Goal: Transaction & Acquisition: Obtain resource

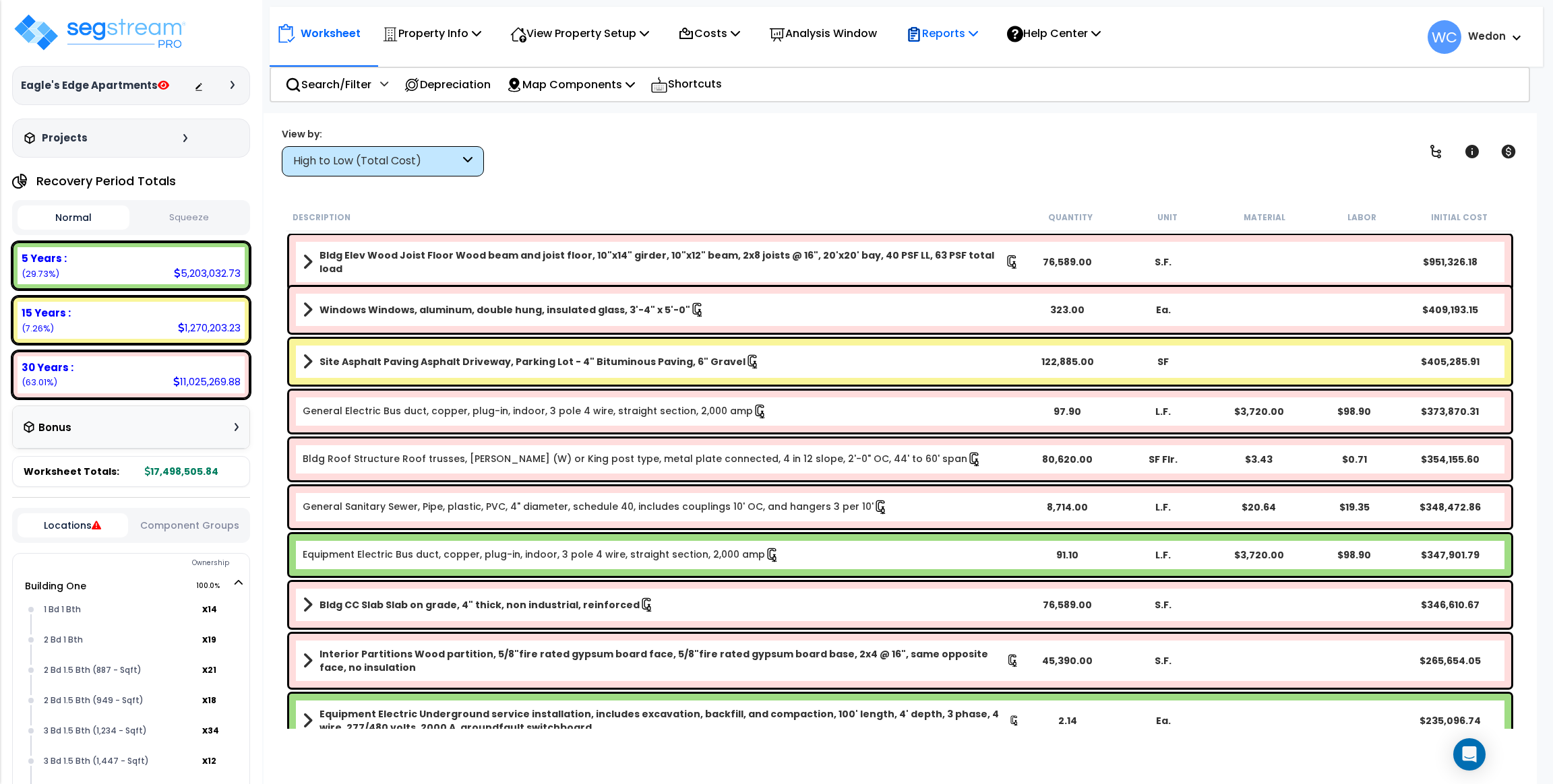
click at [957, 28] on p "Reports" at bounding box center [942, 33] width 72 height 18
click at [973, 61] on link "Get Report" at bounding box center [965, 63] width 133 height 27
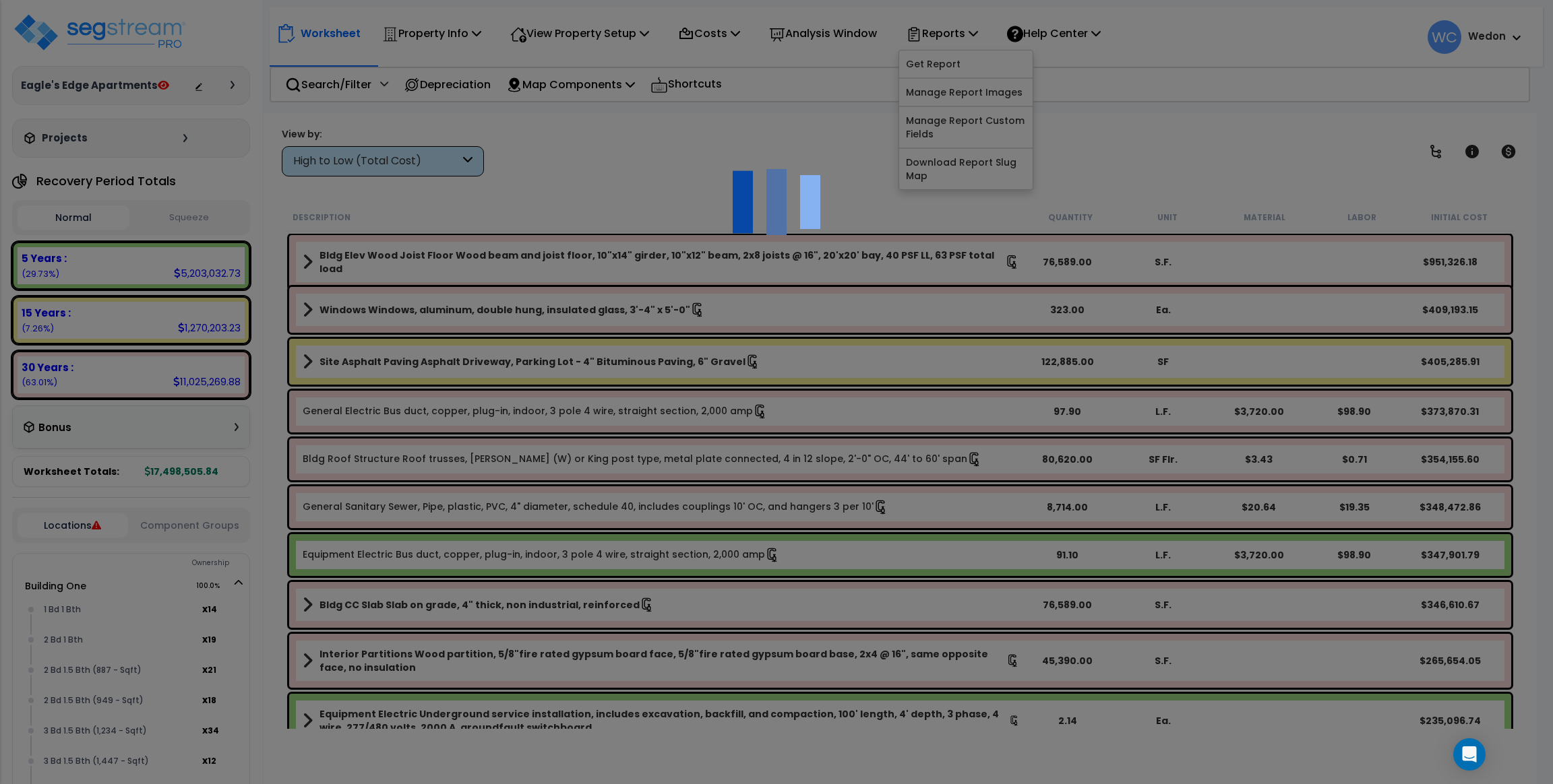
click at [800, 130] on div at bounding box center [776, 392] width 1553 height 784
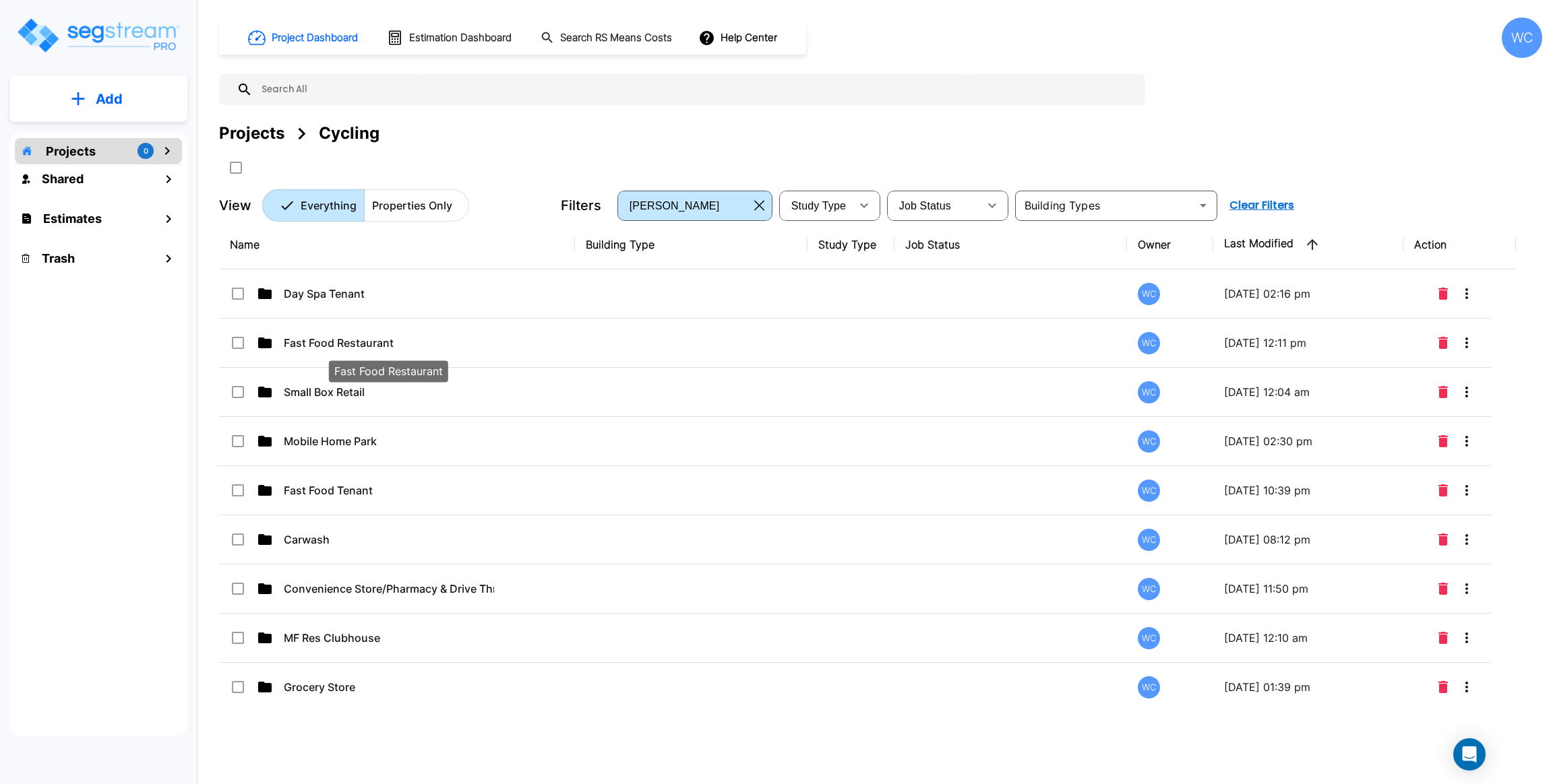
click at [375, 344] on p "Fast Food Restaurant" at bounding box center [389, 343] width 211 height 17
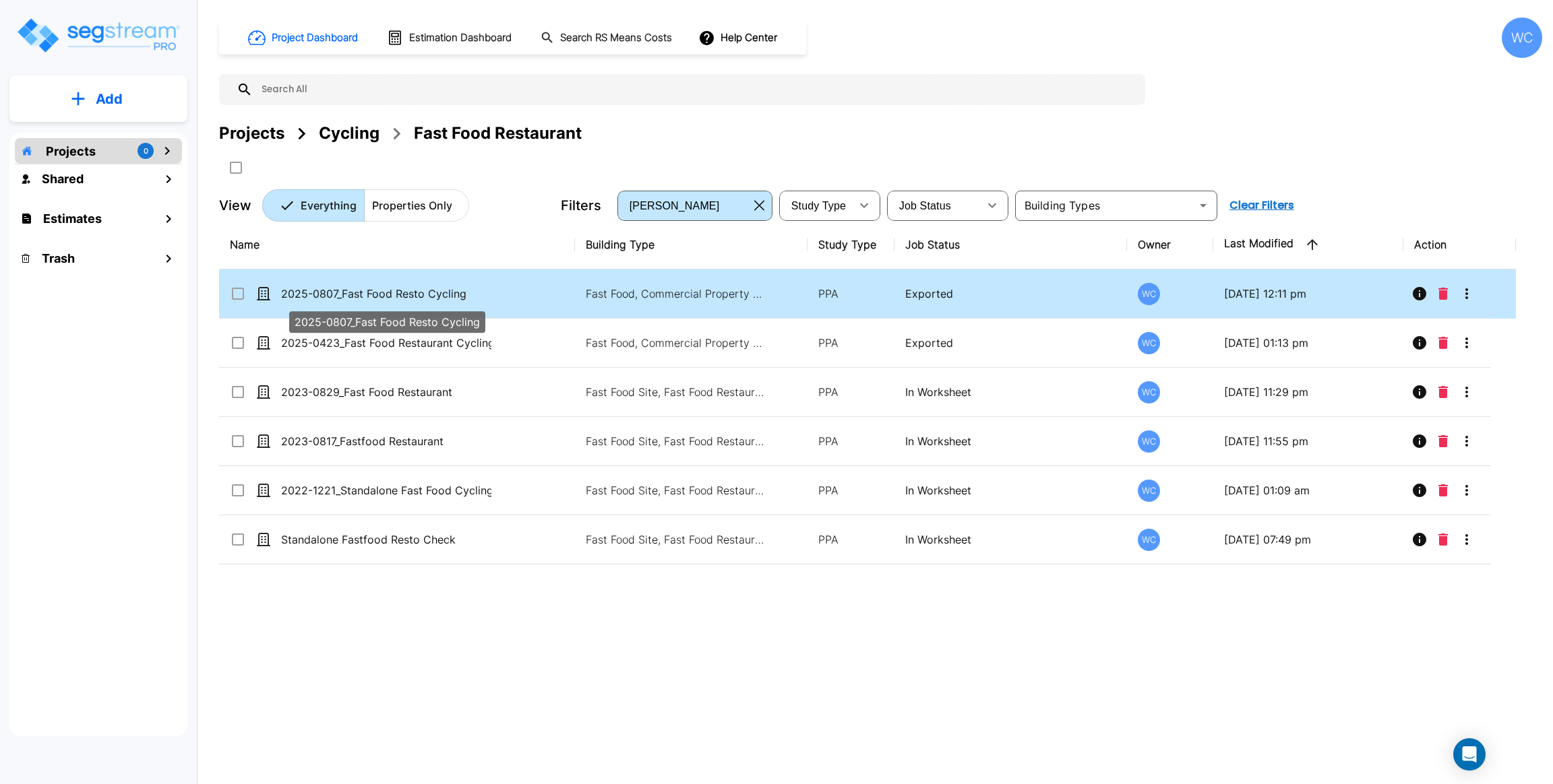
click at [452, 292] on p "2025-0807_Fast Food Resto Cycling" at bounding box center [386, 294] width 211 height 17
checkbox input "true"
click at [452, 292] on p "2025-0807_Fast Food Resto Cycling" at bounding box center [386, 294] width 211 height 17
click at [851, 138] on div "Projects Cycling Fast Food Restaurant" at bounding box center [880, 133] width 1323 height 24
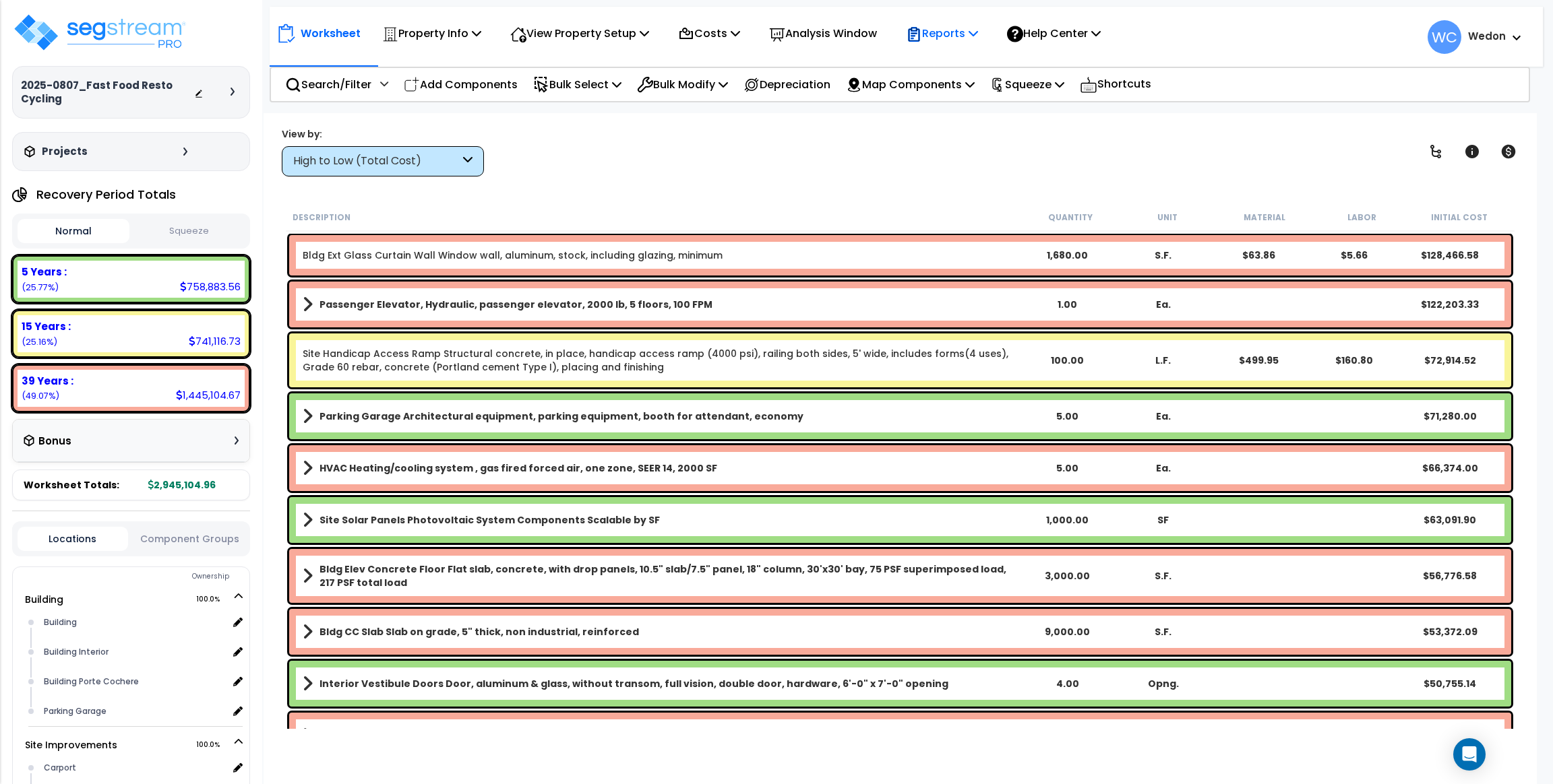
click at [952, 24] on p "Reports" at bounding box center [942, 33] width 72 height 18
click at [970, 64] on link "Get Report" at bounding box center [965, 63] width 133 height 27
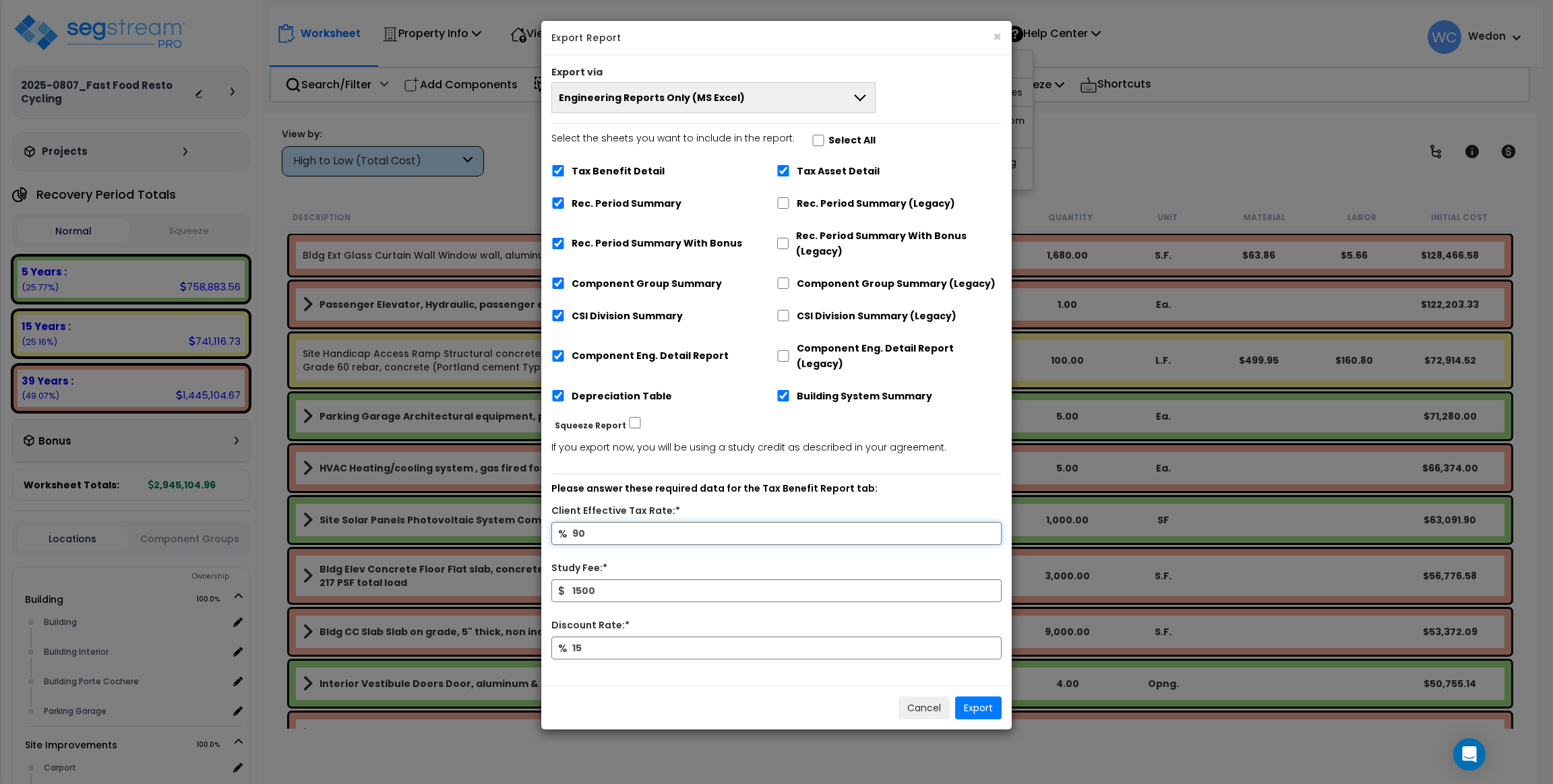
click at [704, 522] on input "90" at bounding box center [776, 533] width 451 height 23
type input "0"
click at [836, 481] on p "Please answer these required data for the Tax Benefit Report tab:" at bounding box center [776, 489] width 451 height 17
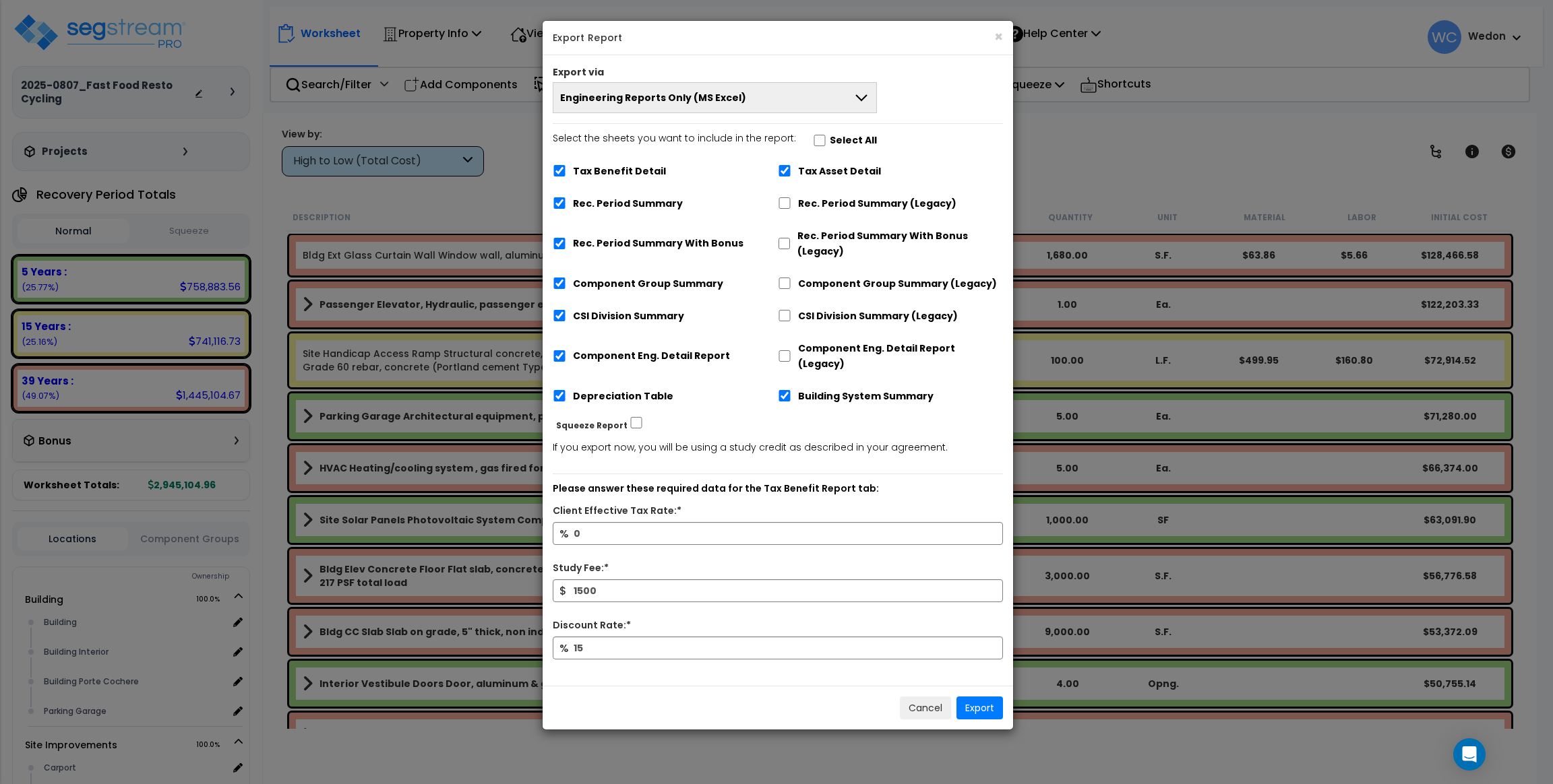
click at [909, 473] on div "Please answer these required data for the Tax Benefit Report tab: Client Effect…" at bounding box center [778, 574] width 451 height 202
click at [682, 579] on input "1500" at bounding box center [778, 590] width 451 height 23
type input "5,000"
click at [714, 533] on div "% 0" at bounding box center [778, 541] width 471 height 39
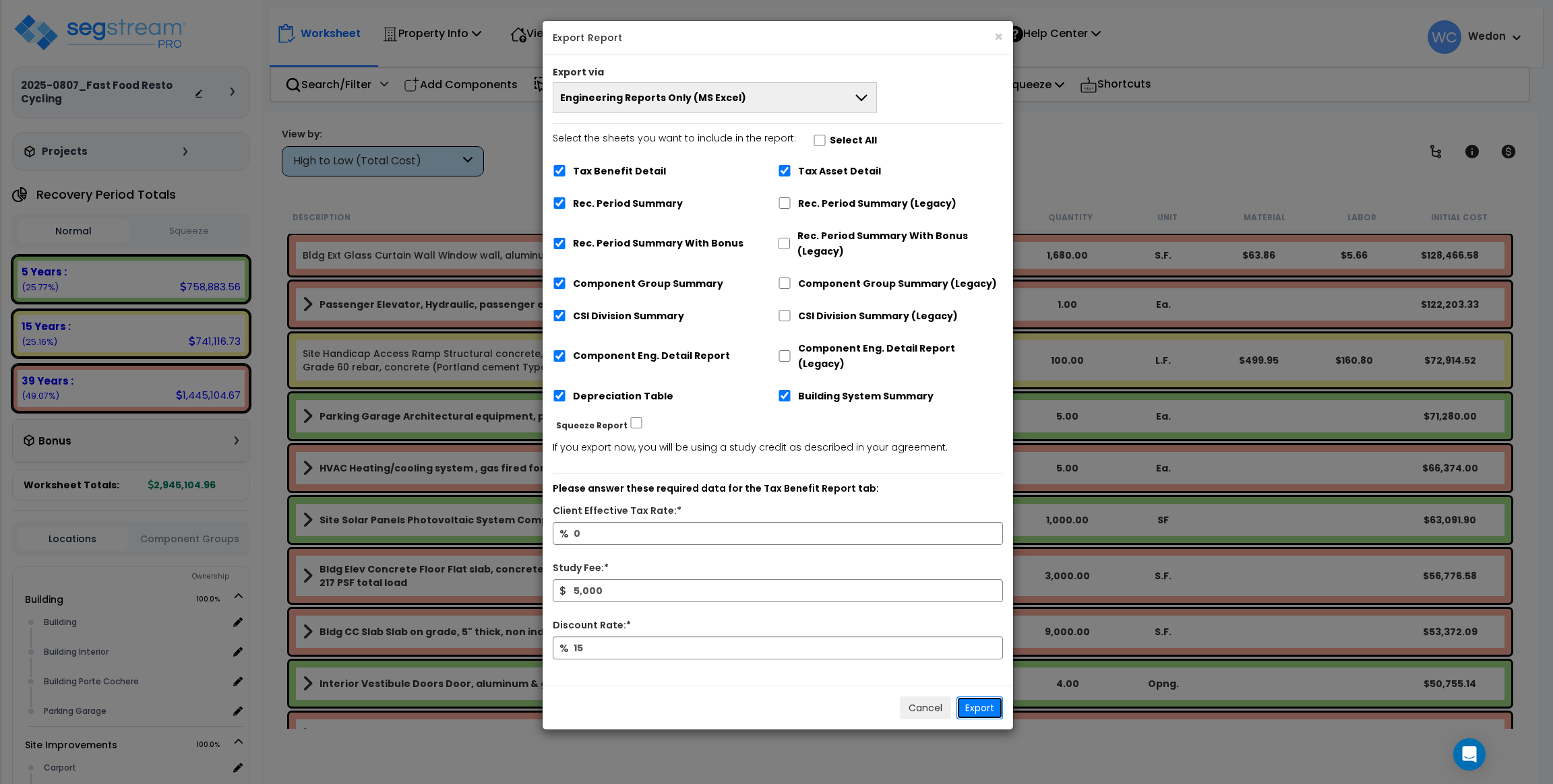
click at [988, 697] on button "Export" at bounding box center [979, 708] width 47 height 23
click at [674, 522] on input "0" at bounding box center [778, 533] width 451 height 23
click at [685, 563] on div "Study Fee:*" at bounding box center [778, 573] width 471 height 19
click at [807, 539] on div "% 0 Number can't be zero." at bounding box center [778, 542] width 471 height 41
drag, startPoint x: 678, startPoint y: 495, endPoint x: 665, endPoint y: 494, distance: 13.0
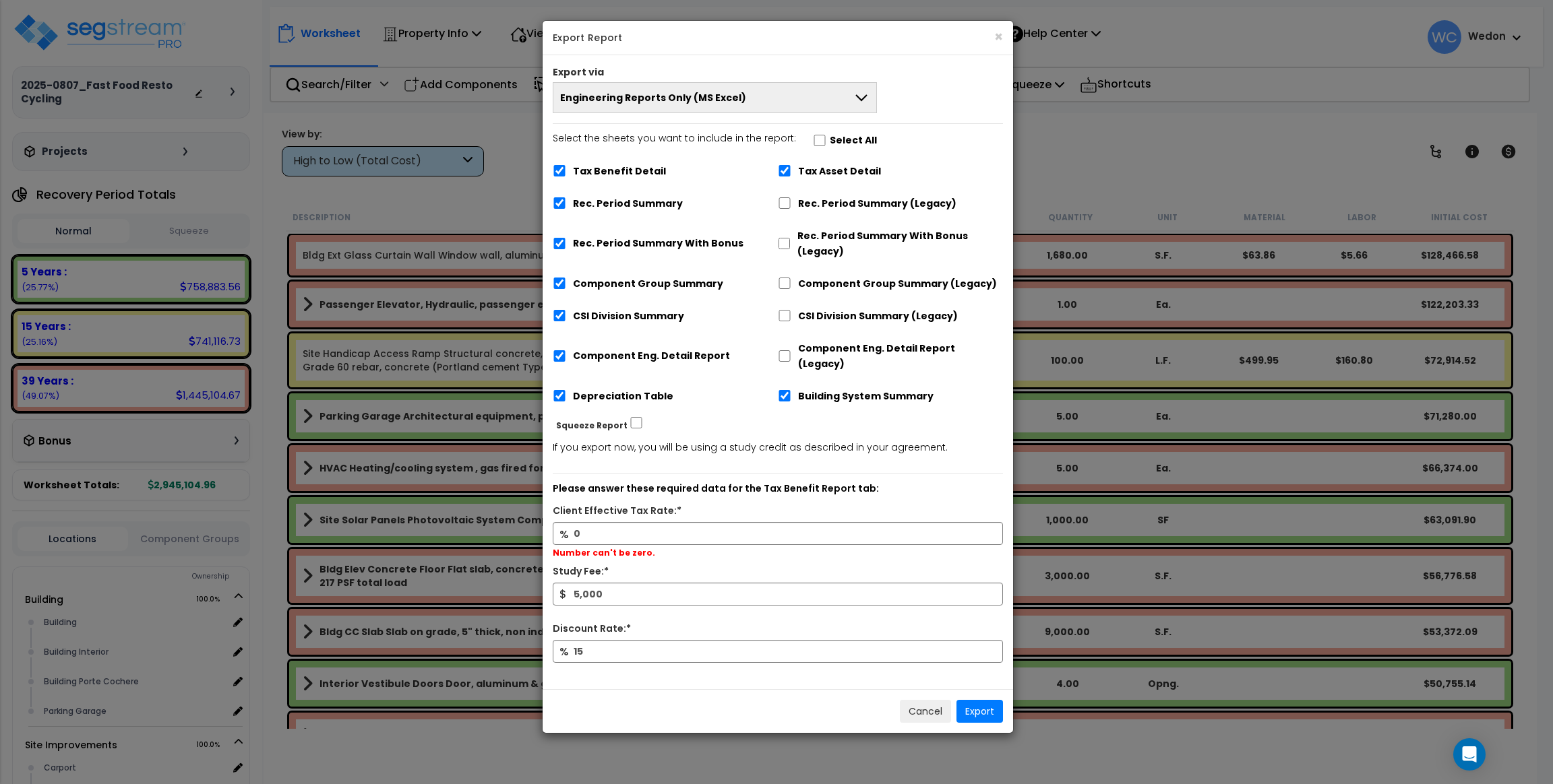
click at [678, 503] on div "Client Effective Tax Rate:*" at bounding box center [778, 512] width 471 height 19
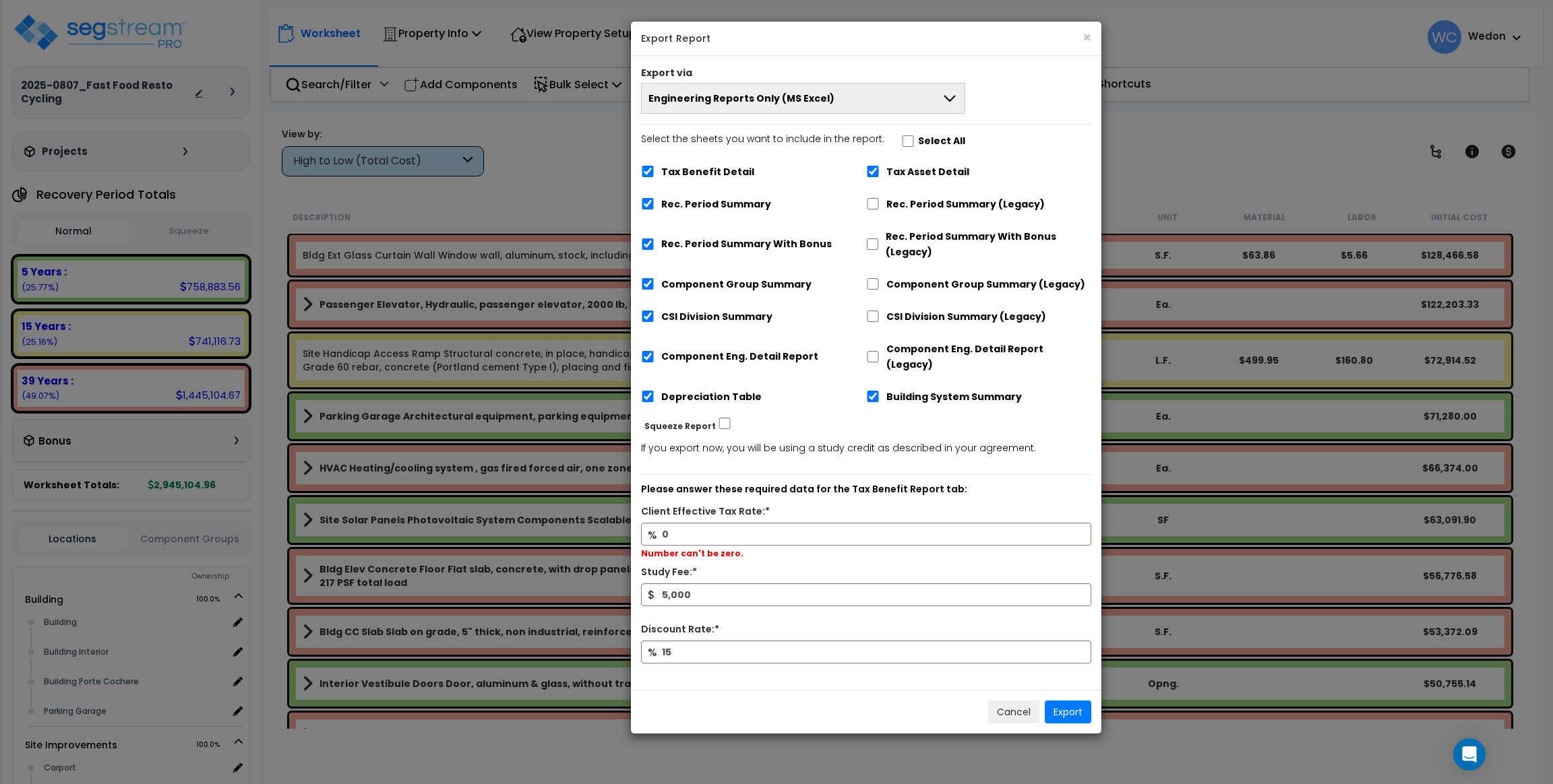
drag, startPoint x: 551, startPoint y: 497, endPoint x: 649, endPoint y: 497, distance: 98.0
click at [649, 504] on div "Client Effective Tax Rate:*" at bounding box center [866, 513] width 471 height 19
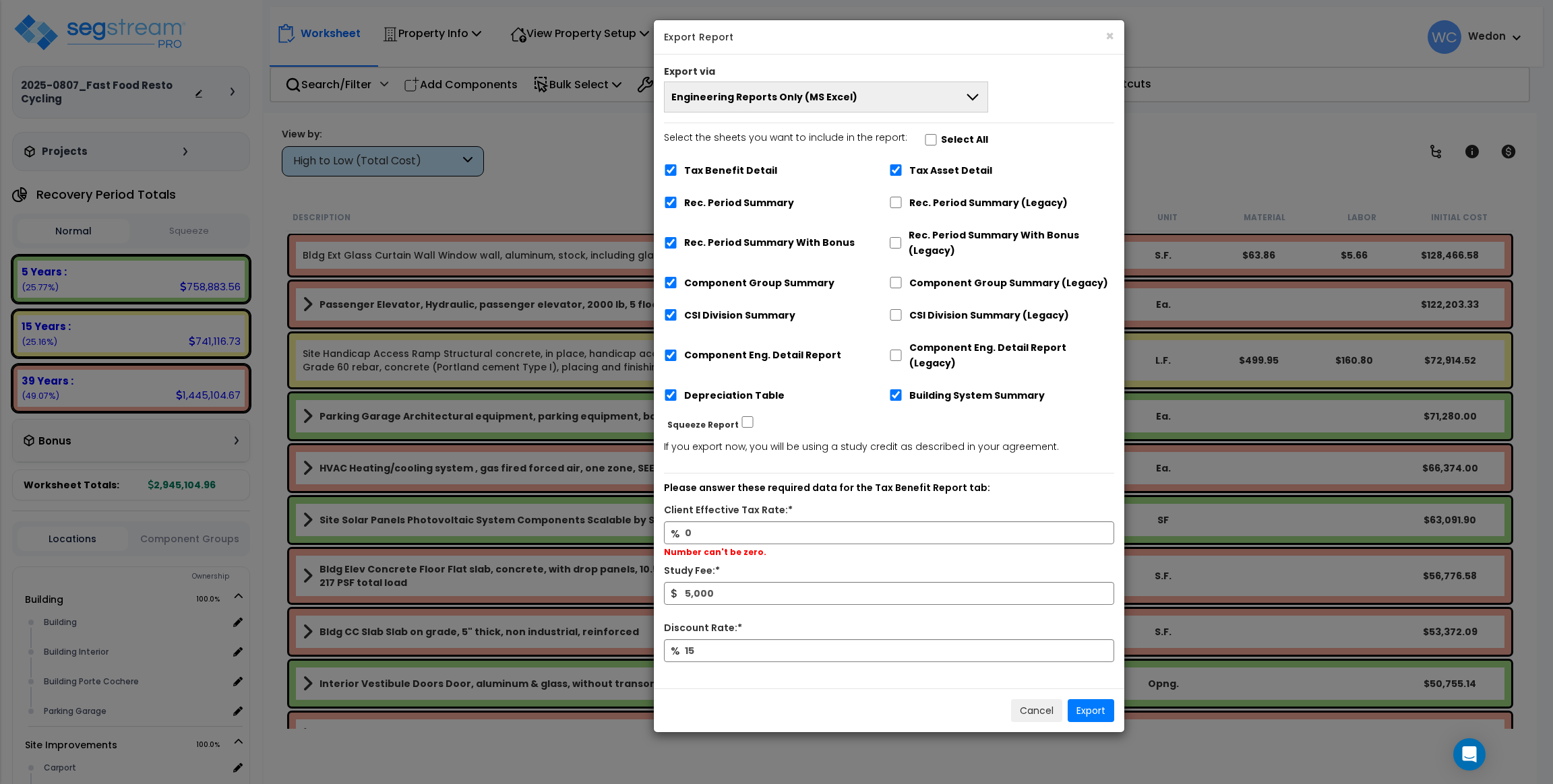
drag, startPoint x: 657, startPoint y: 493, endPoint x: 601, endPoint y: 485, distance: 56.6
click at [664, 503] on label "Client Effective Tax Rate:*" at bounding box center [728, 510] width 129 height 16
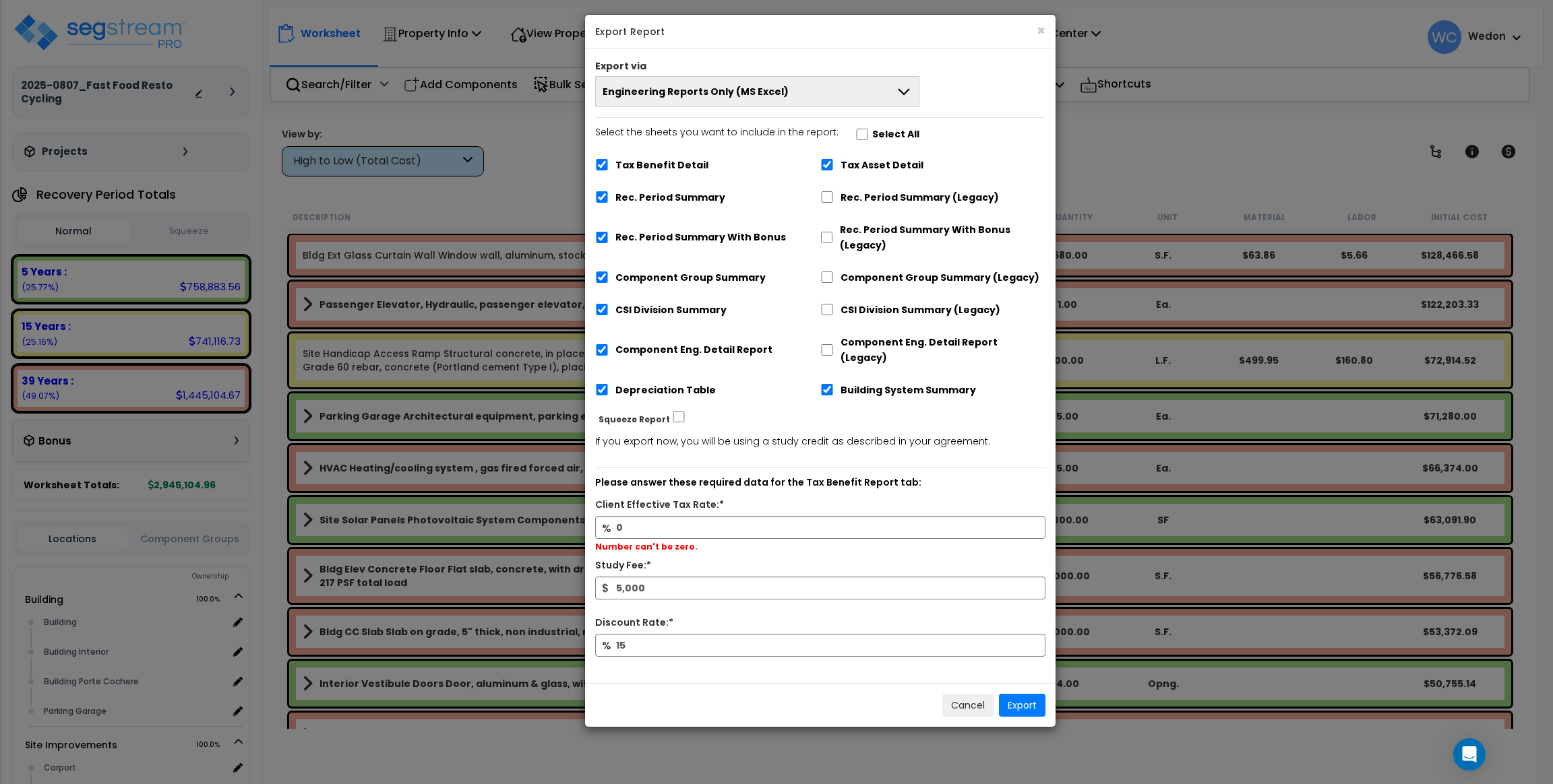
click at [620, 497] on label "Client Effective Tax Rate:*" at bounding box center [659, 505] width 129 height 16
click at [620, 516] on input "0" at bounding box center [820, 527] width 451 height 23
click at [620, 497] on label "Client Effective Tax Rate:*" at bounding box center [659, 505] width 129 height 16
click at [620, 516] on input "0" at bounding box center [820, 527] width 451 height 23
click at [620, 497] on label "Client Effective Tax Rate:*" at bounding box center [659, 505] width 129 height 16
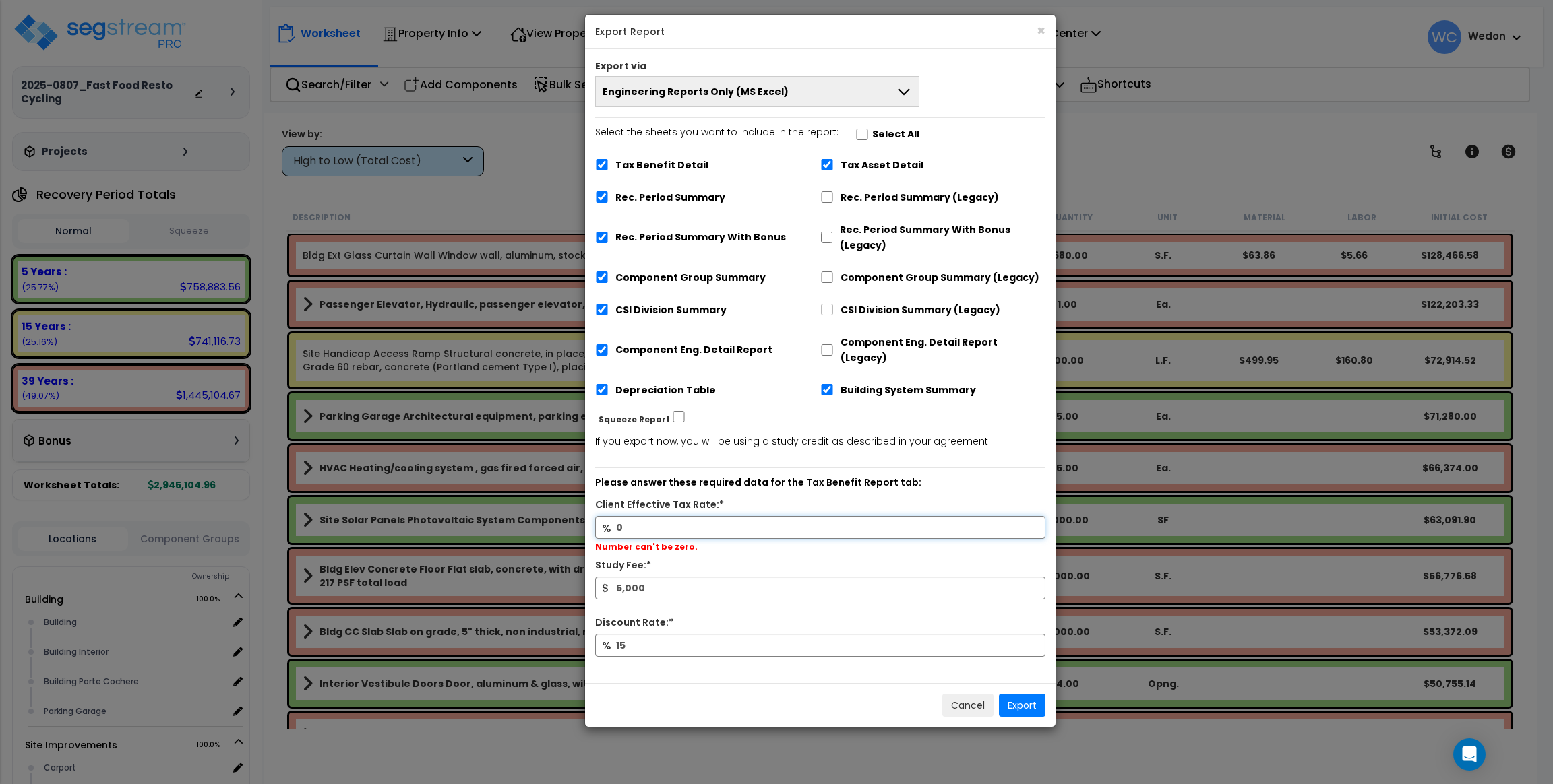
click at [620, 516] on input "0" at bounding box center [820, 527] width 451 height 23
click at [717, 540] on div "% 0 Number can't be zero." at bounding box center [820, 536] width 471 height 41
click at [1041, 28] on button "×" at bounding box center [1041, 30] width 9 height 14
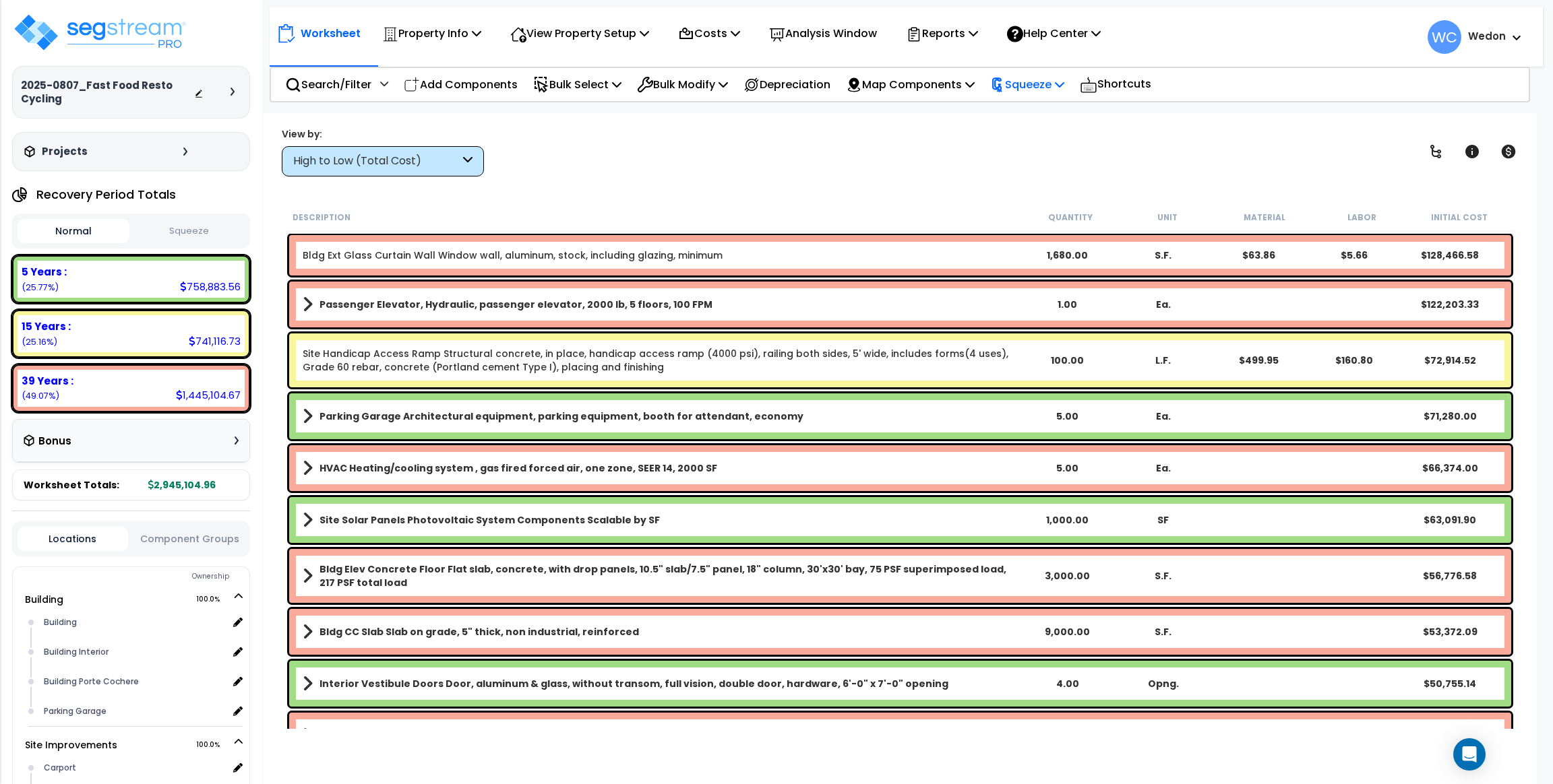
click at [1051, 90] on p "Squeeze" at bounding box center [1027, 85] width 74 height 18
click at [1075, 108] on link "Squeeze" at bounding box center [1049, 114] width 133 height 27
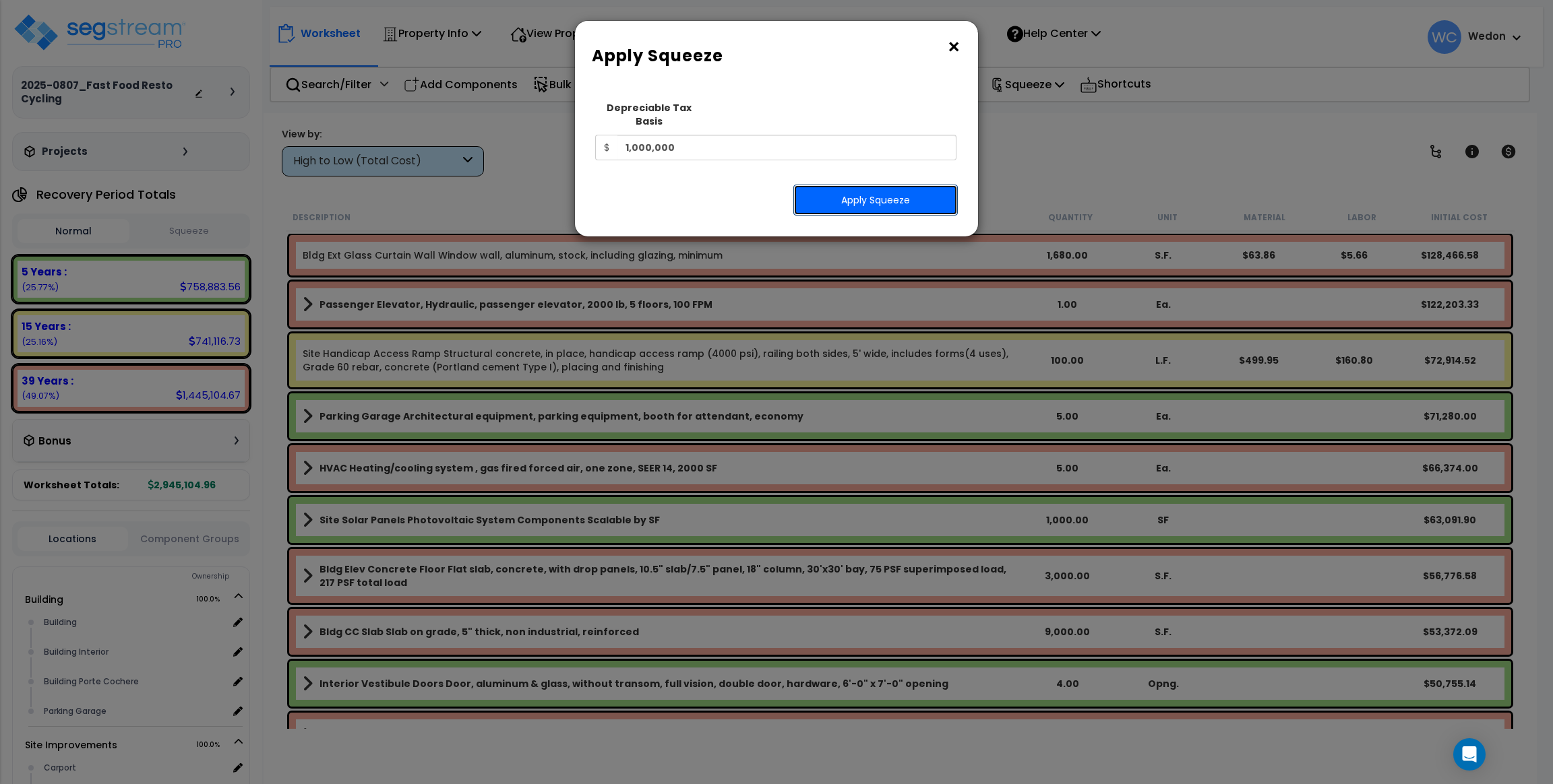
click at [859, 185] on button "Apply Squeeze" at bounding box center [875, 200] width 165 height 31
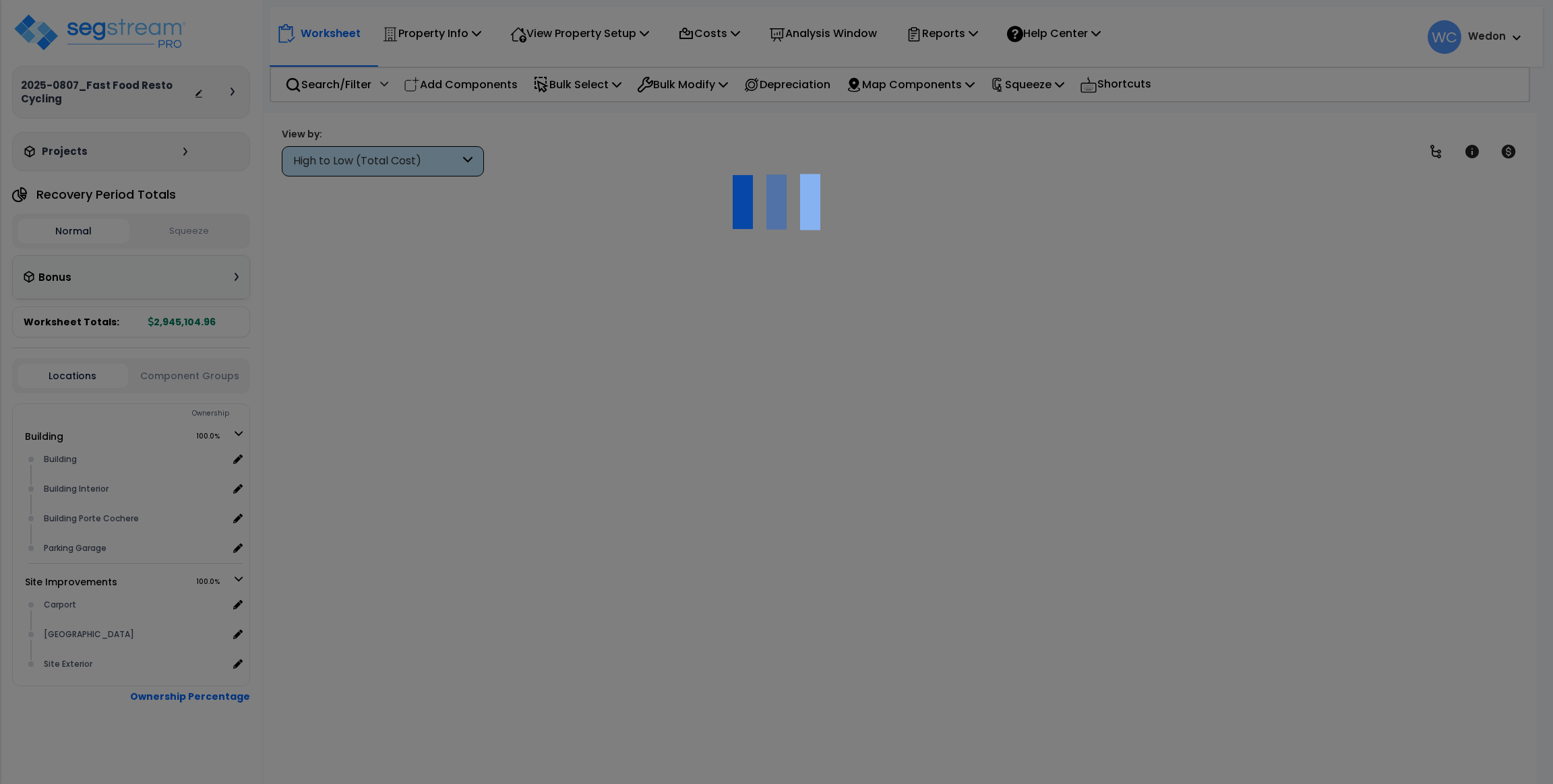
click at [1317, 30] on div at bounding box center [776, 392] width 1553 height 784
click at [1238, 32] on div at bounding box center [776, 392] width 1553 height 784
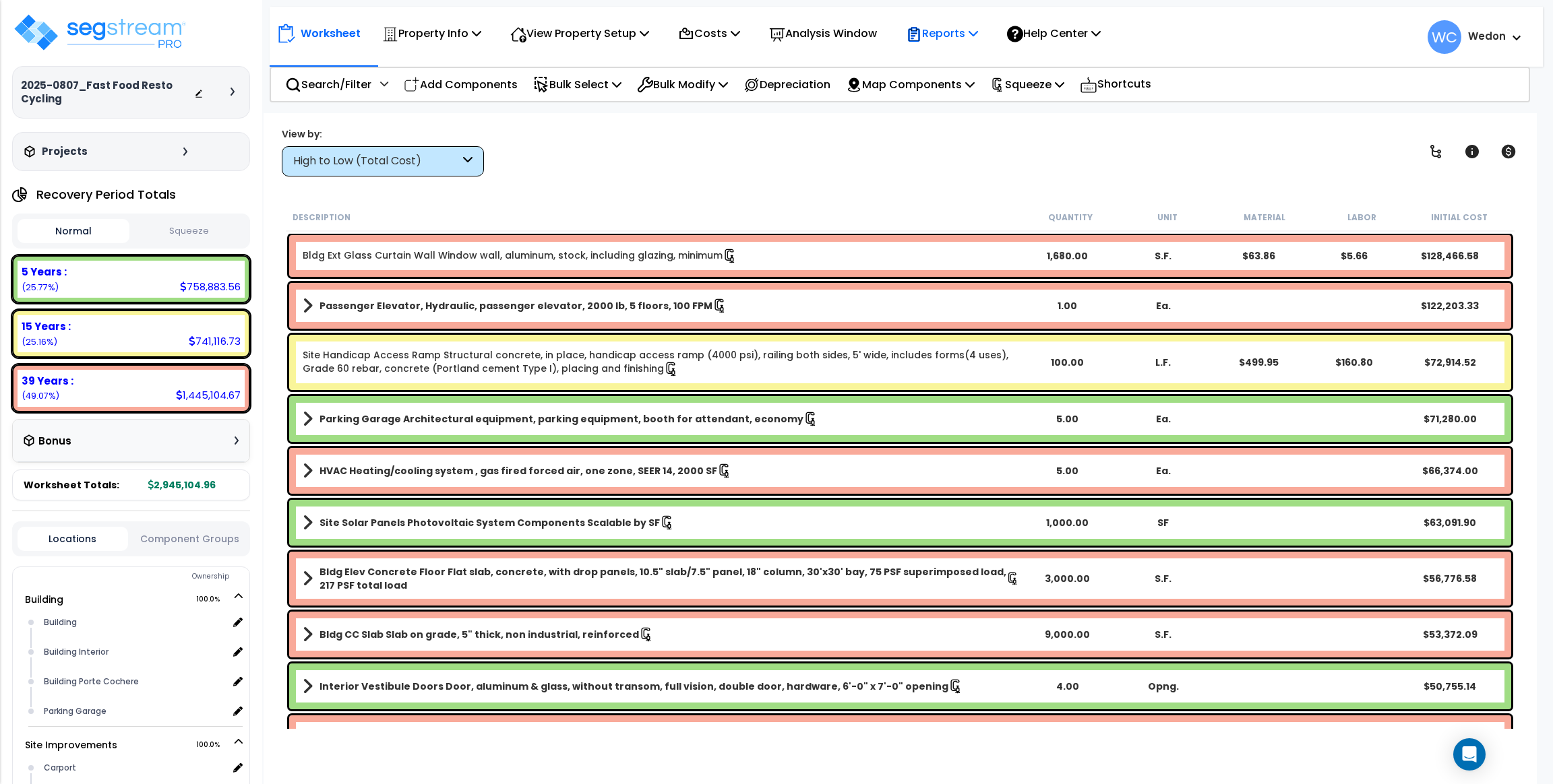
click at [961, 21] on div "Reports" at bounding box center [942, 33] width 72 height 31
click at [950, 58] on link "Get Report" at bounding box center [965, 63] width 133 height 27
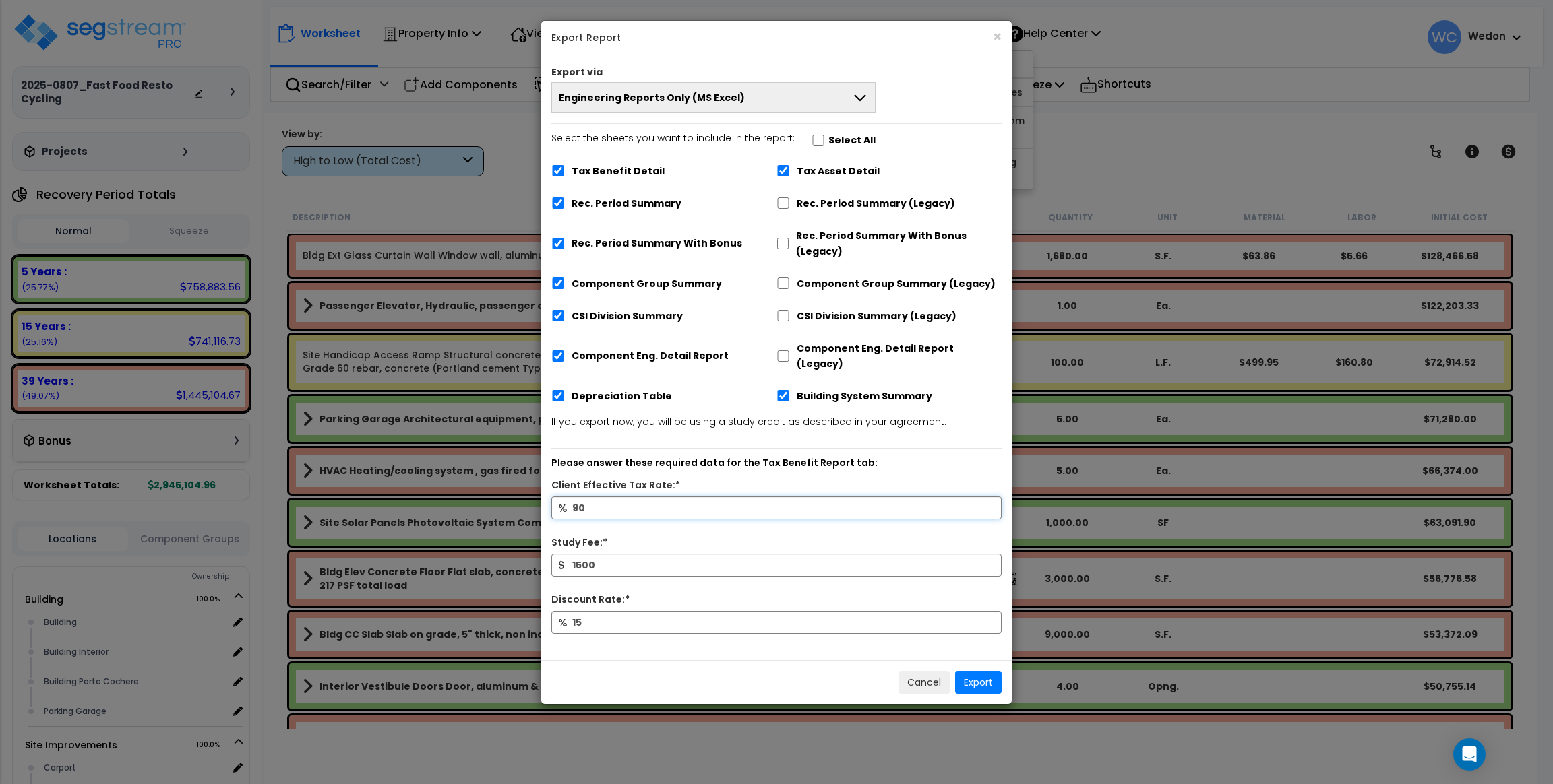
click at [632, 496] on input "90" at bounding box center [776, 507] width 451 height 23
type input "0"
click at [685, 509] on div "% 0" at bounding box center [776, 516] width 471 height 39
click at [723, 517] on div "% 0" at bounding box center [776, 516] width 471 height 39
click at [880, 478] on div "Client Effective Tax Rate:*" at bounding box center [776, 487] width 471 height 19
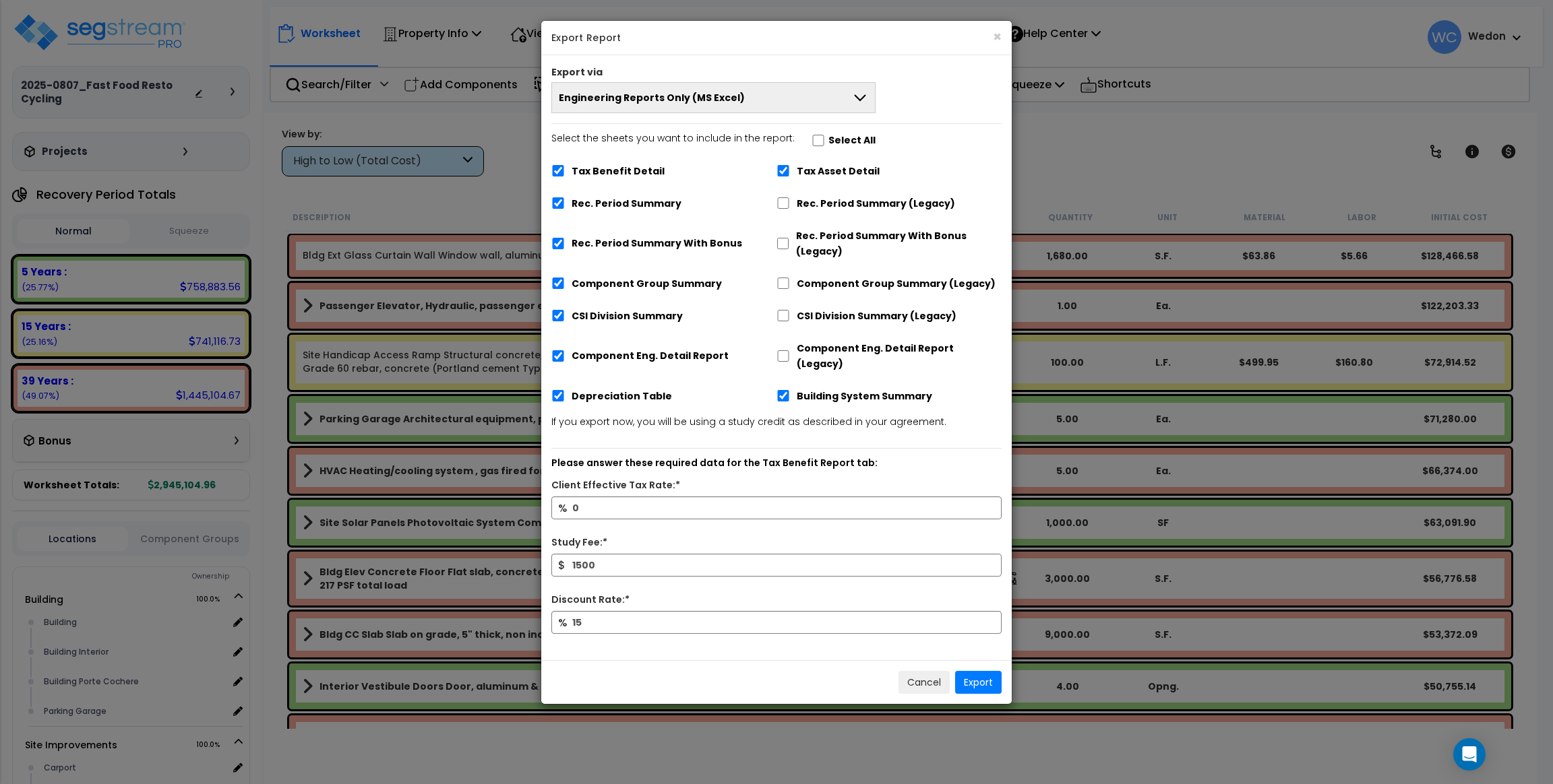
click at [890, 455] on p "Please answer these required data for the Tax Benefit Report tab:" at bounding box center [776, 463] width 451 height 17
click at [785, 102] on button "Engineering Reports Only (MS Excel)" at bounding box center [713, 97] width 325 height 31
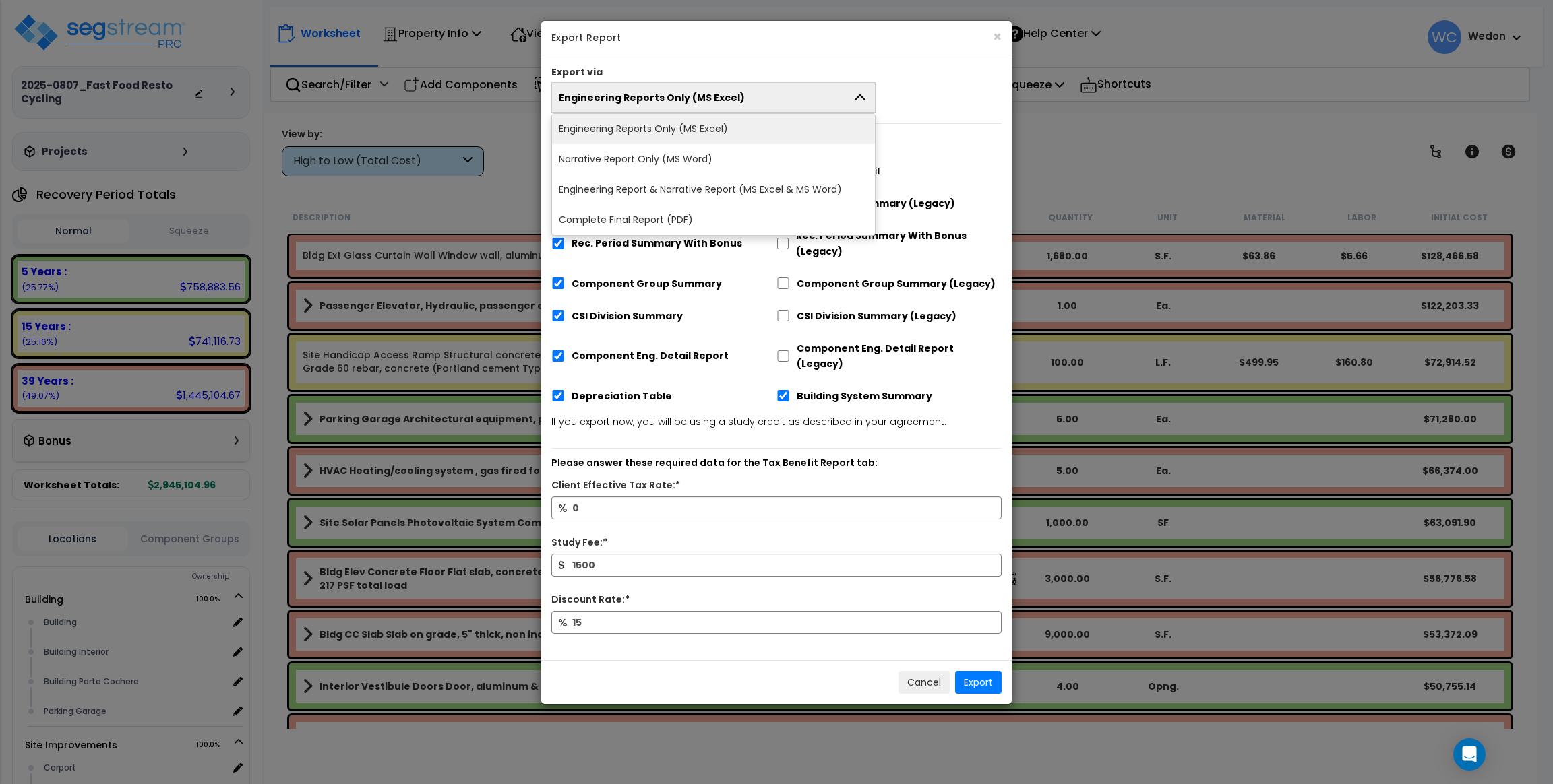
click at [785, 102] on button "Engineering Reports Only (MS Excel)" at bounding box center [713, 97] width 325 height 31
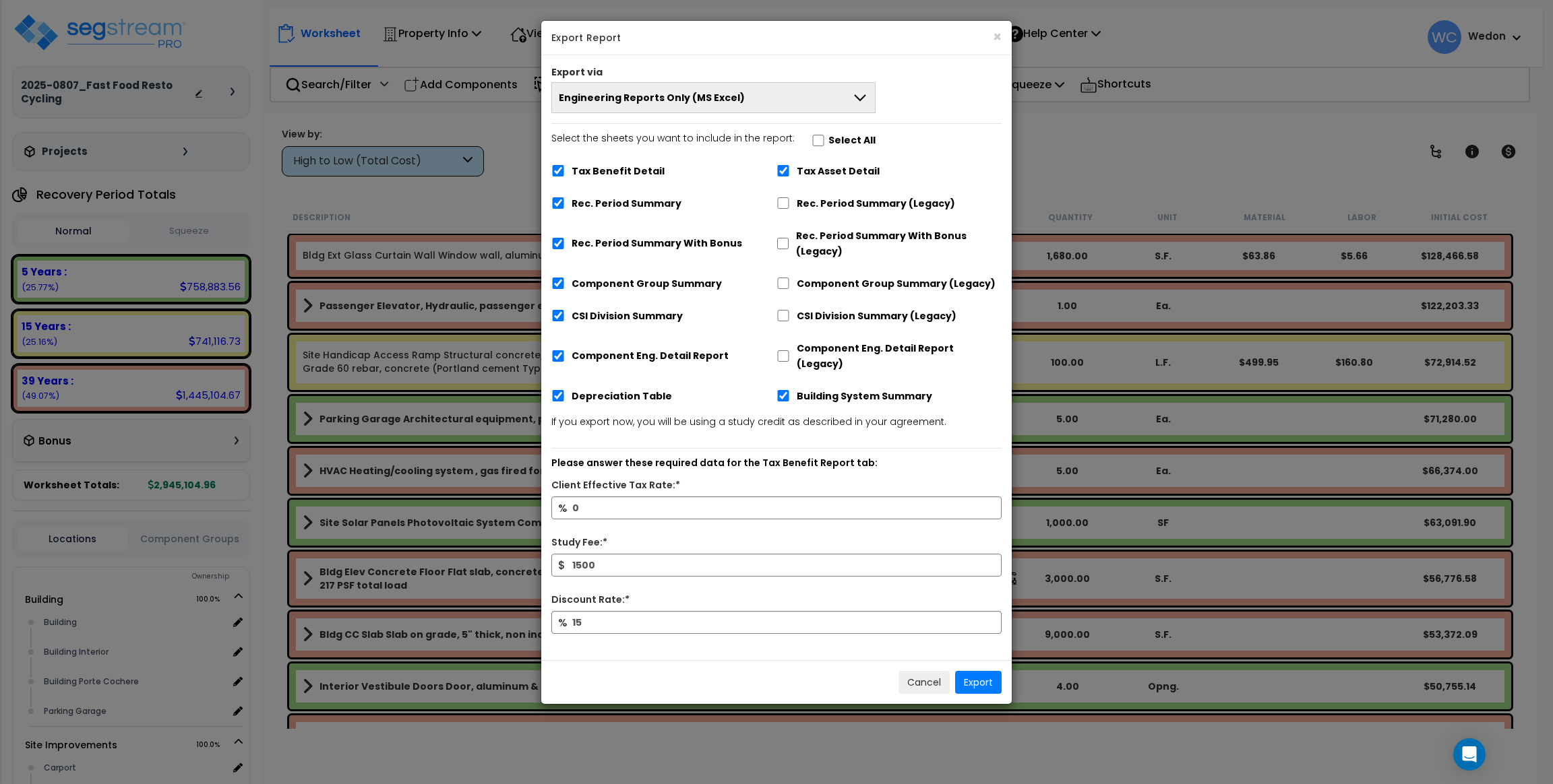
click at [791, 91] on button "Engineering Reports Only (MS Excel)" at bounding box center [713, 97] width 325 height 31
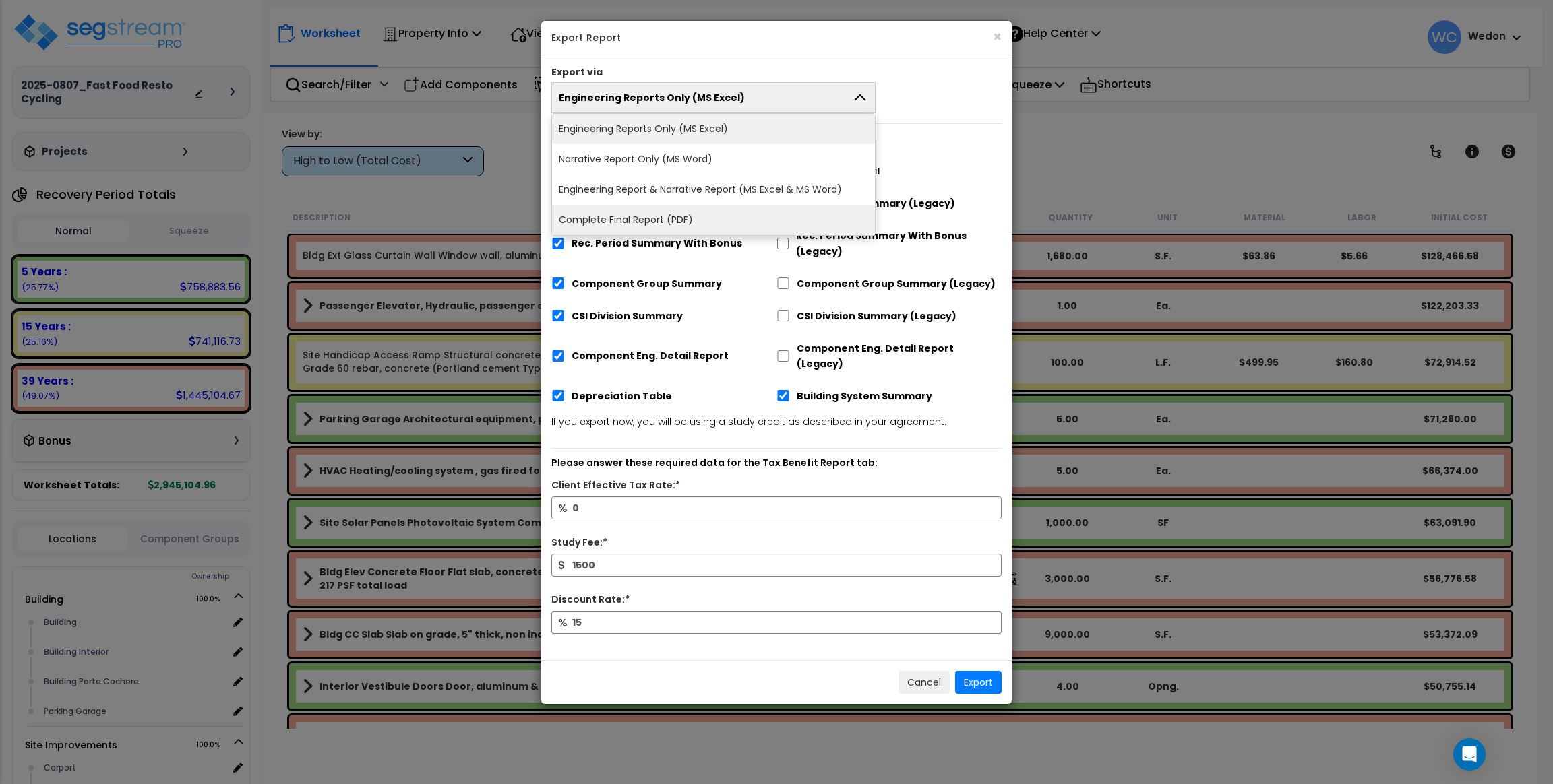
click at [610, 211] on li "Complete Final Report (PDF)" at bounding box center [713, 220] width 323 height 30
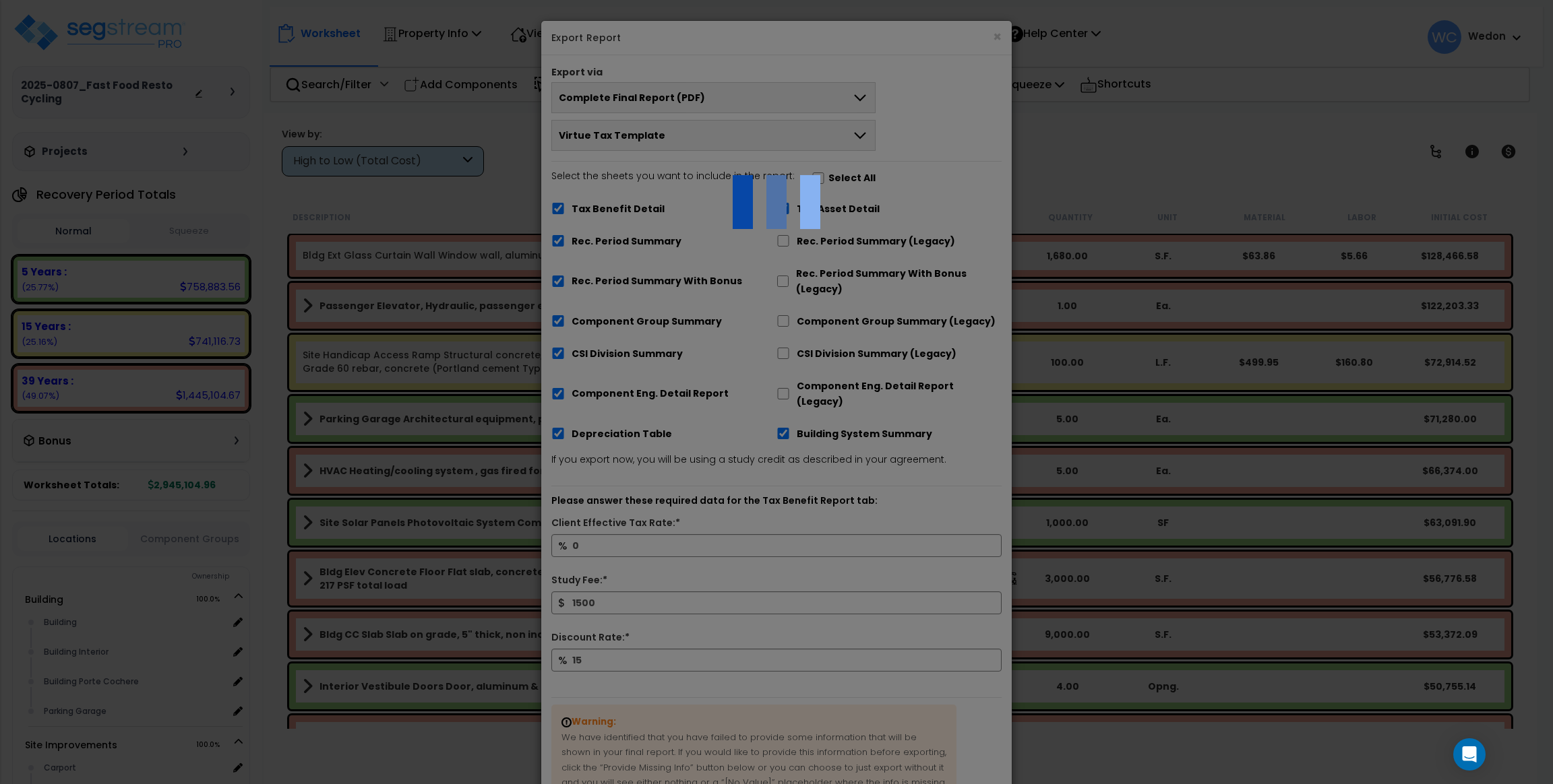
click at [942, 488] on div at bounding box center [776, 392] width 1553 height 784
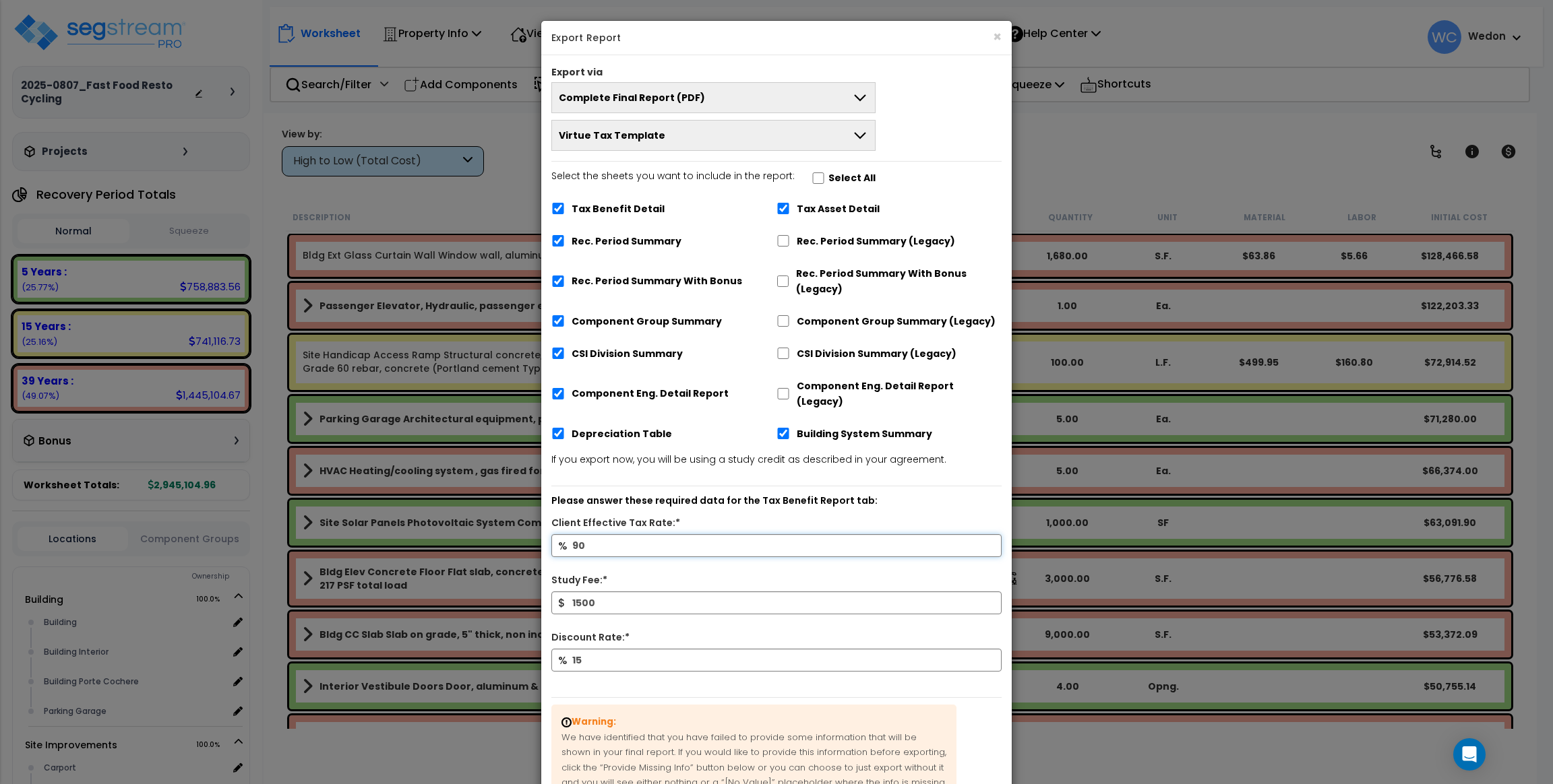
click at [649, 539] on input "90" at bounding box center [776, 545] width 451 height 23
type input "0"
click at [834, 493] on p "Please answer these required data for the Tax Benefit Report tab:" at bounding box center [776, 501] width 451 height 17
click at [929, 485] on div "Please answer these required data for the Tax Benefit Report tab: Client Effect…" at bounding box center [778, 586] width 451 height 202
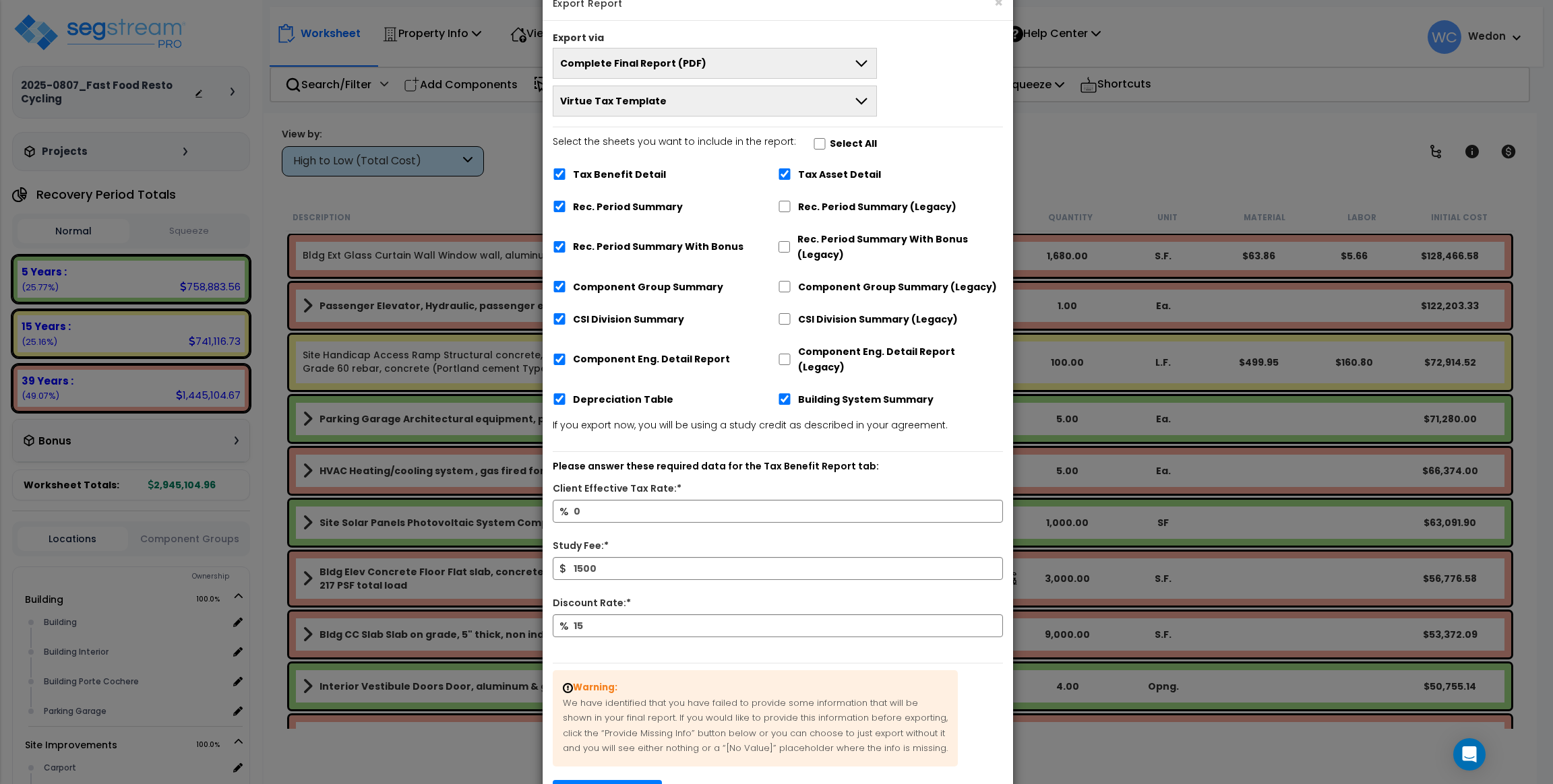
scroll to position [114, 0]
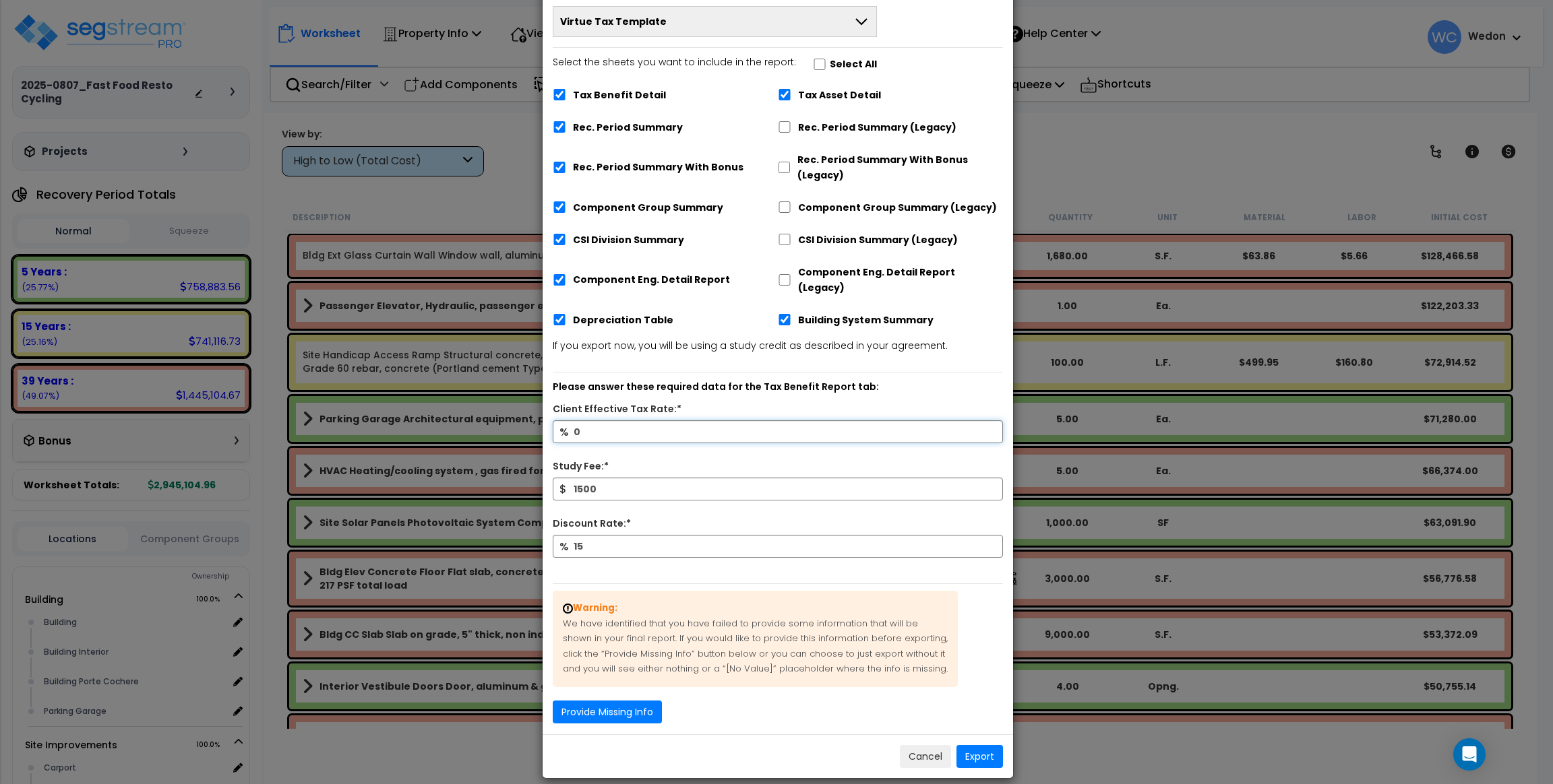
click at [679, 420] on input "0" at bounding box center [778, 431] width 451 height 23
click at [750, 401] on div "Client Effective Tax Rate:*" at bounding box center [778, 410] width 471 height 19
click at [702, 692] on div "Warning: We have identified that you have failed to provide some information th…" at bounding box center [778, 647] width 471 height 150
click at [639, 699] on button "Provide Missing Info" at bounding box center [607, 710] width 109 height 23
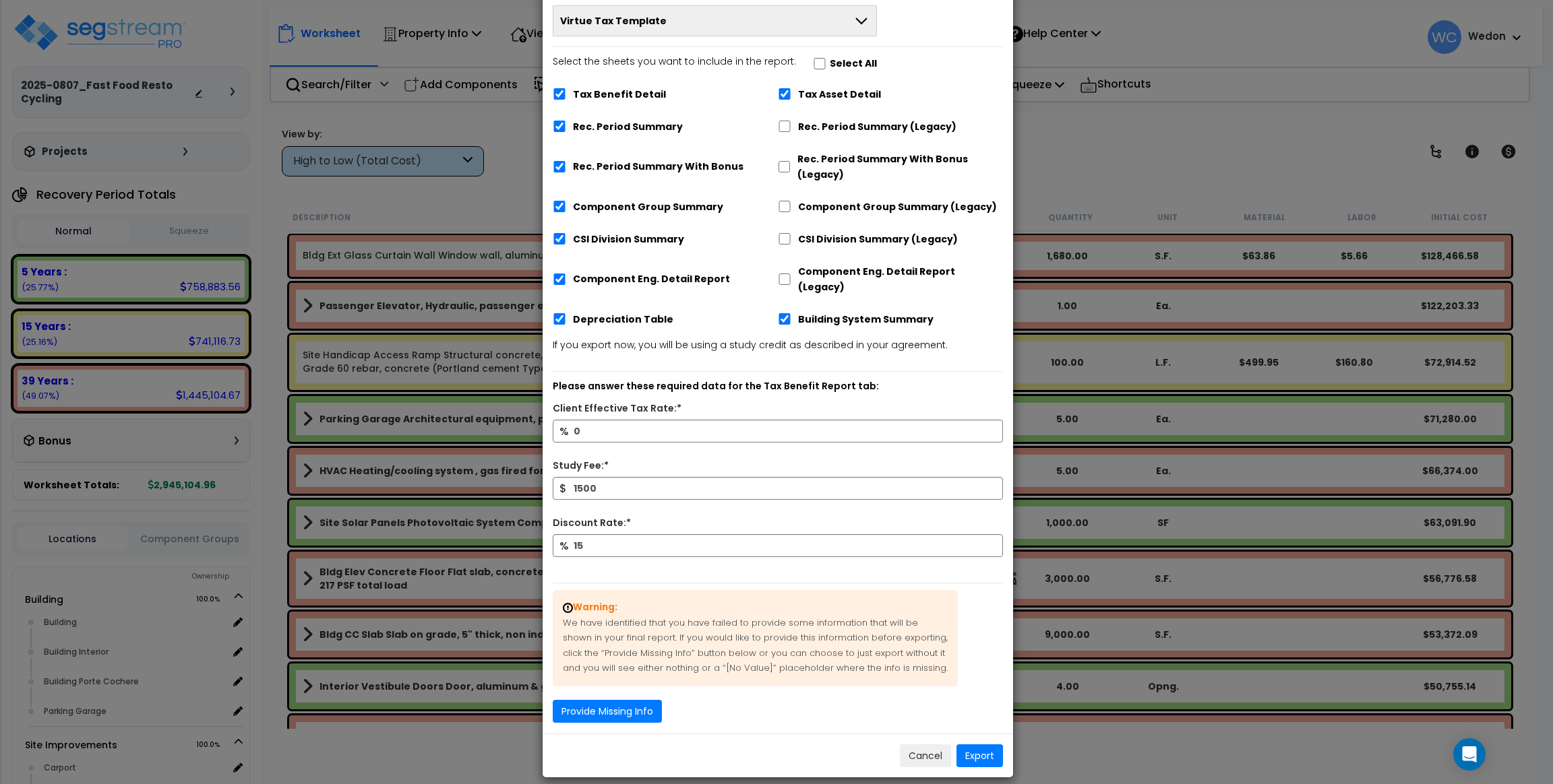
scroll to position [77, 0]
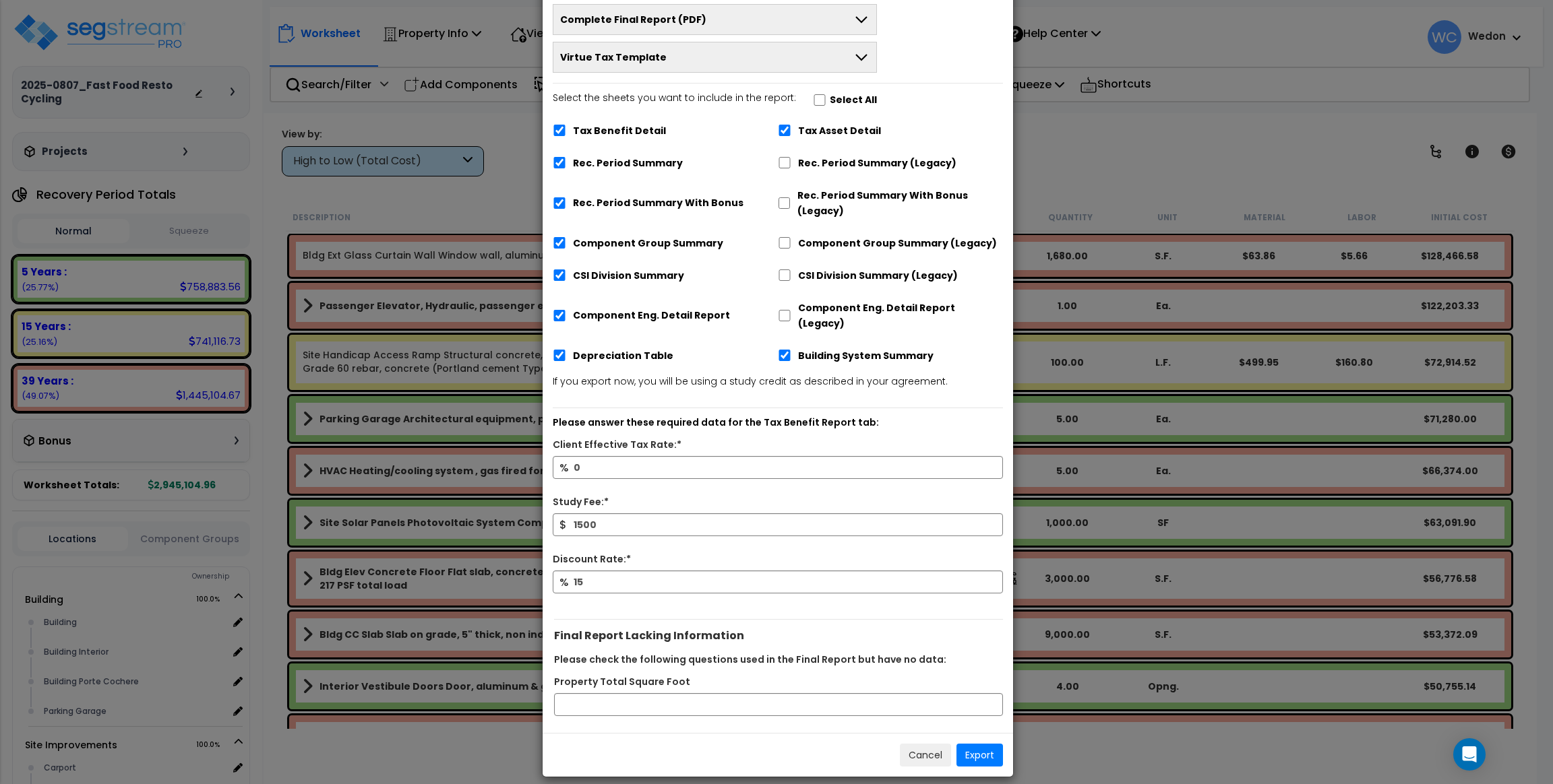
click at [819, 609] on div "Final Report Lacking Information Please check the following questions used in t…" at bounding box center [778, 666] width 471 height 114
click at [694, 693] on input "Property Total Square Foot" at bounding box center [778, 704] width 449 height 23
type input "9000"
drag, startPoint x: 831, startPoint y: 609, endPoint x: 892, endPoint y: 597, distance: 62.2
click at [831, 619] on div "Final Report Lacking Information Please check the following questions used in t…" at bounding box center [778, 667] width 449 height 97
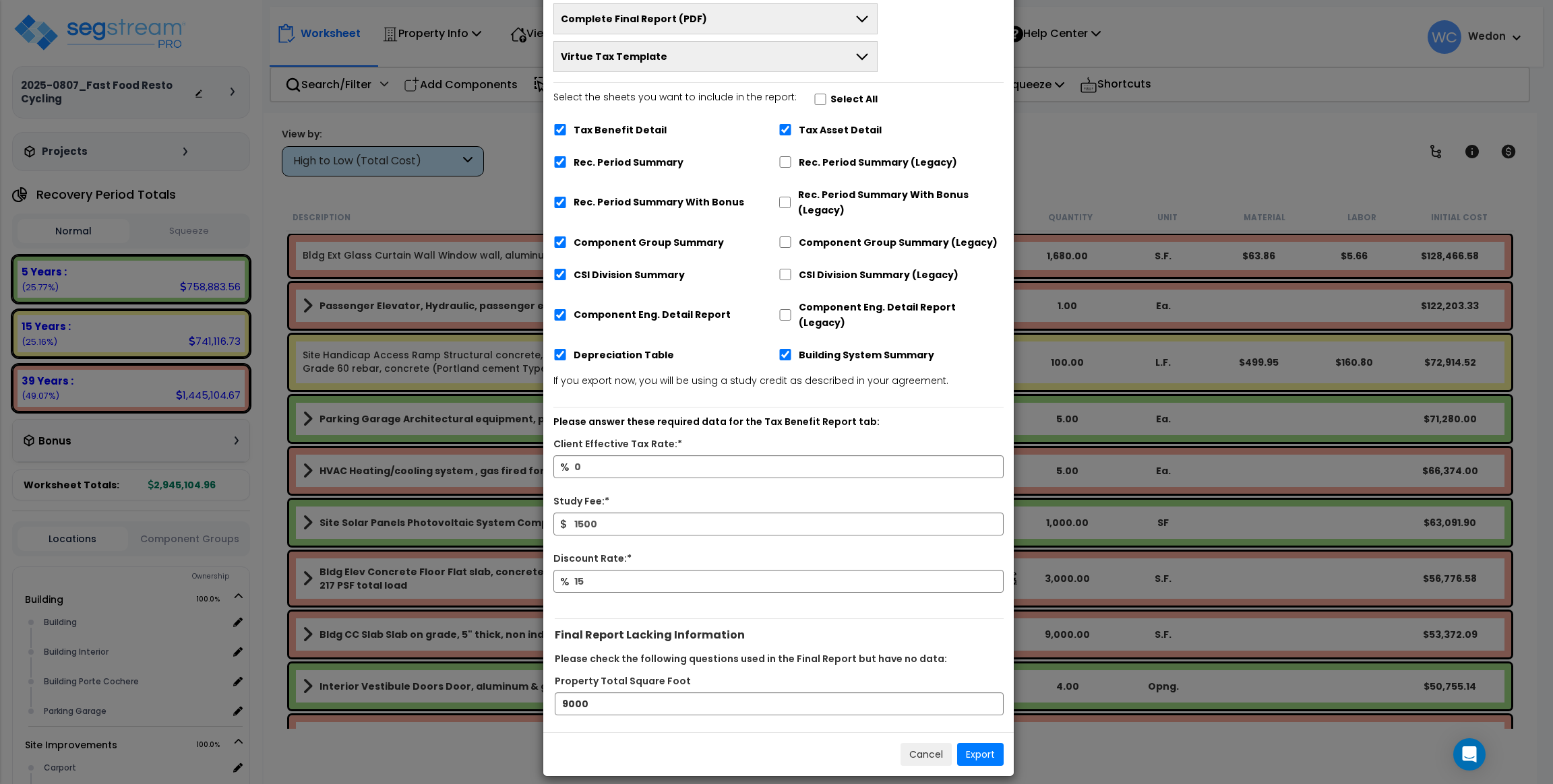
click at [866, 608] on div "Final Report Lacking Information Please check the following questions used in t…" at bounding box center [779, 665] width 471 height 114
click at [980, 743] on button "Export" at bounding box center [980, 754] width 47 height 23
click at [613, 455] on input "0" at bounding box center [779, 466] width 451 height 23
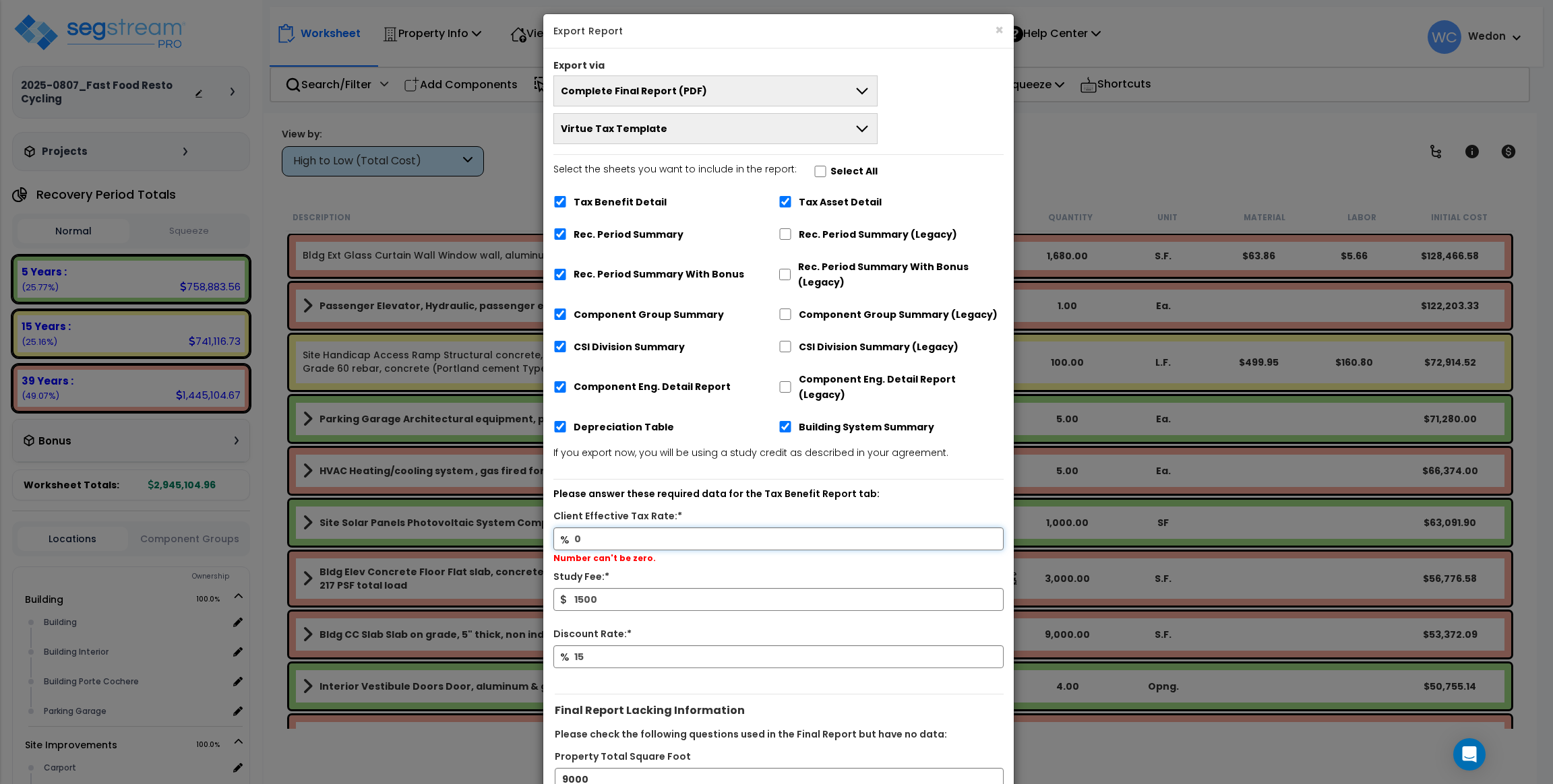
scroll to position [0, 0]
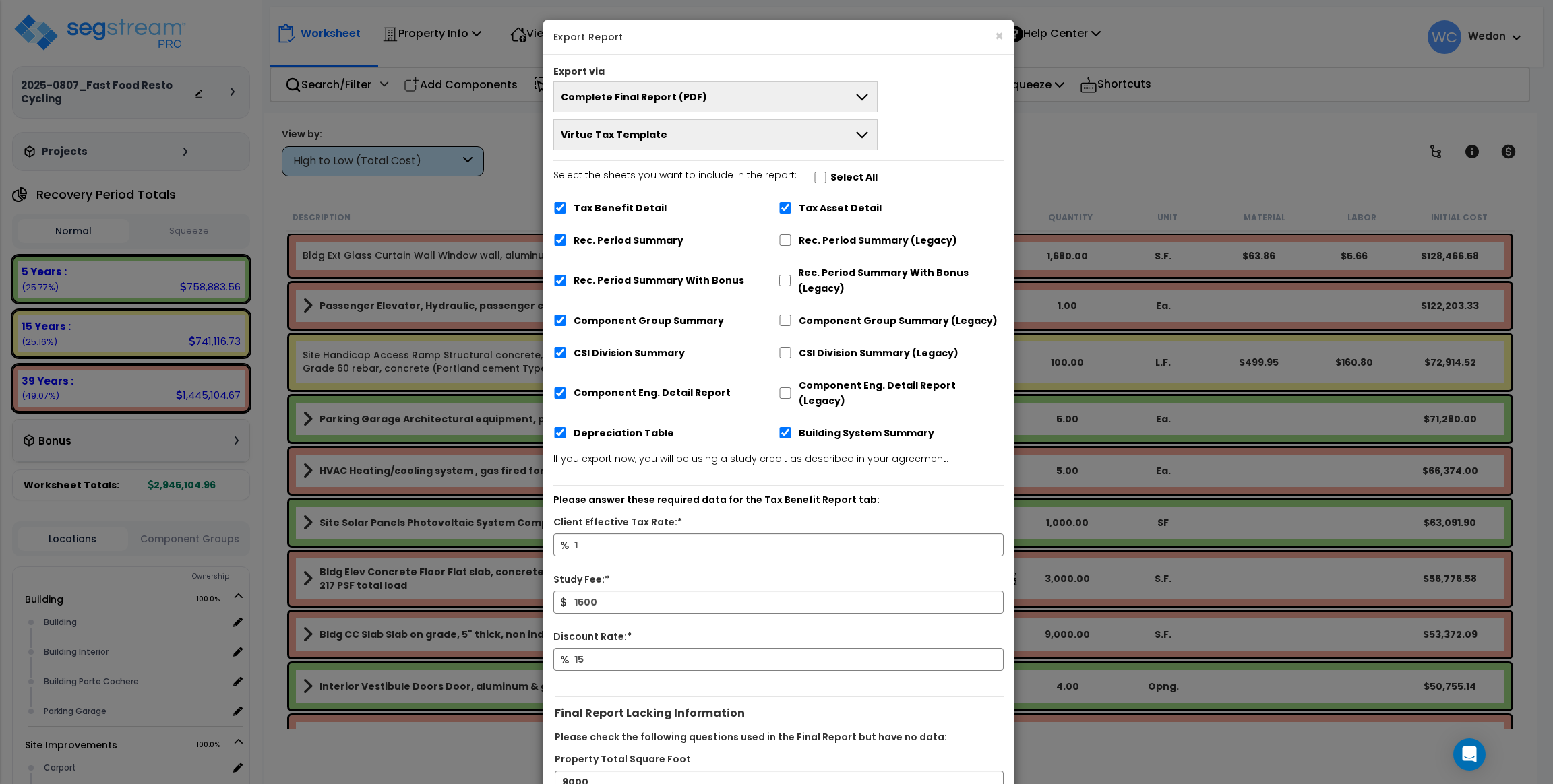
click at [802, 556] on div "% 1" at bounding box center [779, 552] width 471 height 39
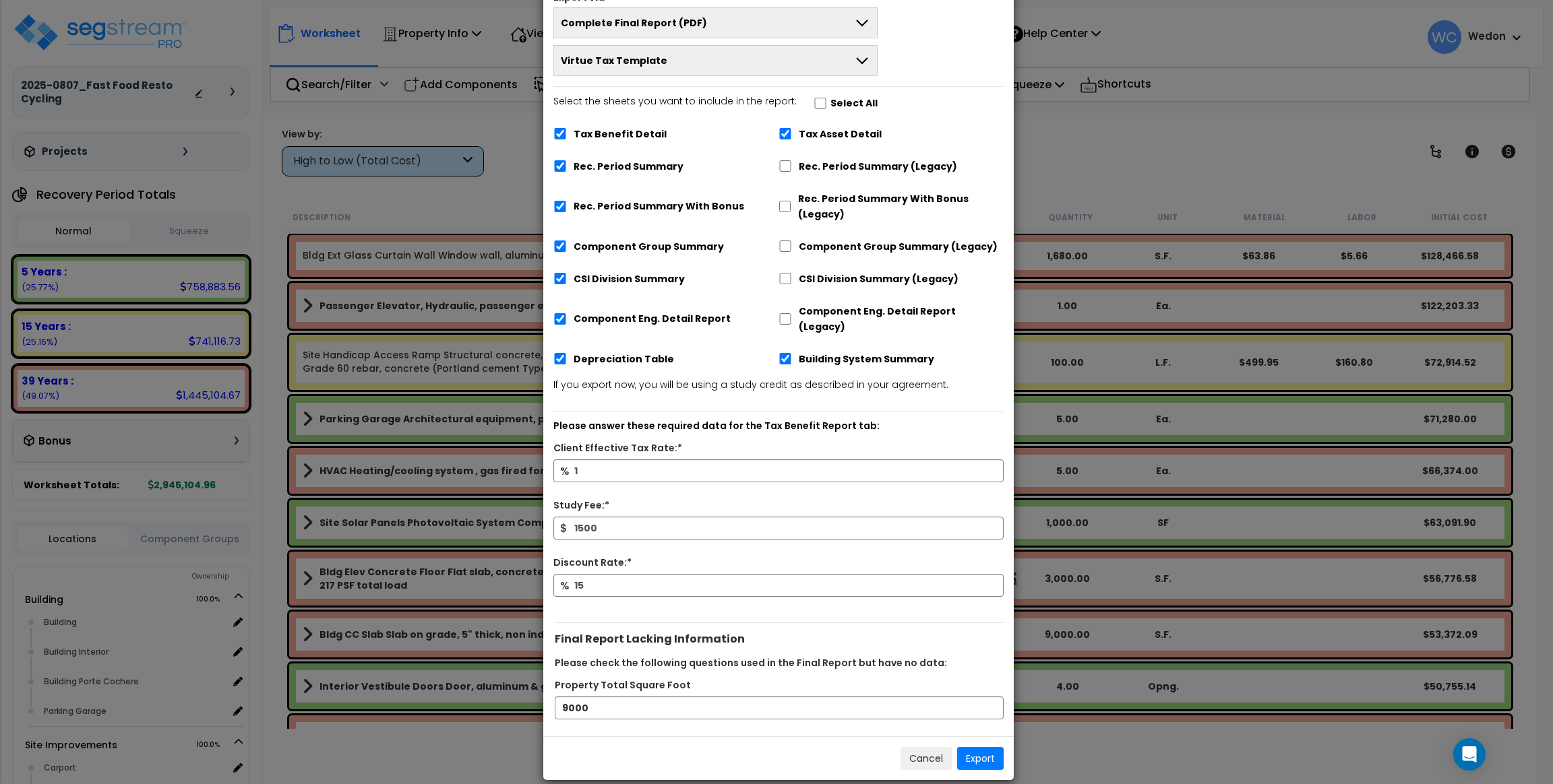
scroll to position [77, 0]
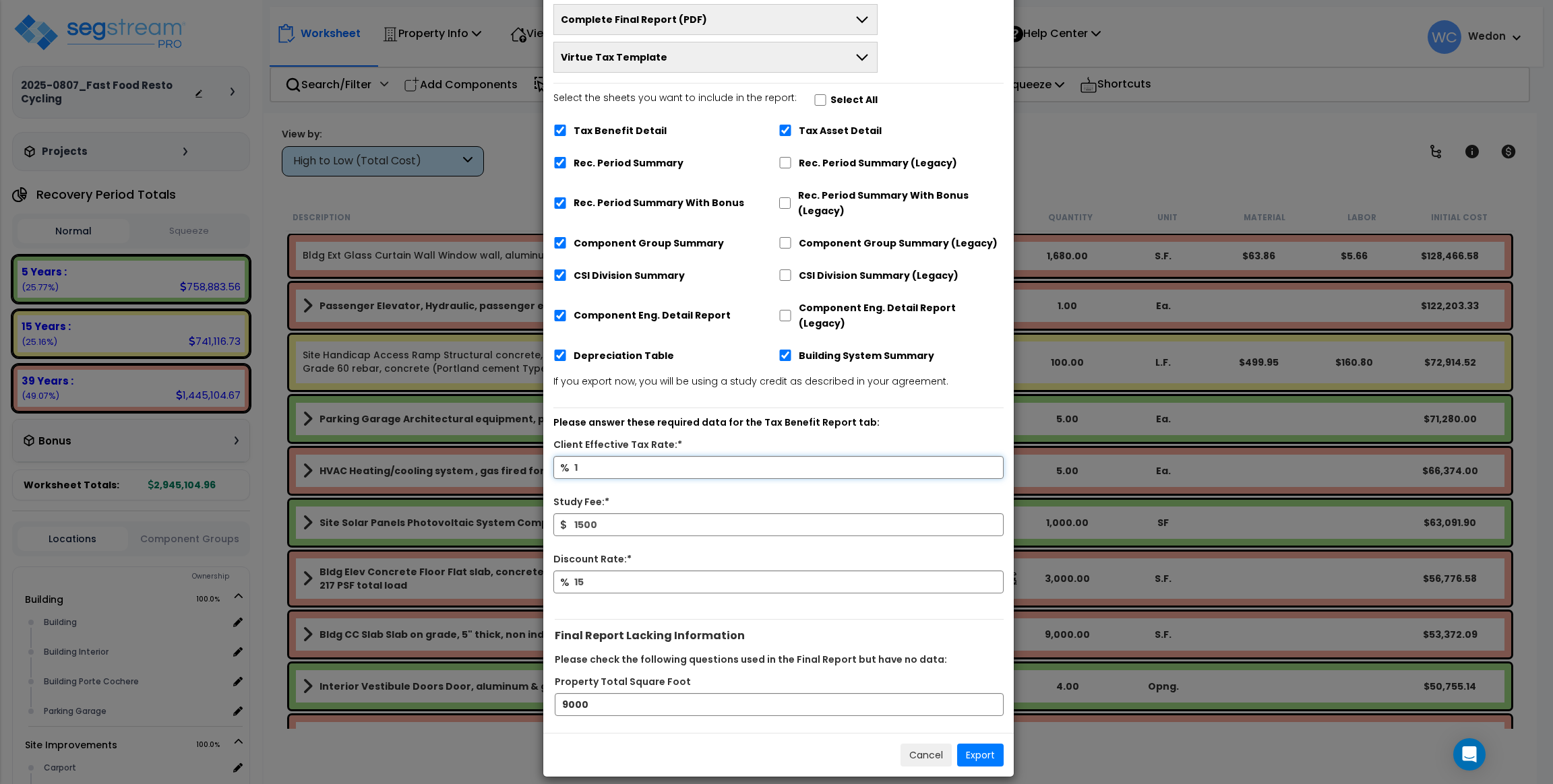
click at [624, 456] on input "1" at bounding box center [779, 467] width 451 height 23
click at [770, 494] on div "Study Fee:*" at bounding box center [779, 504] width 471 height 19
click at [636, 459] on input "1" at bounding box center [779, 467] width 451 height 23
type input "0.01"
click at [973, 745] on button "Export" at bounding box center [980, 755] width 47 height 23
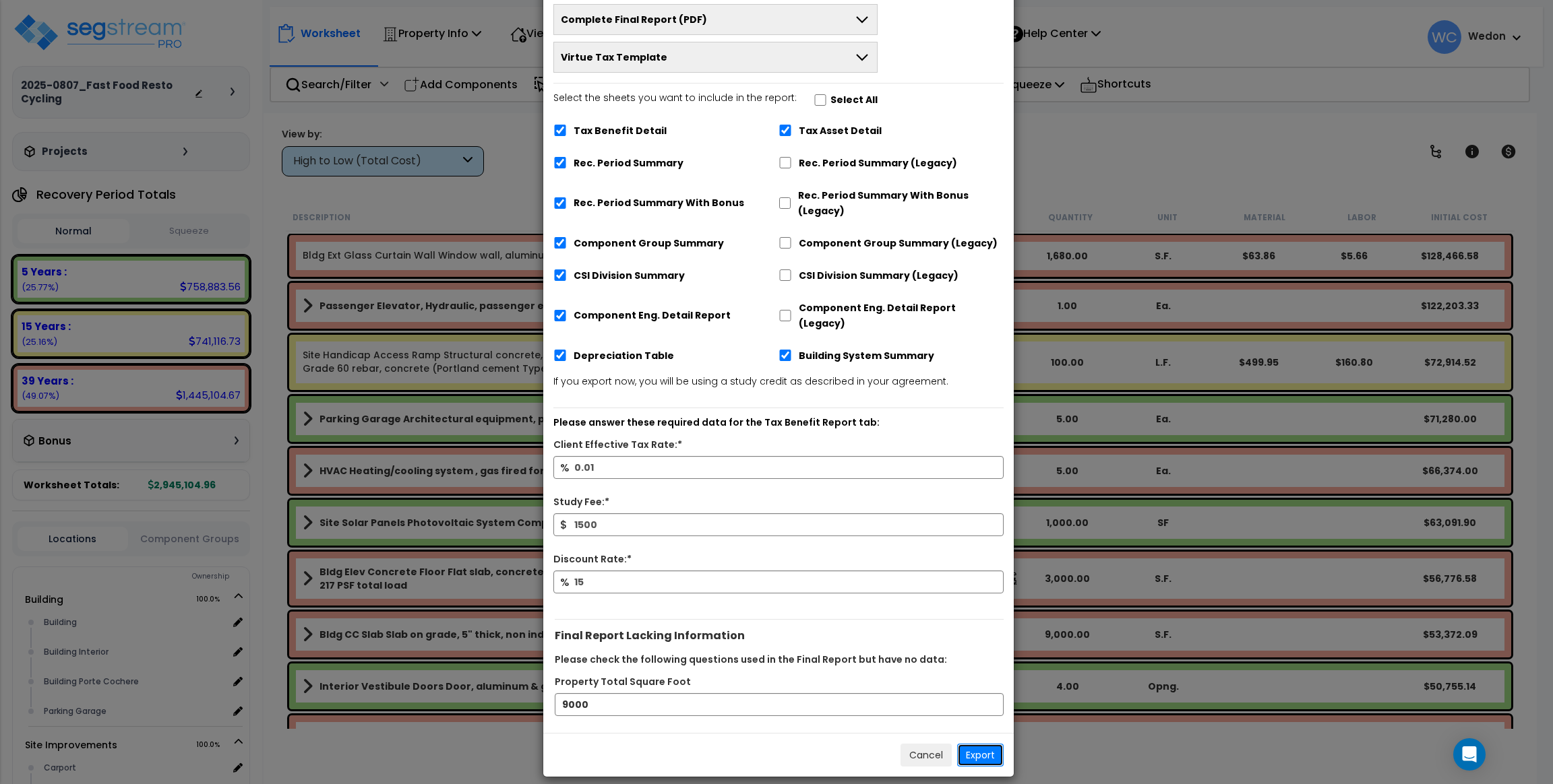
scroll to position [0, 0]
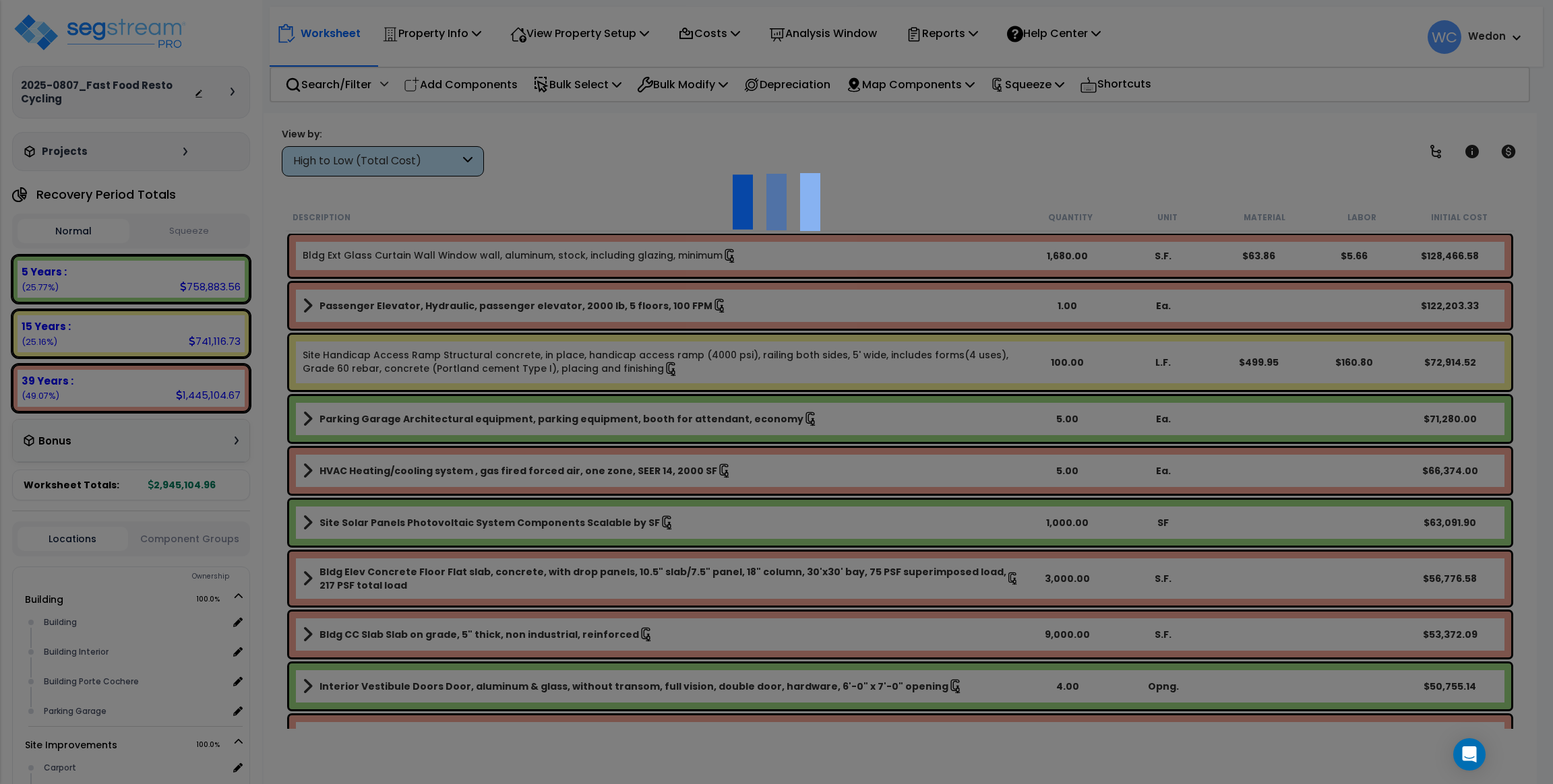
drag, startPoint x: 1044, startPoint y: 228, endPoint x: 1054, endPoint y: 226, distance: 10.2
click at [1045, 228] on div at bounding box center [776, 392] width 1553 height 784
click at [1001, 465] on div at bounding box center [776, 392] width 1553 height 784
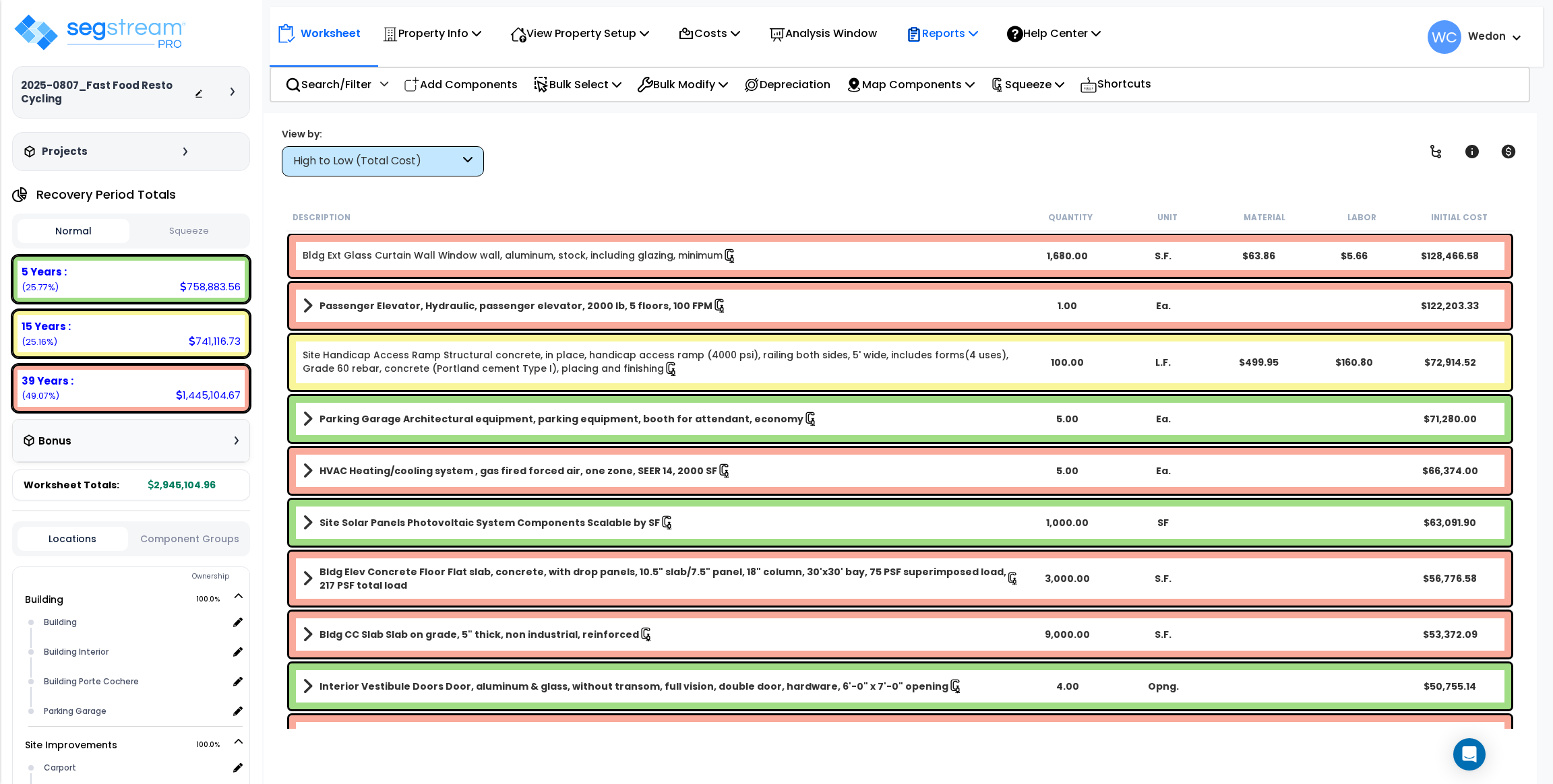
click at [943, 31] on p "Reports" at bounding box center [942, 33] width 72 height 18
click at [959, 57] on link "Get Report" at bounding box center [965, 63] width 133 height 27
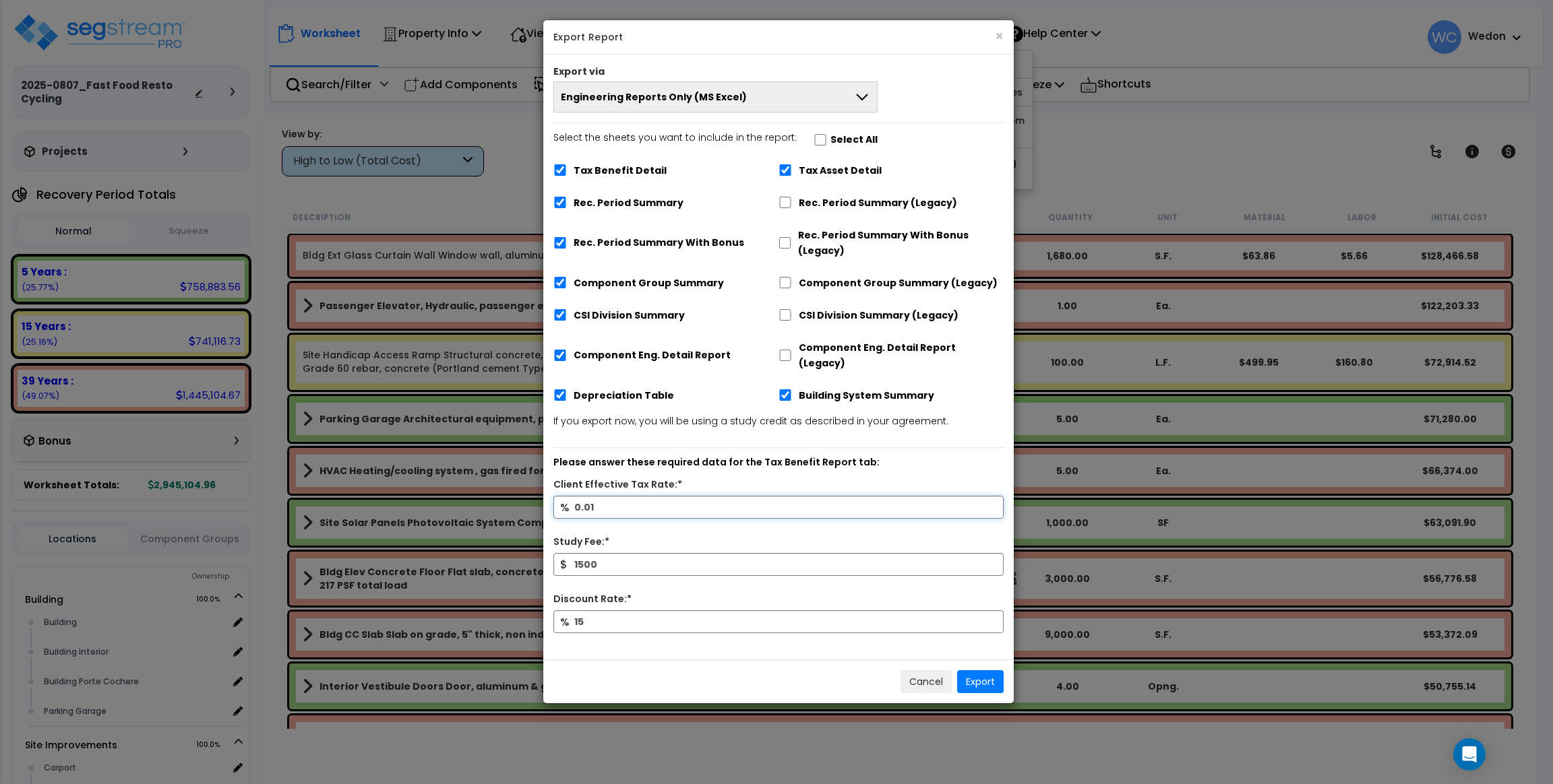
click at [700, 495] on input "0.01" at bounding box center [779, 506] width 451 height 23
type input "50"
click at [750, 95] on button "Engineering Reports Only (MS Excel)" at bounding box center [715, 97] width 325 height 31
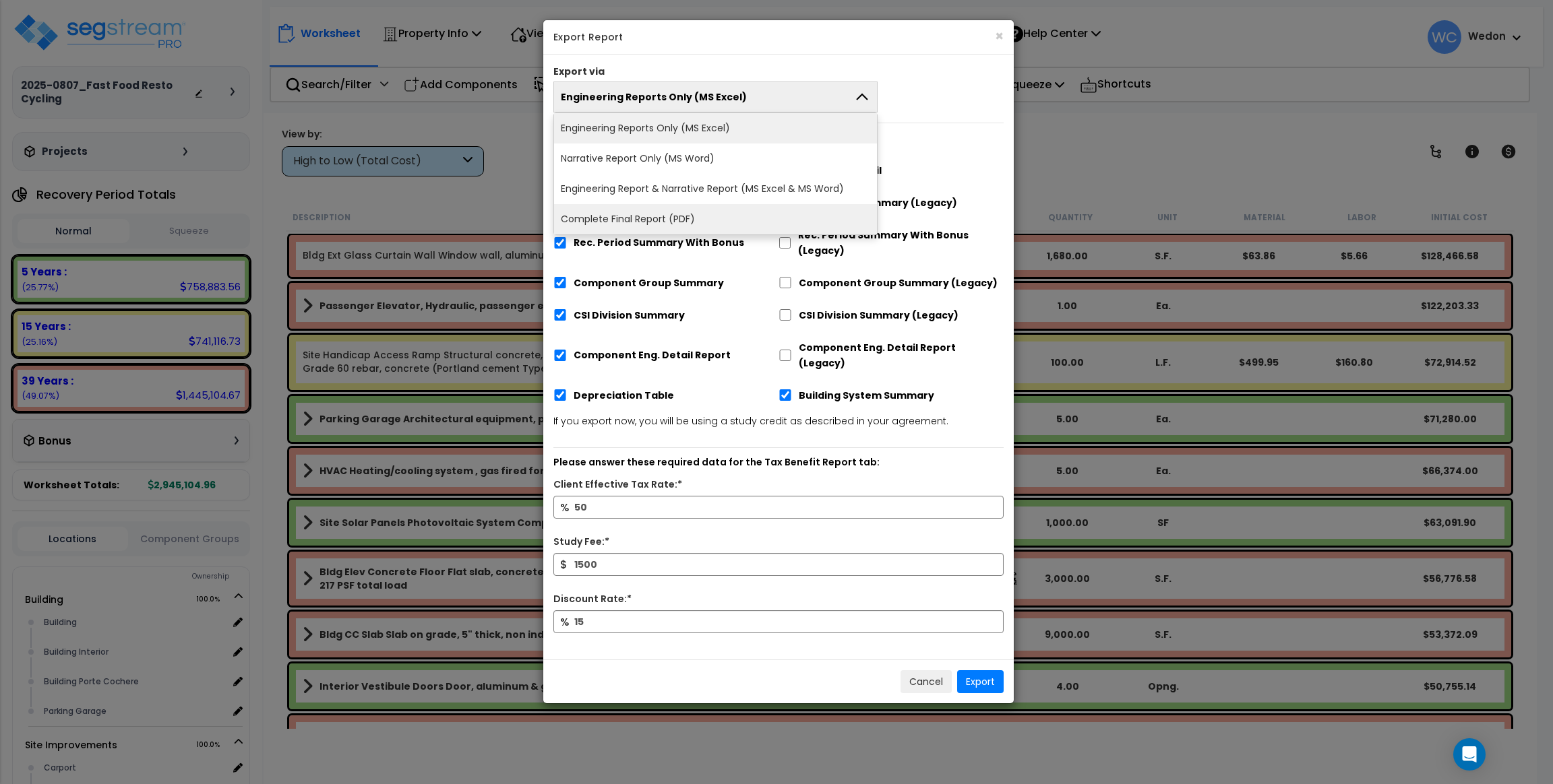
click at [661, 222] on li "Complete Final Report (PDF)" at bounding box center [714, 219] width 323 height 30
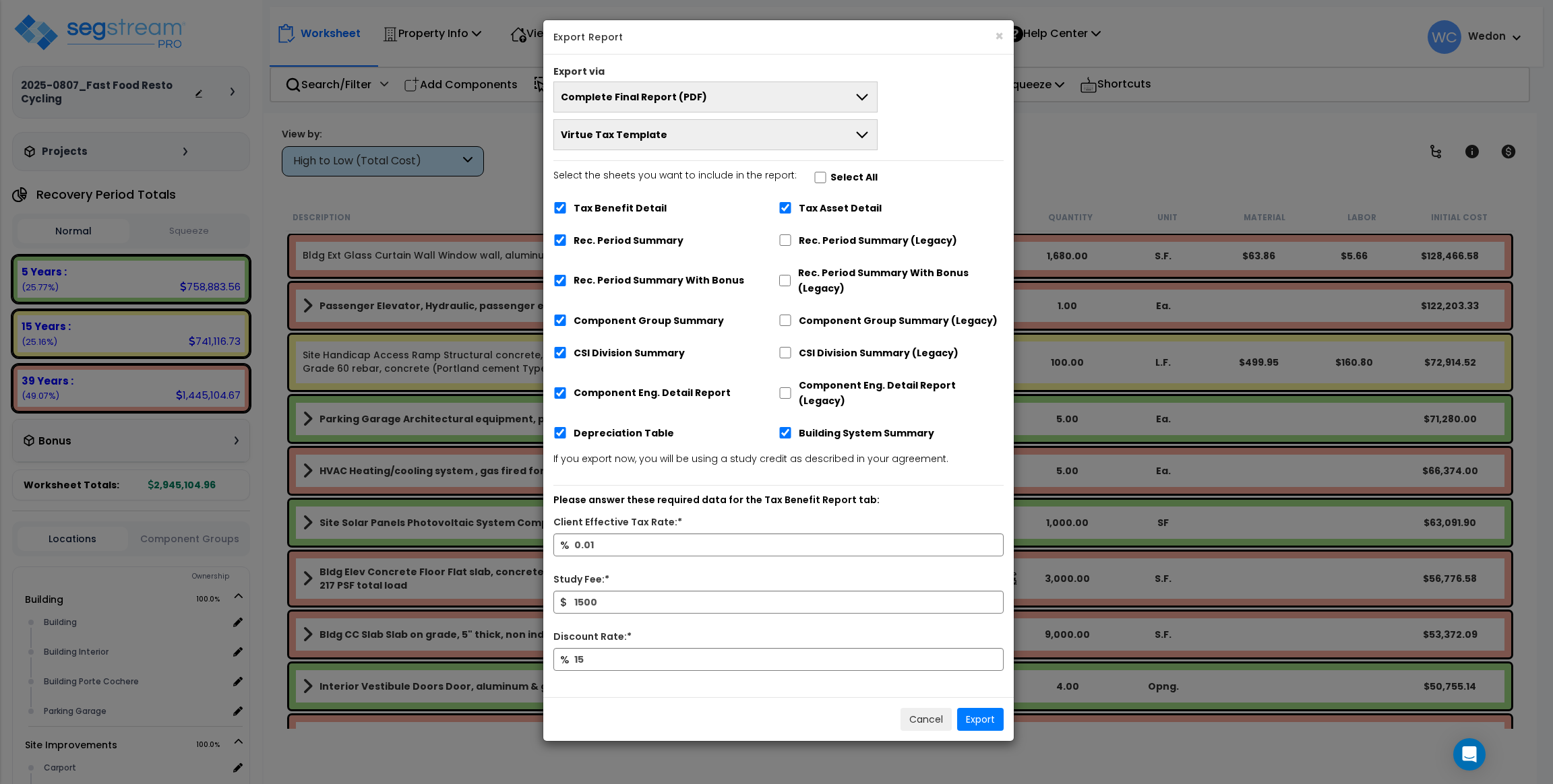
click at [604, 241] on label "Rec. Period Summary" at bounding box center [628, 241] width 109 height 16
click at [566, 241] on input "Rec. Period Summary" at bounding box center [560, 240] width 14 height 11
checkbox input "false"
click at [579, 284] on label "Rec. Period Summary With Bonus" at bounding box center [658, 279] width 170 height 16
click at [588, 324] on label "Component Group Summary" at bounding box center [648, 320] width 150 height 16
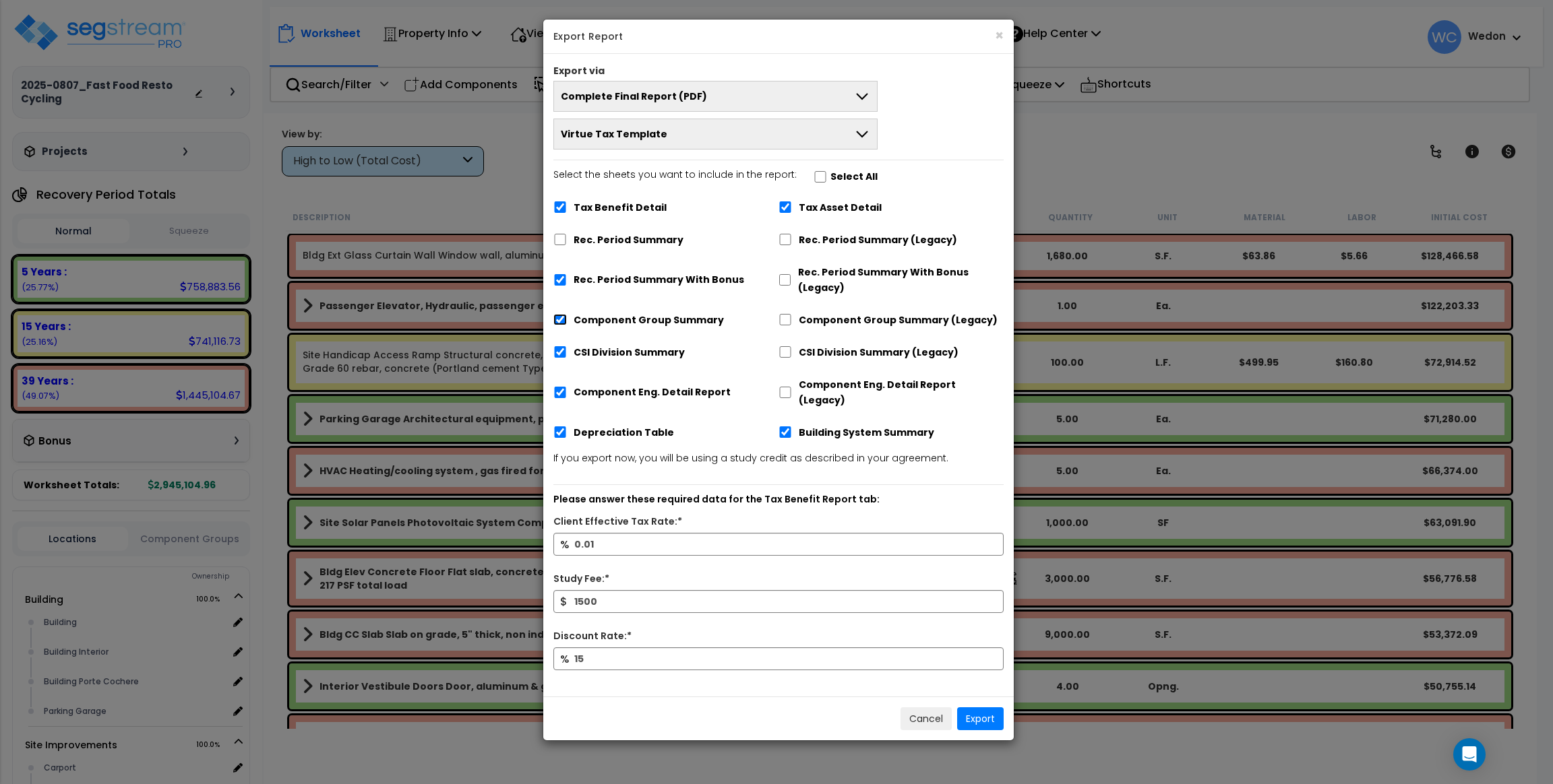
click at [566, 324] on input "Component Group Summary" at bounding box center [560, 320] width 14 height 11
checkbox input "false"
click at [559, 279] on input "Rec. Period Summary With Bonus" at bounding box center [560, 279] width 14 height 11
checkbox input "false"
click at [559, 351] on input "CSI Division Summary" at bounding box center [560, 352] width 14 height 11
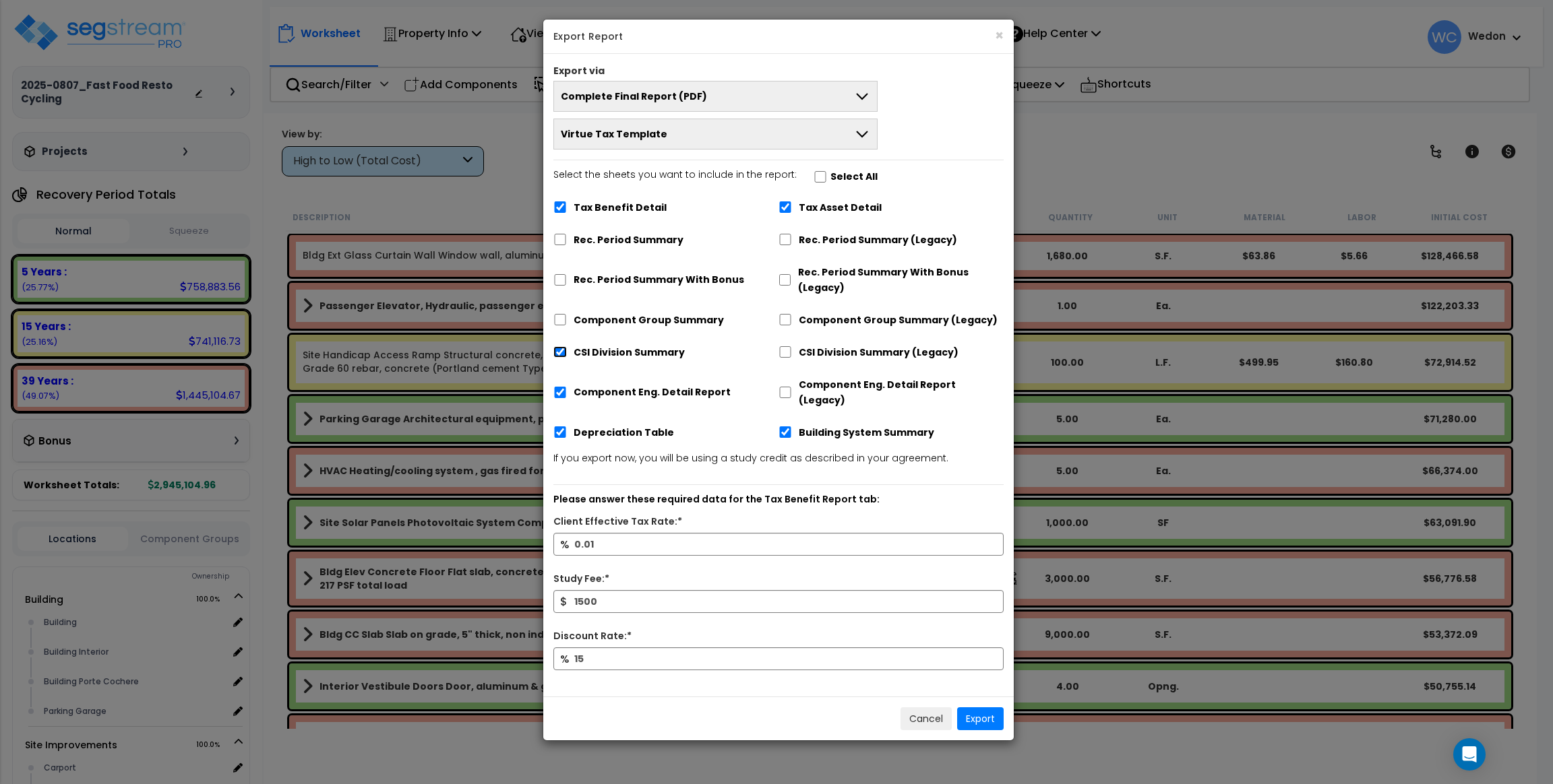
checkbox input "false"
click at [561, 392] on div "Component Eng. Detail Report" at bounding box center [666, 391] width 225 height 41
drag, startPoint x: 560, startPoint y: 420, endPoint x: 559, endPoint y: 390, distance: 30.0
click at [561, 426] on input "Depreciation Table" at bounding box center [560, 432] width 14 height 11
checkbox input "false"
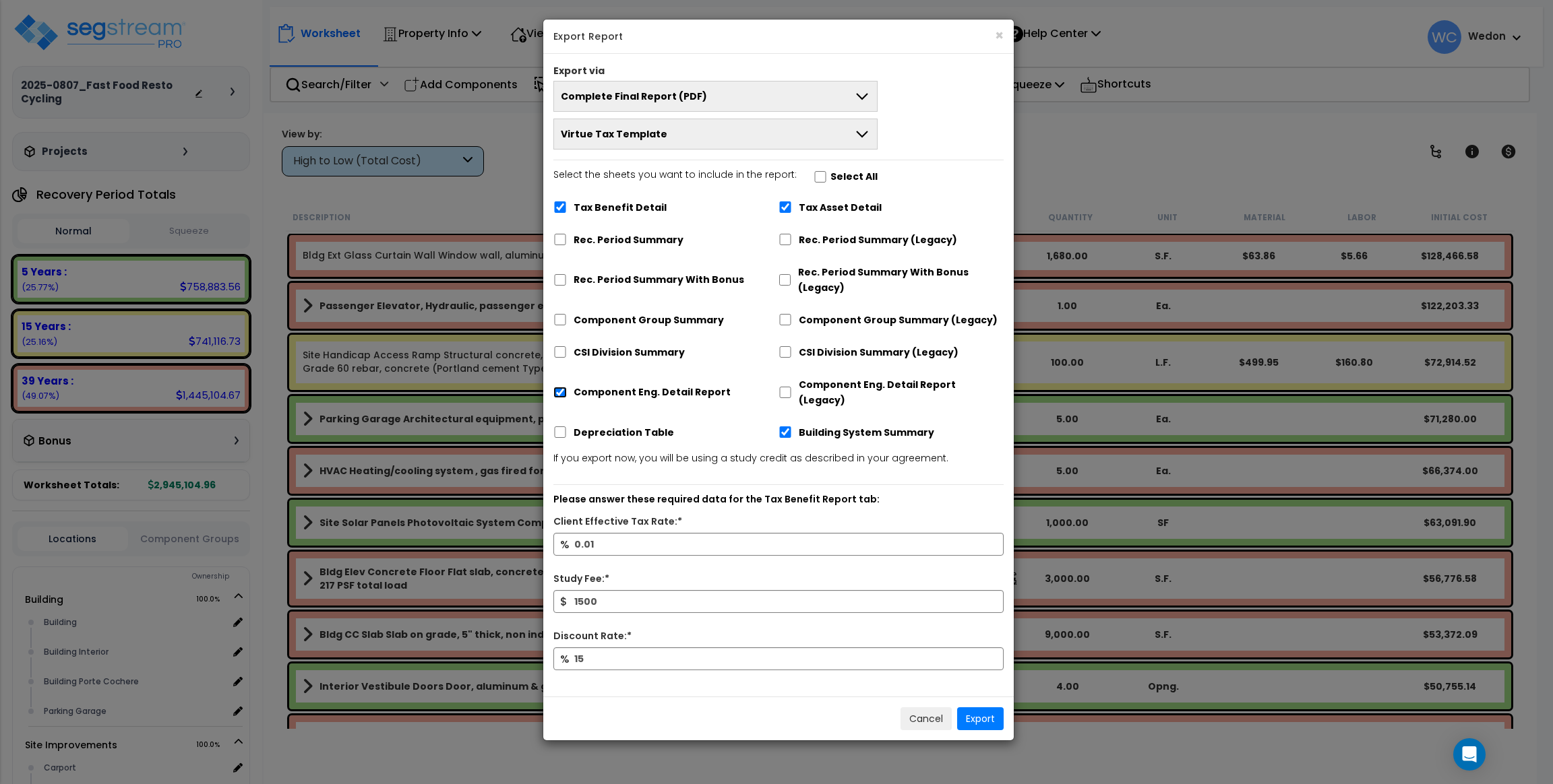
click at [556, 387] on input "Component Eng. Detail Report" at bounding box center [560, 392] width 14 height 11
checkbox input "false"
click at [807, 425] on label "Building System Summary" at bounding box center [865, 432] width 135 height 16
click at [792, 426] on input "Building System Summary" at bounding box center [784, 432] width 14 height 11
checkbox input "false"
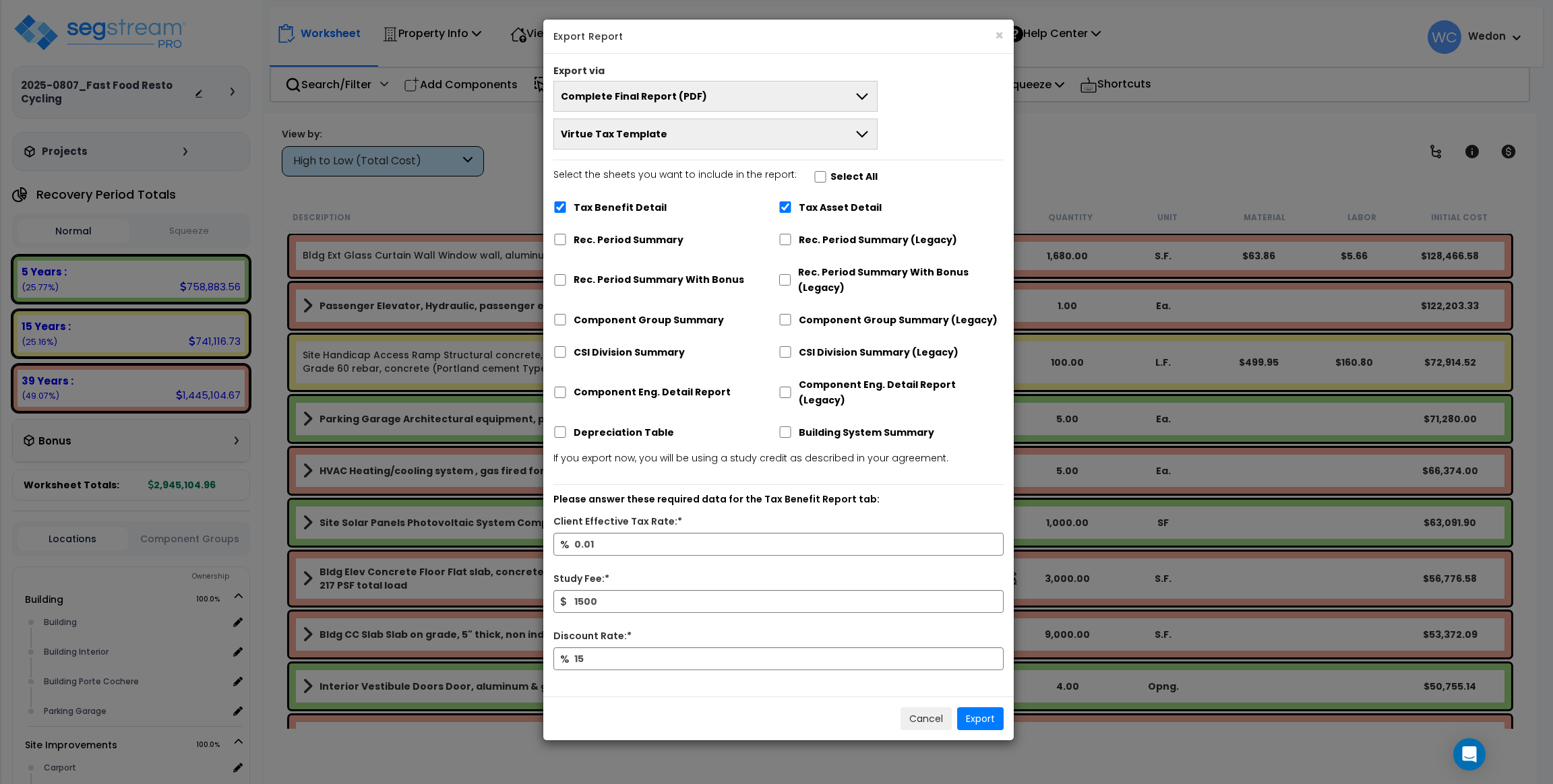
click at [800, 207] on label "Tax Asset Detail" at bounding box center [839, 208] width 83 height 16
click at [792, 207] on input "Tax Asset Detail" at bounding box center [784, 207] width 14 height 11
checkbox input "false"
click at [981, 708] on button "Export" at bounding box center [980, 719] width 47 height 23
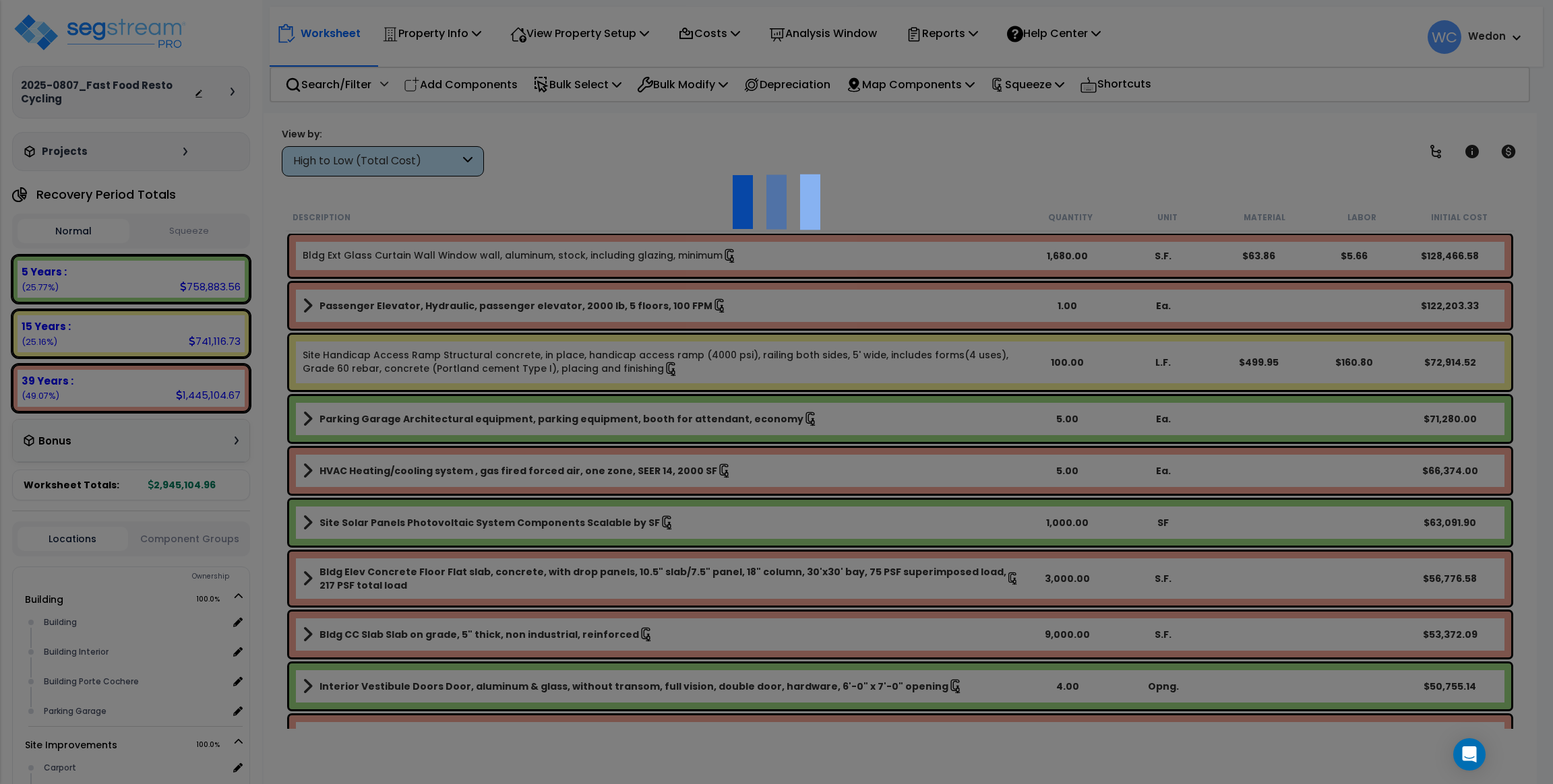
click at [1050, 247] on div at bounding box center [776, 392] width 1553 height 784
click at [1081, 184] on div at bounding box center [776, 392] width 1553 height 784
click at [898, 216] on div at bounding box center [776, 392] width 1553 height 784
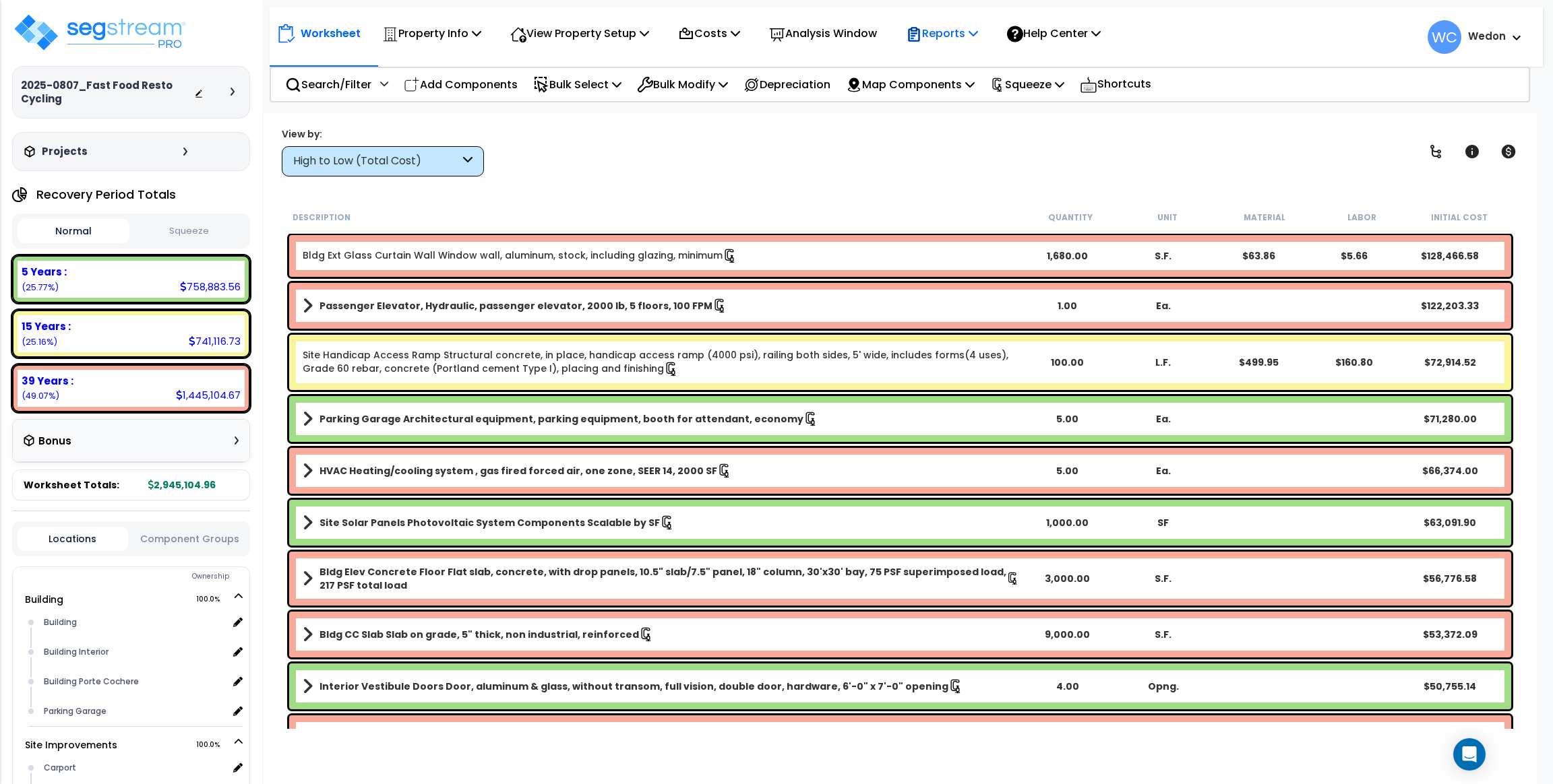
click at [968, 36] on p "Reports" at bounding box center [942, 33] width 72 height 18
click at [954, 62] on link "Get Report" at bounding box center [965, 63] width 133 height 27
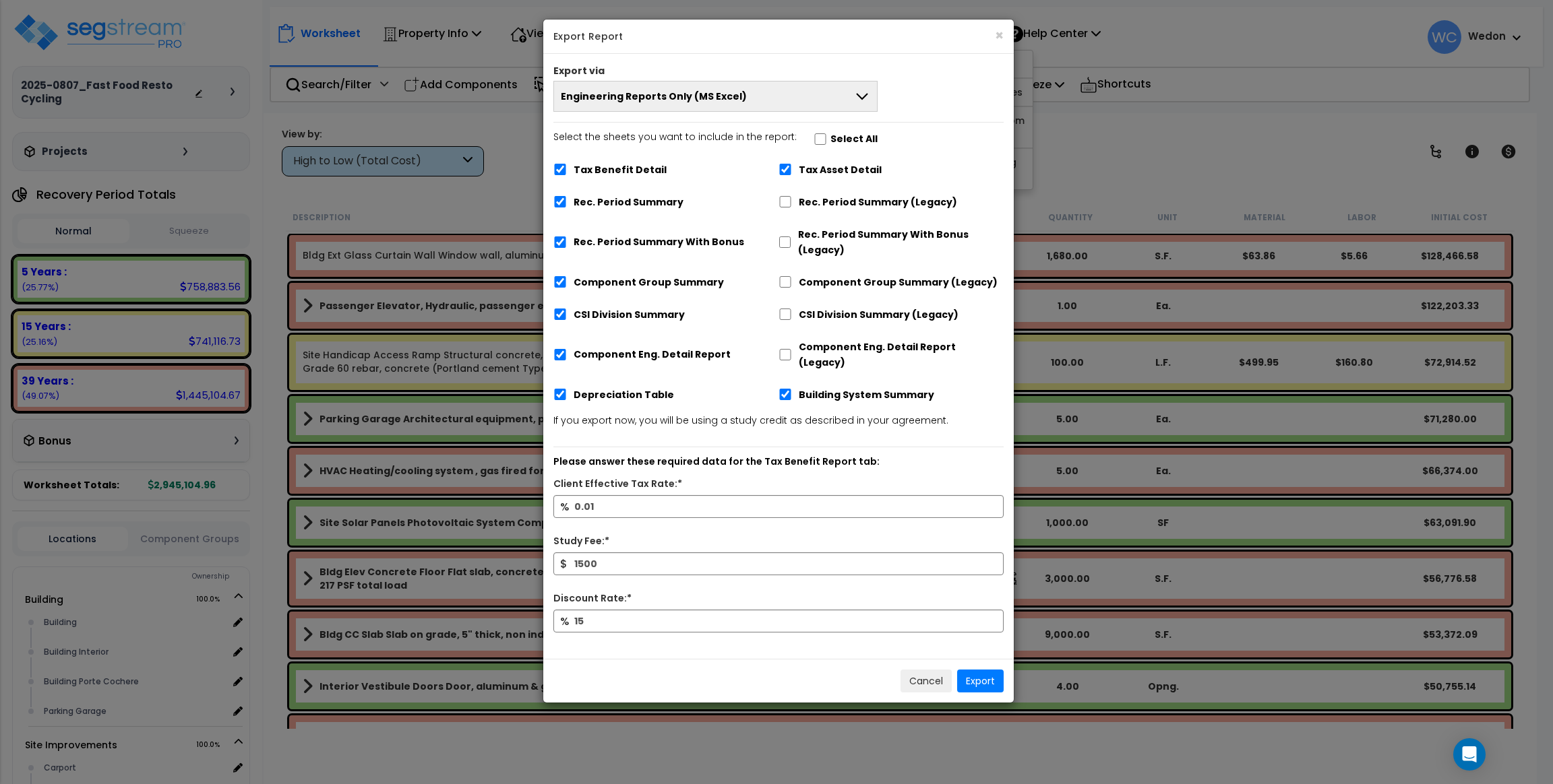
click at [723, 98] on span "Engineering Reports Only (MS Excel)" at bounding box center [654, 96] width 186 height 14
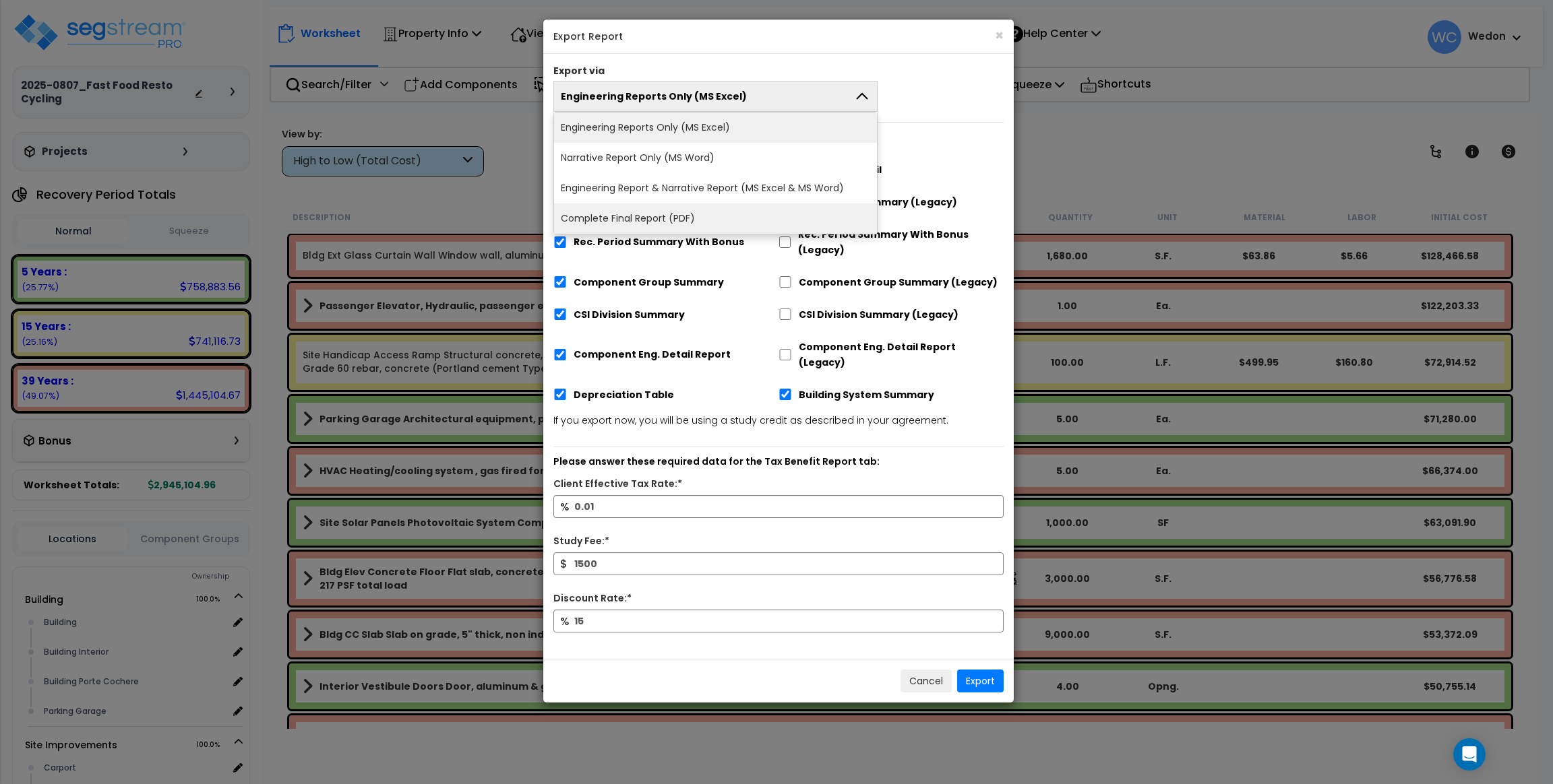
click at [644, 222] on li "Complete Final Report (PDF)" at bounding box center [714, 218] width 323 height 30
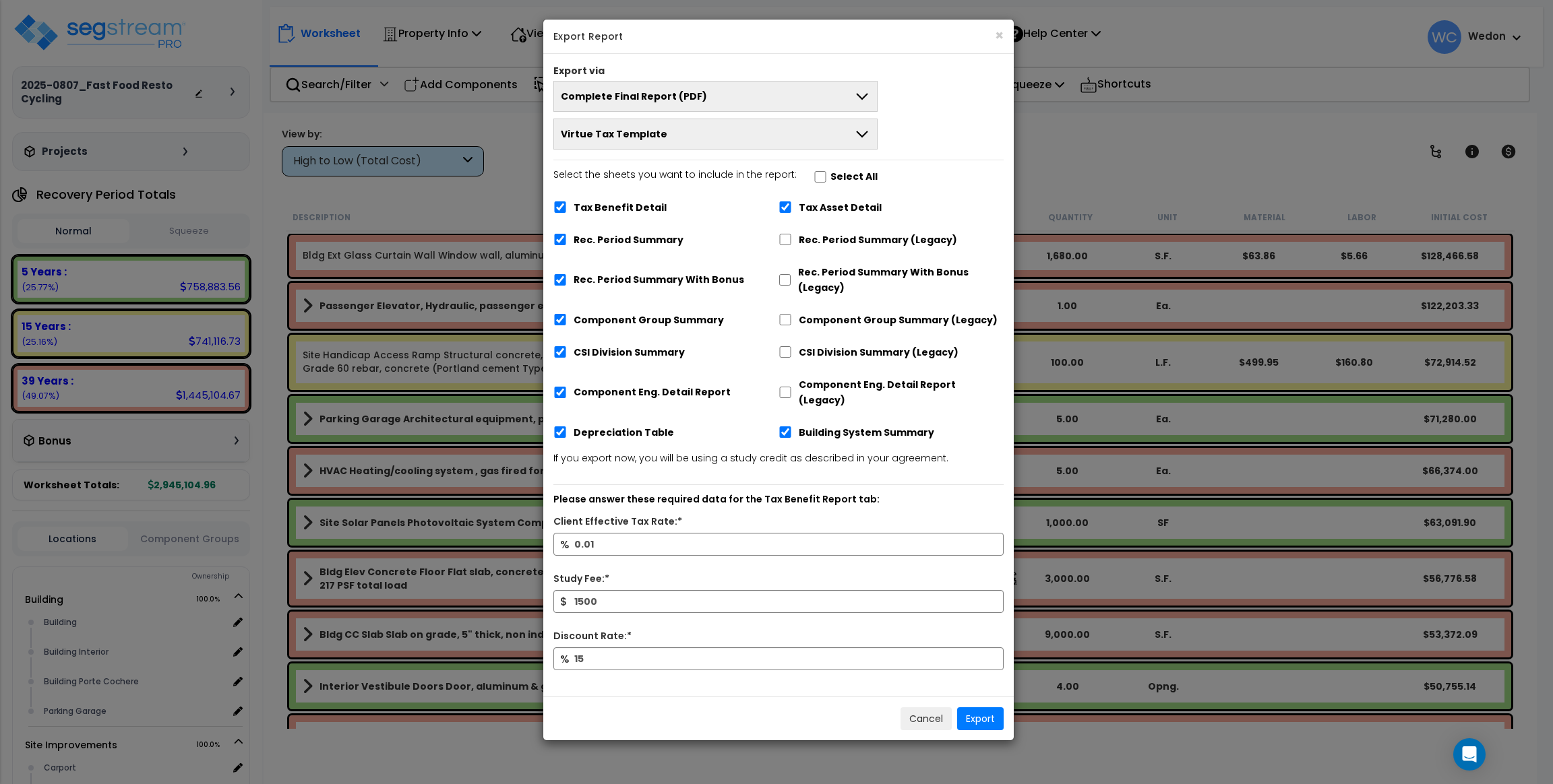
click at [846, 139] on button "Virtue Tax Template" at bounding box center [715, 134] width 325 height 31
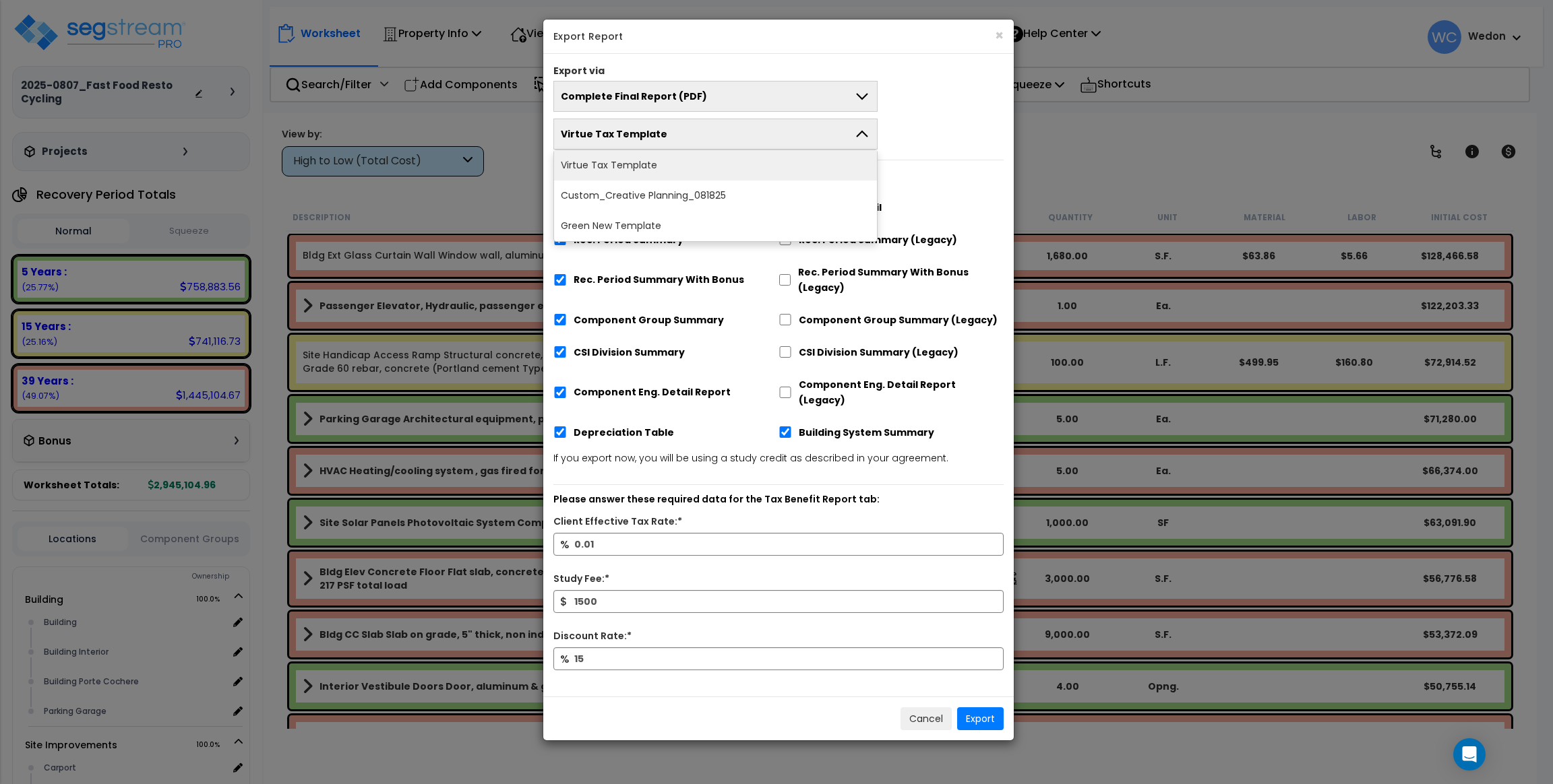
click at [844, 137] on button "Virtue Tax Template" at bounding box center [715, 134] width 325 height 31
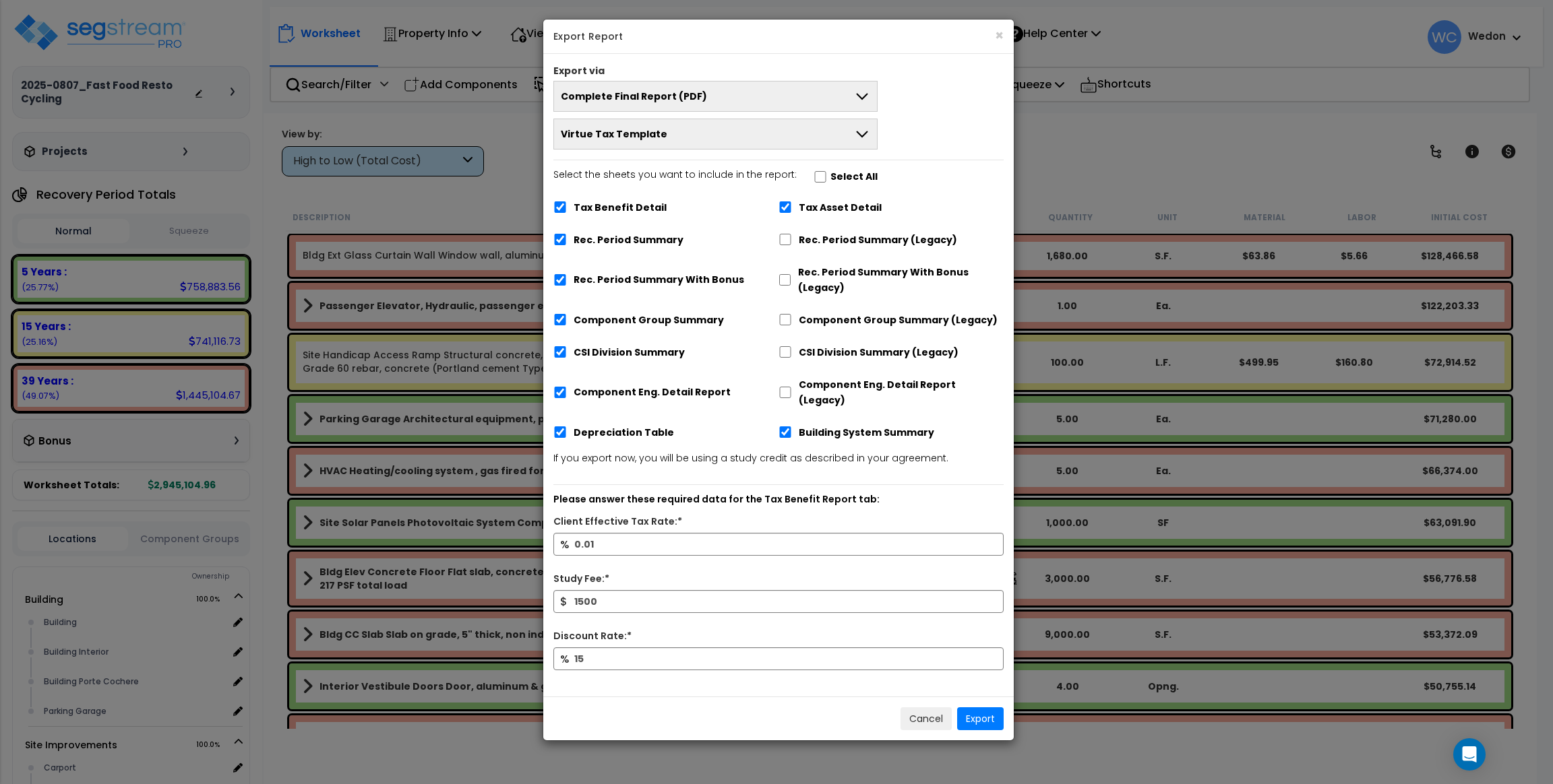
click at [862, 132] on icon at bounding box center [862, 134] width 17 height 17
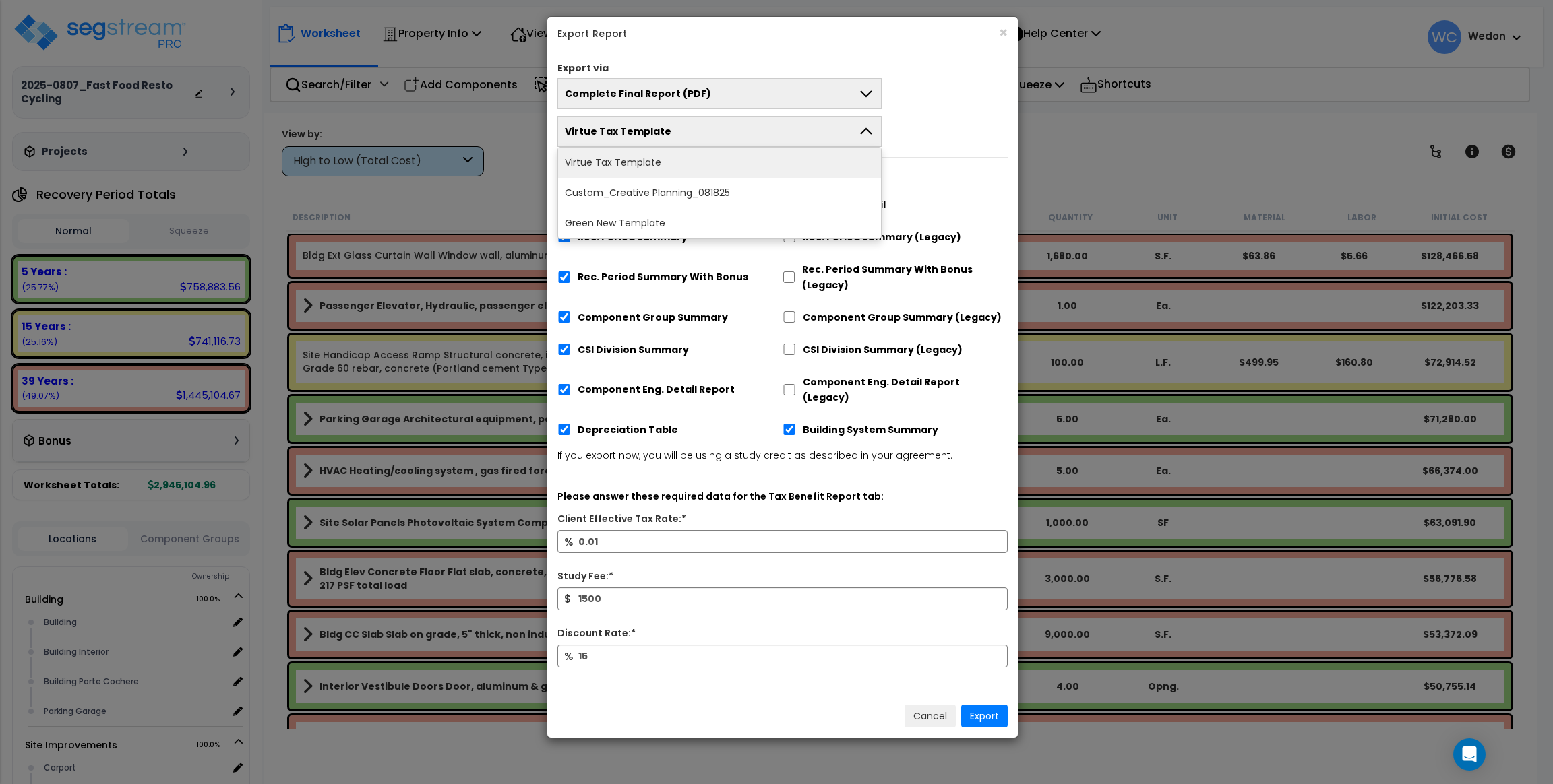
click at [942, 118] on div "Complete Final Report (PDF) Engineering Reports Only (MS Excel) Narrative Repor…" at bounding box center [782, 112] width 471 height 69
click at [922, 91] on div "Complete Final Report (PDF) Engineering Reports Only (MS Excel) Narrative Repor…" at bounding box center [782, 112] width 471 height 69
click at [862, 133] on icon at bounding box center [865, 131] width 17 height 17
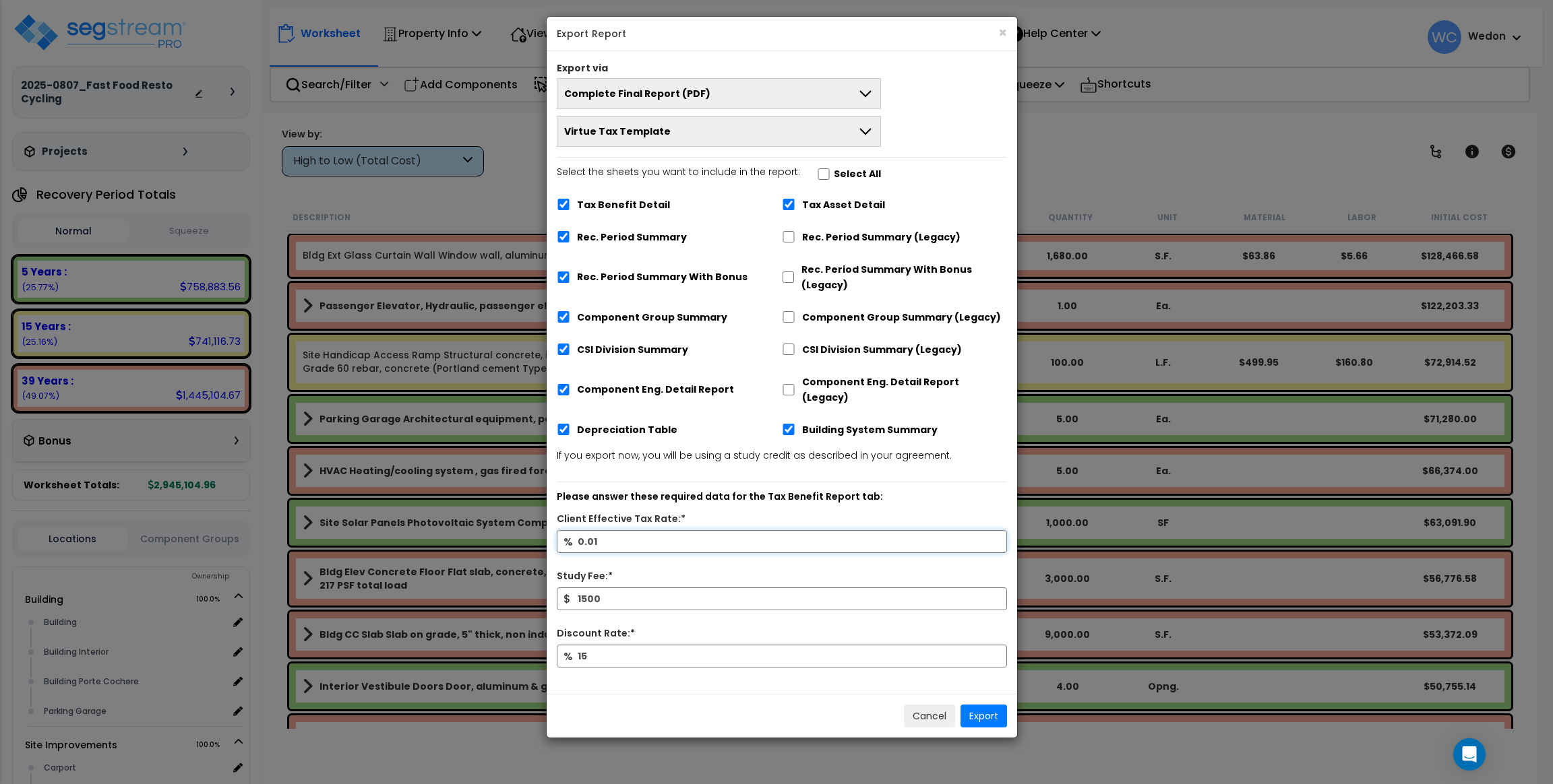
click at [616, 530] on input "0.01" at bounding box center [782, 541] width 451 height 23
type input "50"
click at [624, 587] on input "1500" at bounding box center [782, 598] width 451 height 23
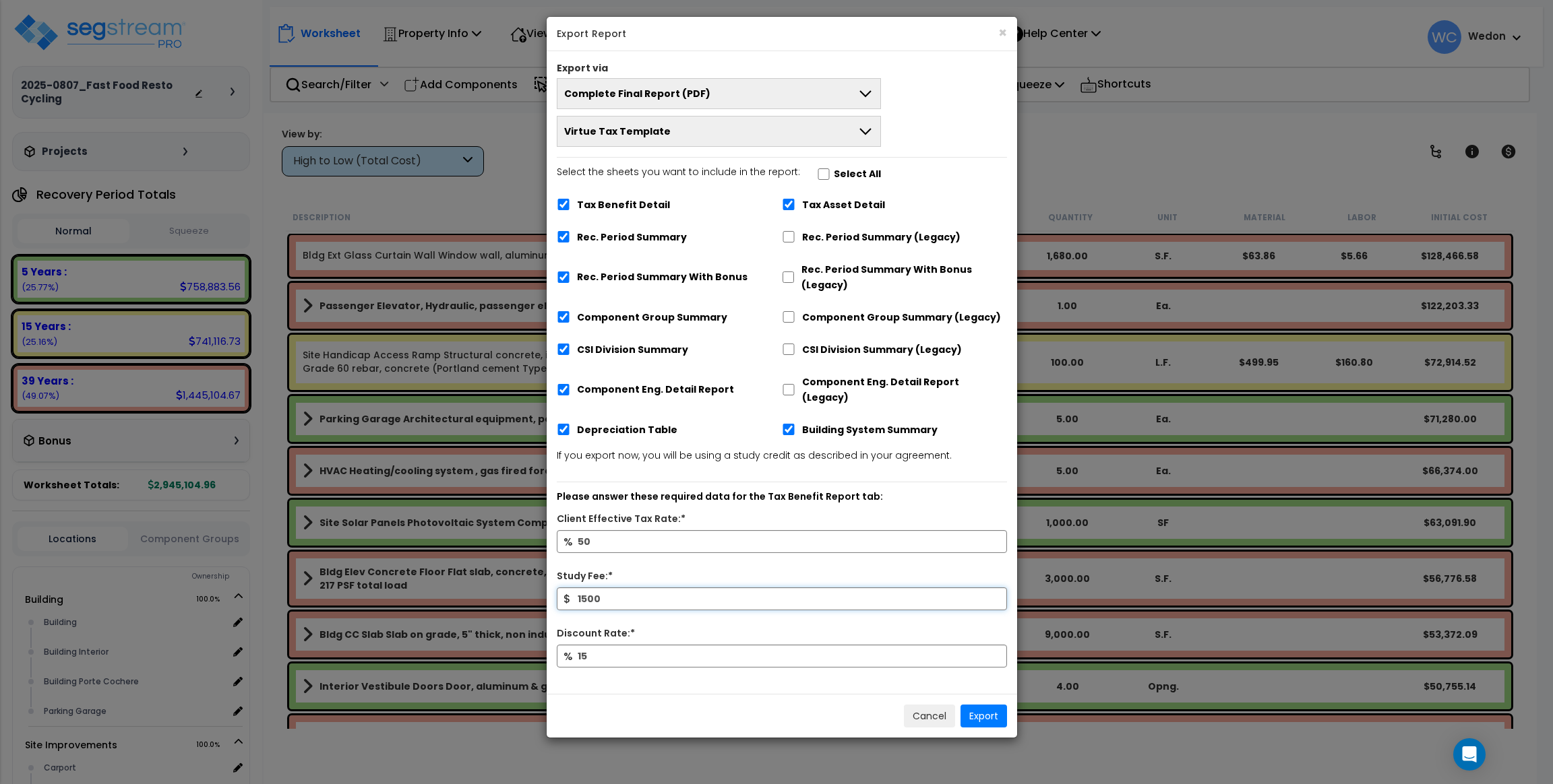
click at [624, 587] on input "1500" at bounding box center [782, 598] width 451 height 23
type input "5,000"
click at [702, 546] on div "% 50" at bounding box center [782, 550] width 471 height 39
click at [971, 119] on div "Complete Final Report (PDF) Engineering Reports Only (MS Excel) Narrative Repor…" at bounding box center [782, 112] width 471 height 69
click at [559, 227] on div "Select the sheets you want to include in the report: Select All Tax Benefit Det…" at bounding box center [782, 304] width 471 height 284
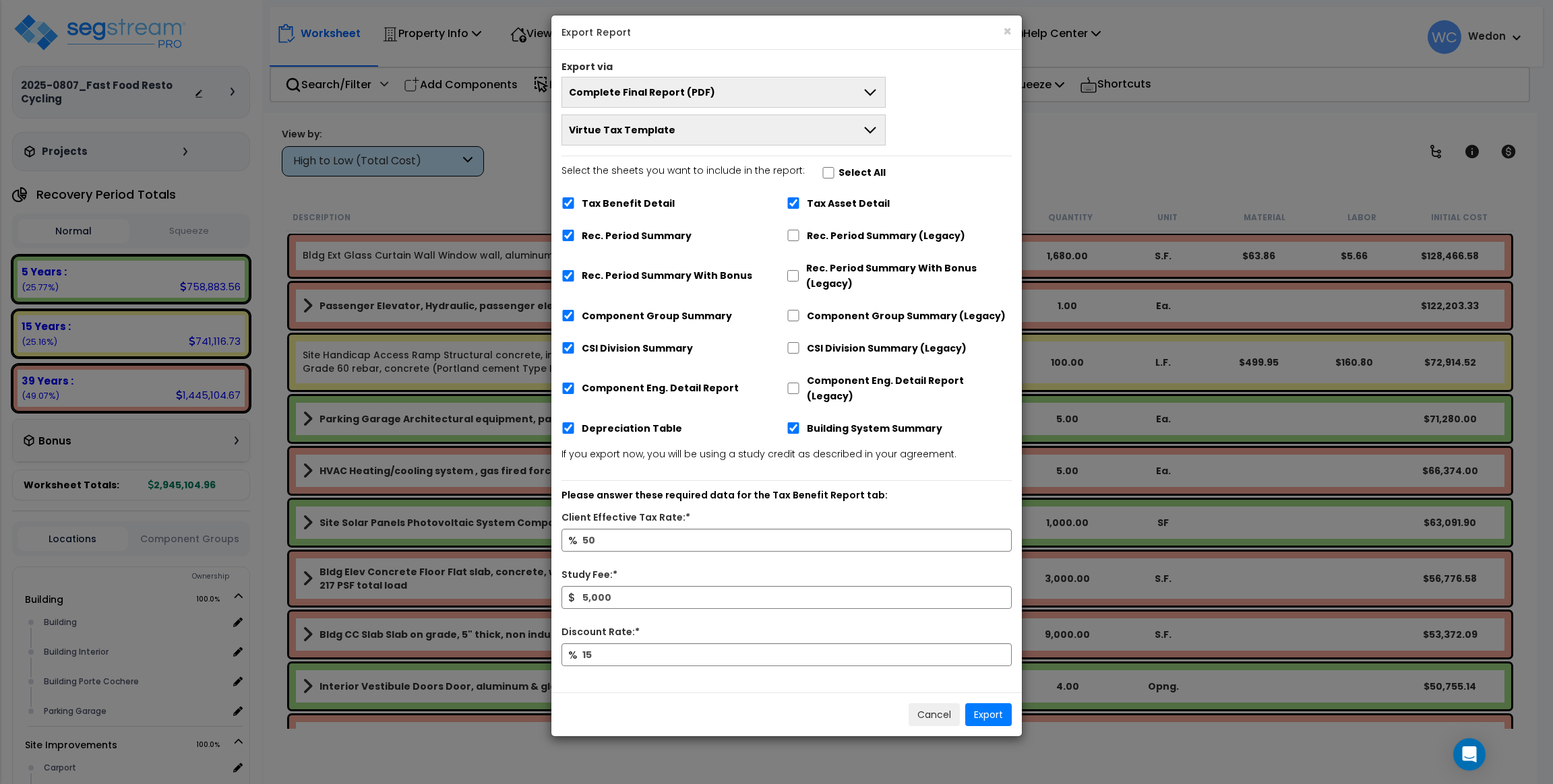
click at [571, 244] on div "Rec. Period Summary" at bounding box center [673, 234] width 225 height 26
click at [577, 275] on div "Rec. Period Summary With Bonus" at bounding box center [673, 274] width 225 height 41
click at [566, 231] on input "Rec. Period Summary" at bounding box center [567, 234] width 14 height 11
checkbox input "false"
click at [566, 271] on input "Rec. Period Summary With Bonus" at bounding box center [567, 275] width 14 height 11
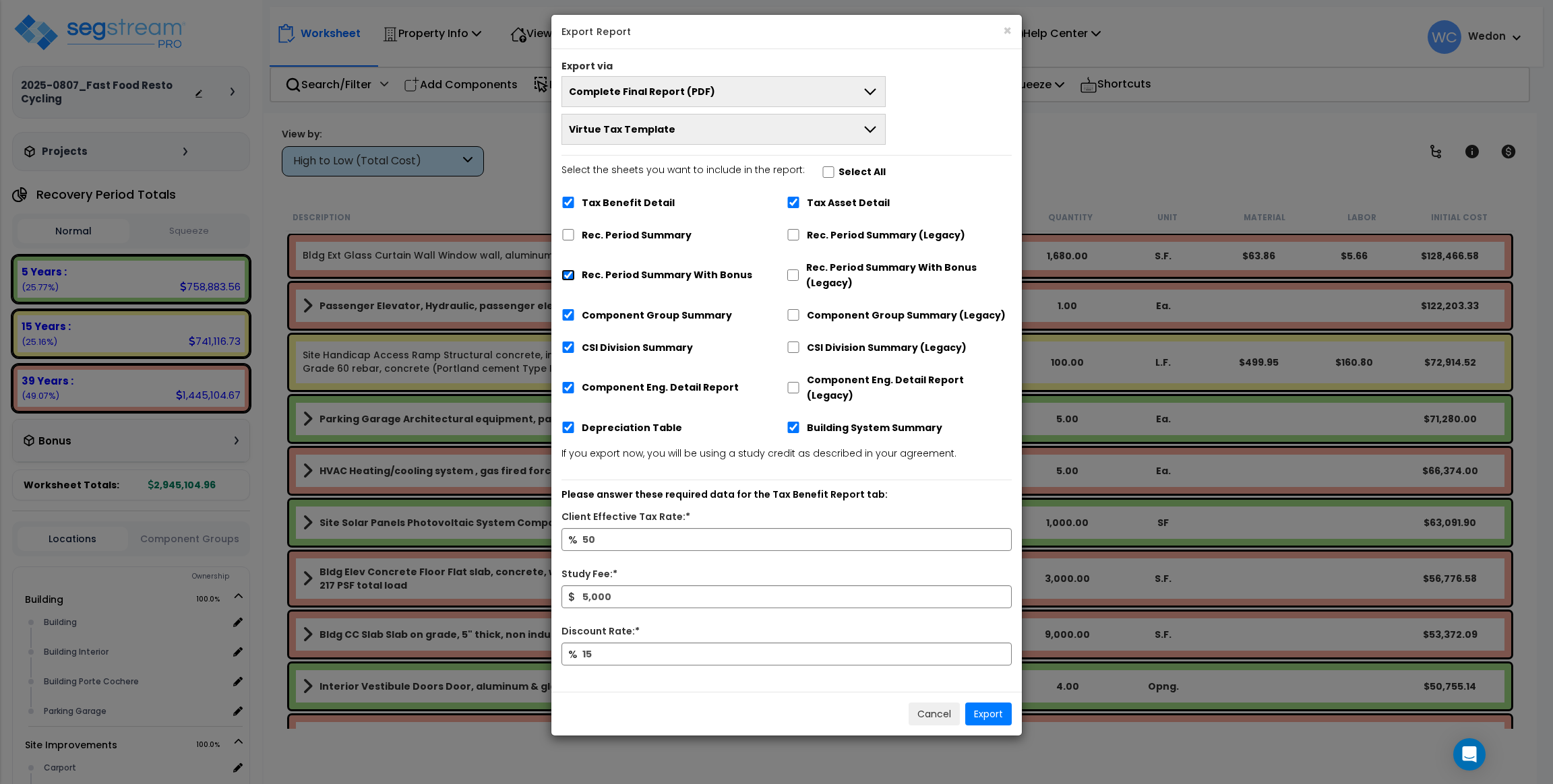
checkbox input "false"
click at [565, 309] on input "Component Group Summary" at bounding box center [567, 314] width 14 height 11
checkbox input "false"
click at [567, 347] on input "CSI Division Summary" at bounding box center [567, 347] width 14 height 11
checkbox input "false"
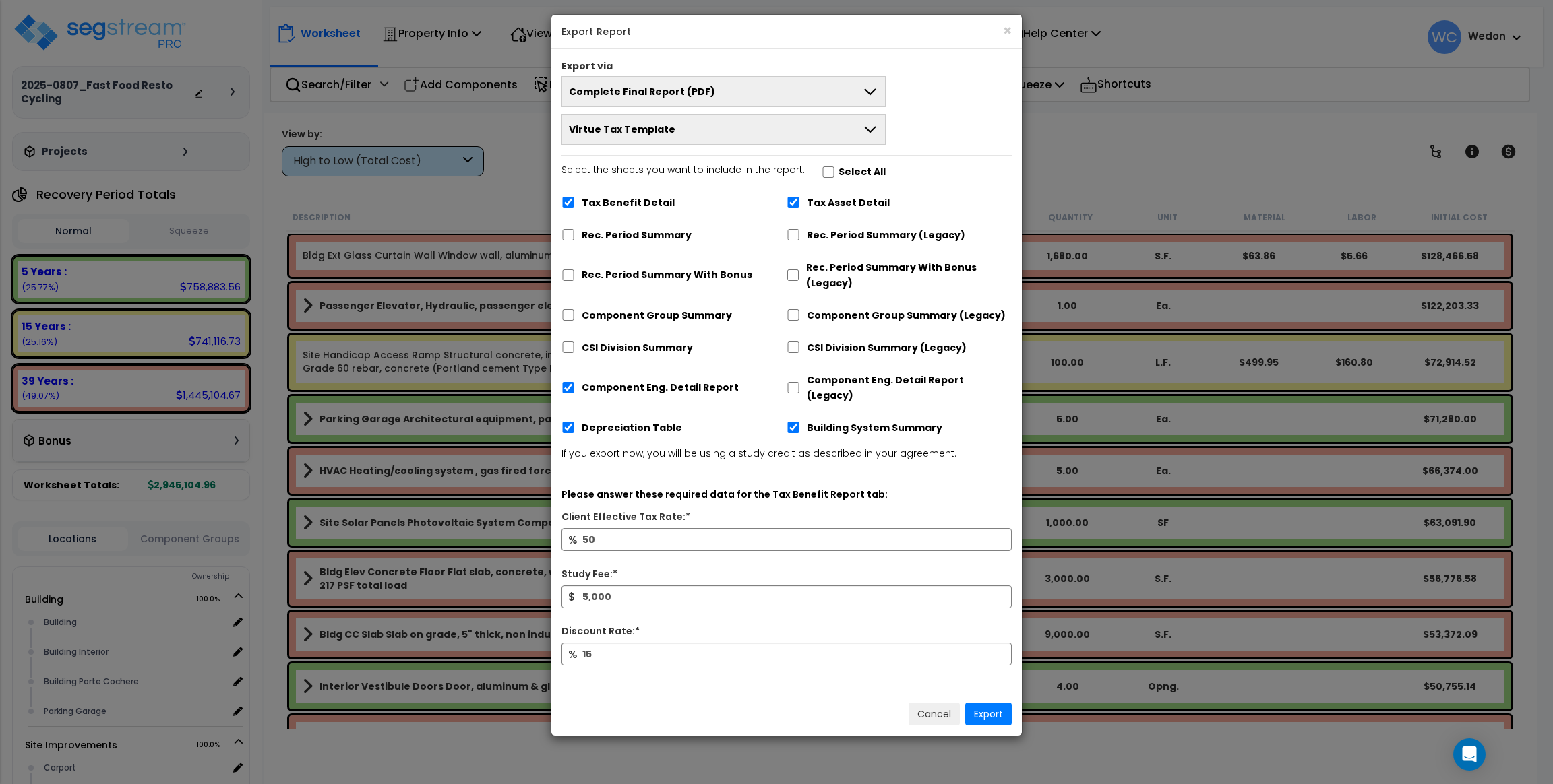
click at [567, 372] on div "Component Eng. Detail Report" at bounding box center [673, 386] width 225 height 41
click at [567, 383] on input "Component Eng. Detail Report" at bounding box center [567, 389] width 14 height 11
checkbox input "false"
click at [565, 421] on div "Depreciation Table" at bounding box center [673, 427] width 225 height 26
click at [787, 423] on input "Building System Summary" at bounding box center [793, 428] width 14 height 11
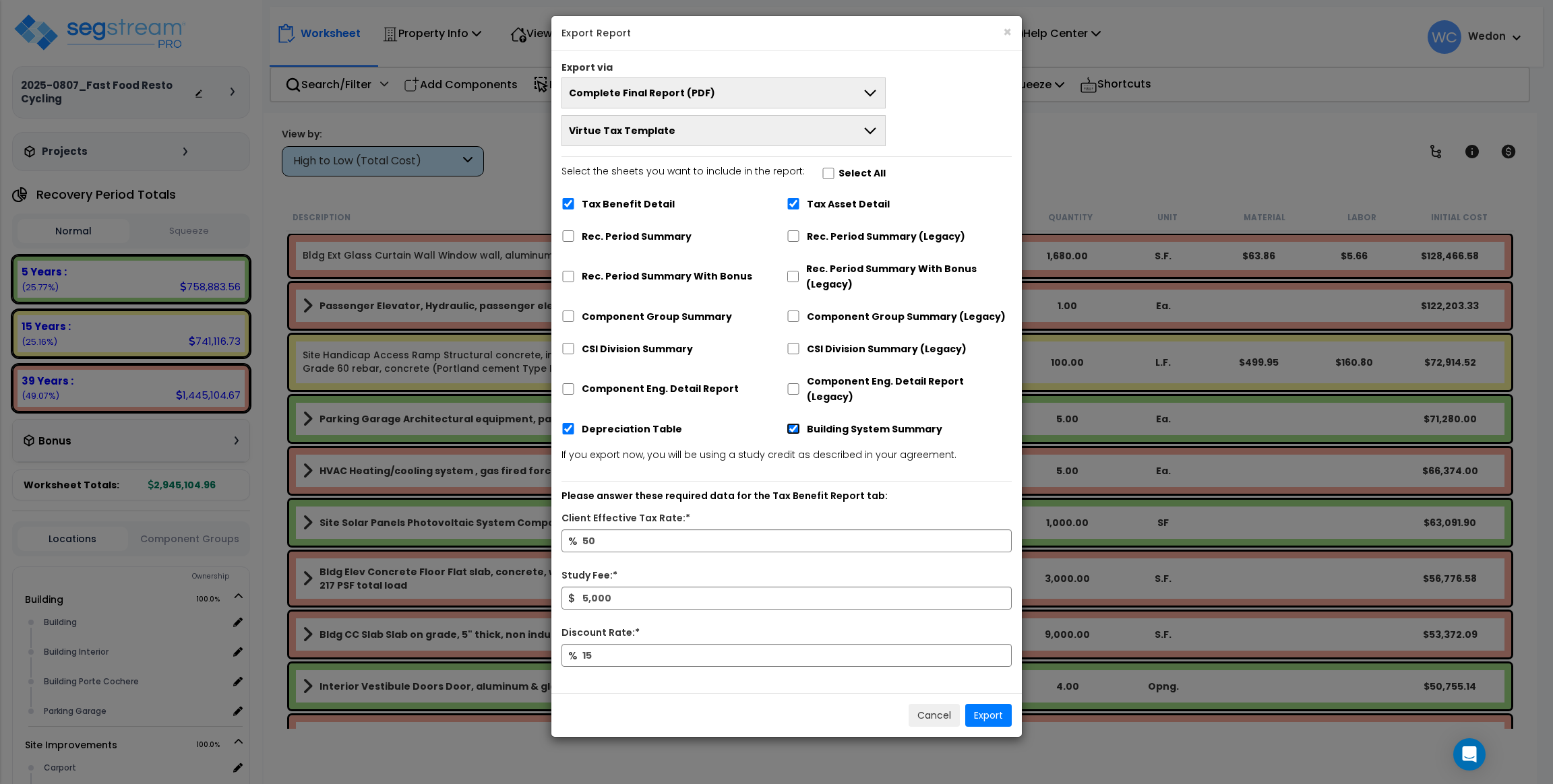
checkbox input "false"
click at [564, 423] on input "Depreciation Table" at bounding box center [567, 428] width 14 height 11
checkbox input "false"
click at [802, 201] on div "Tax Asset Detail" at bounding box center [898, 203] width 225 height 26
click at [791, 201] on input "Tax Asset Detail" at bounding box center [793, 203] width 14 height 11
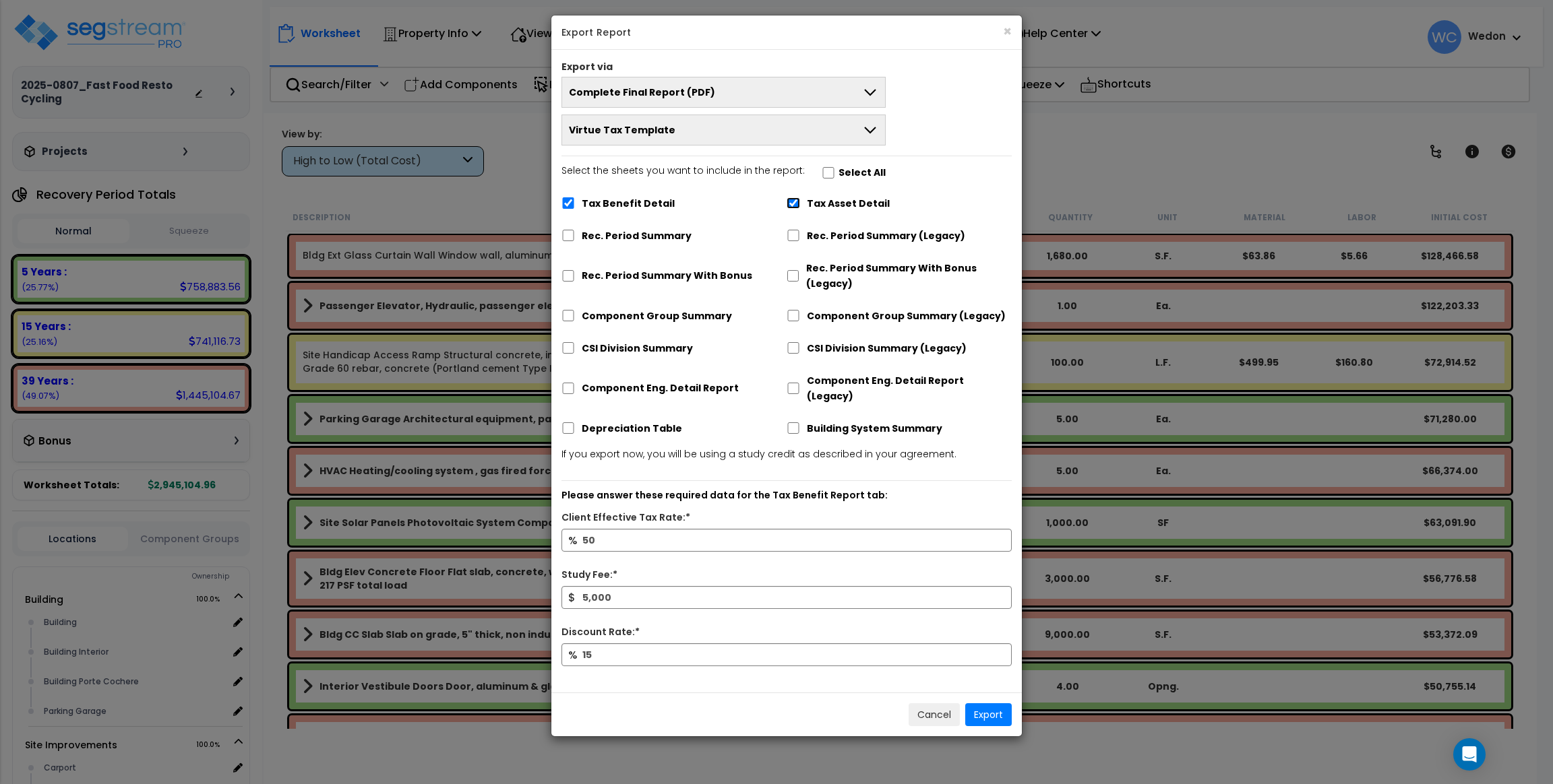
checkbox input "false"
click at [980, 703] on button "Export" at bounding box center [988, 714] width 47 height 23
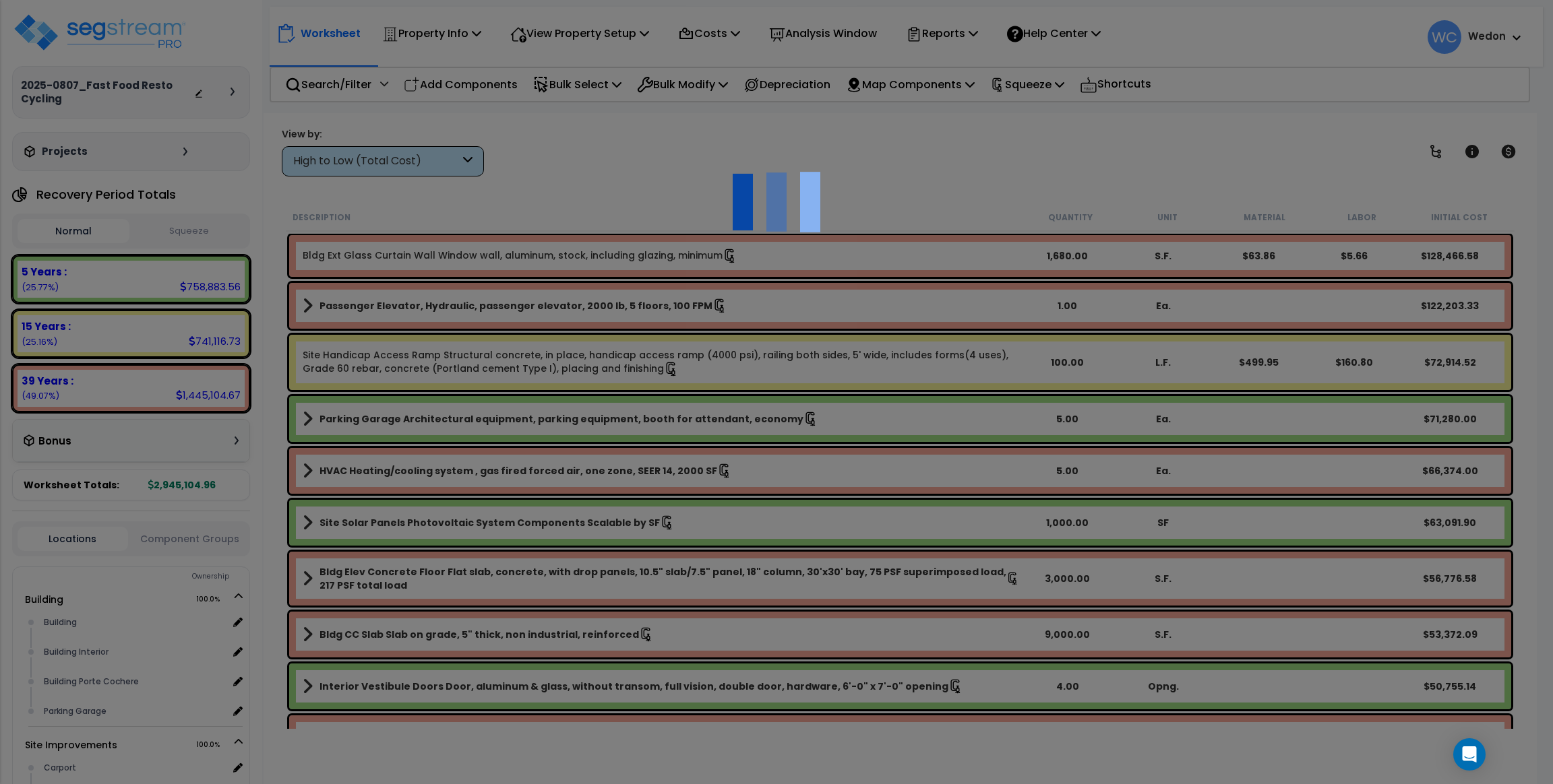
drag, startPoint x: 1224, startPoint y: 4, endPoint x: 461, endPoint y: 784, distance: 1091.1
